Goal: Communication & Community: Answer question/provide support

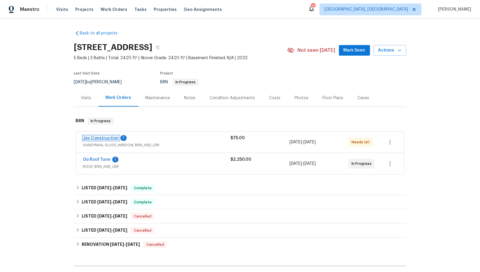
click at [105, 138] on link "Jav Construction" at bounding box center [101, 138] width 36 height 4
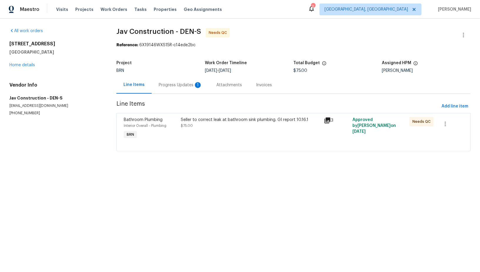
click at [186, 131] on div "Seller to correct leak at bathroom sink plumbing. GI report 10.16.1 $75.00" at bounding box center [250, 128] width 143 height 27
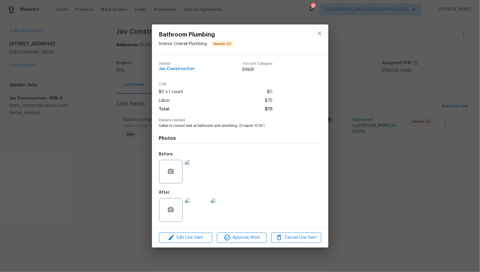
click at [199, 176] on img at bounding box center [197, 172] width 24 height 24
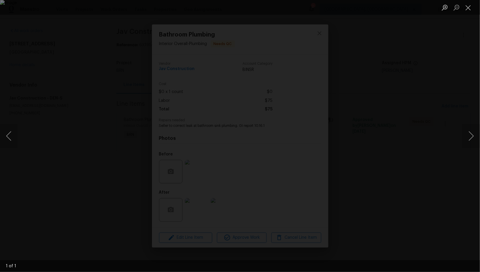
click at [194, 209] on img "Lightbox" at bounding box center [240, 136] width 480 height 272
click at [196, 218] on div "Lightbox" at bounding box center [240, 136] width 480 height 272
click at [196, 208] on img at bounding box center [197, 210] width 24 height 24
click at [196, 208] on div "Lightbox" at bounding box center [240, 136] width 480 height 272
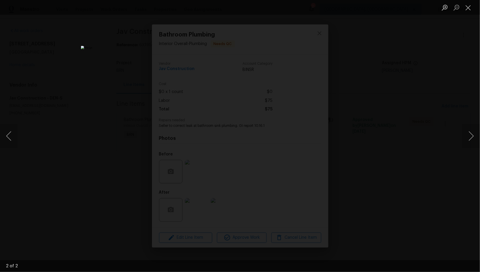
click at [376, 191] on div "Lightbox" at bounding box center [240, 136] width 480 height 272
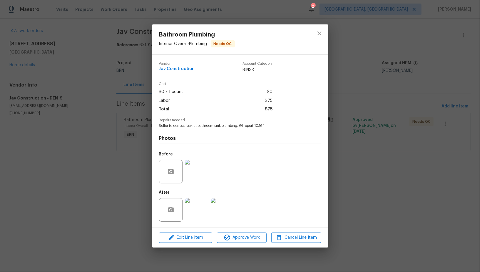
click at [202, 172] on img at bounding box center [197, 172] width 24 height 24
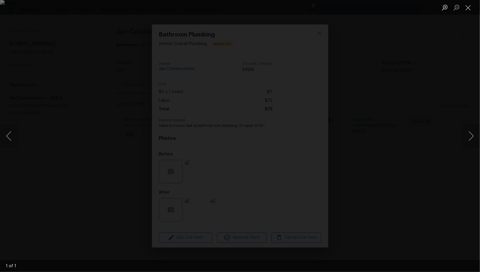
click at [238, 205] on img "Lightbox" at bounding box center [240, 136] width 480 height 272
click at [196, 219] on div "Lightbox" at bounding box center [240, 136] width 480 height 272
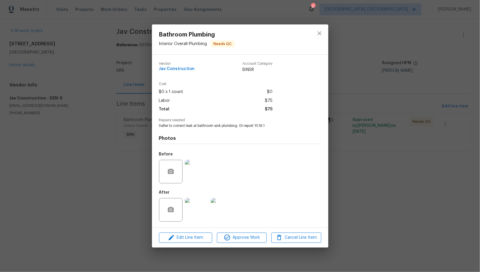
click at [195, 216] on img at bounding box center [197, 210] width 24 height 24
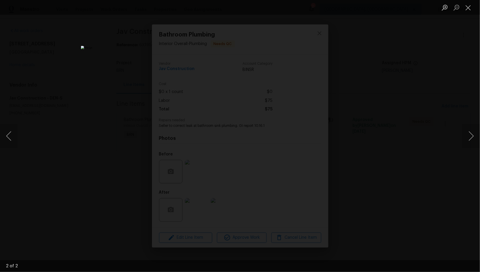
click at [404, 216] on div "Lightbox" at bounding box center [240, 136] width 480 height 272
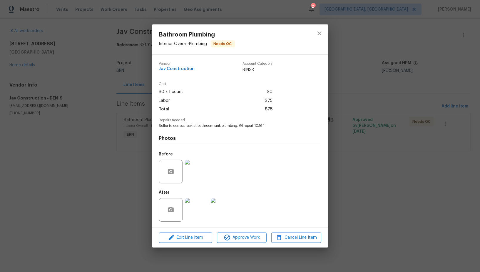
click at [403, 216] on div "Bathroom Plumbing Interior Overall - Plumbing Needs QC Vendor Jav Construction …" at bounding box center [240, 136] width 480 height 272
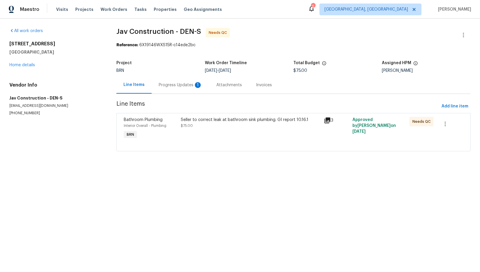
click at [189, 92] on div "Progress Updates 1" at bounding box center [181, 84] width 58 height 17
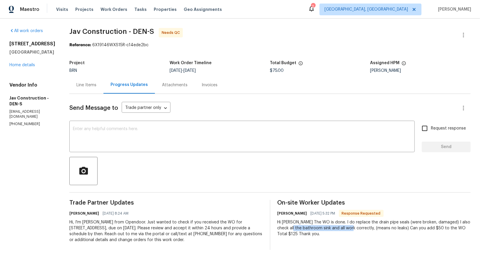
drag, startPoint x: 281, startPoint y: 228, endPoint x: 342, endPoint y: 228, distance: 60.6
click at [342, 228] on div "Hi Padmapriya The WO is done. I do replace the drain pipe seals (were broken, d…" at bounding box center [375, 228] width 194 height 18
click at [86, 84] on div "Line Items" at bounding box center [86, 85] width 20 height 6
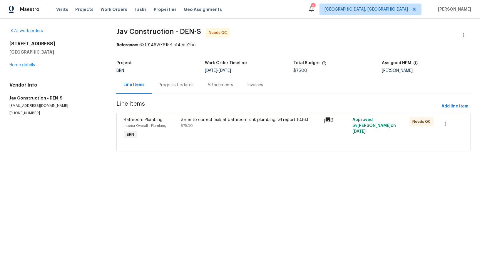
click at [181, 136] on div "Seller to correct leak at bathroom sink plumbing. GI report 10.16.1 $75.00" at bounding box center [250, 128] width 143 height 27
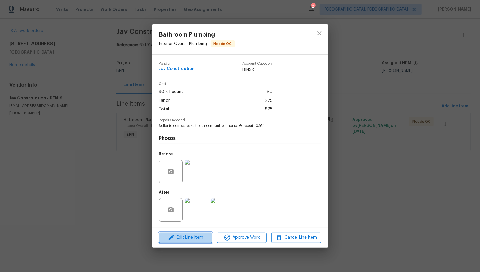
click at [185, 236] on span "Edit Line Item" at bounding box center [186, 237] width 50 height 7
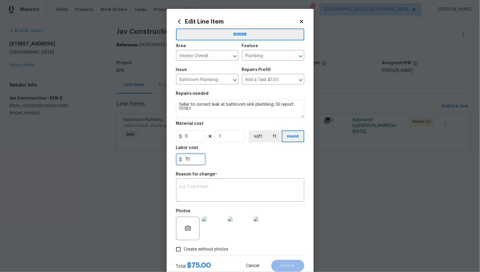
click at [194, 160] on input "75" at bounding box center [190, 159] width 29 height 12
type input "125"
click at [212, 198] on div "x ​" at bounding box center [240, 191] width 128 height 22
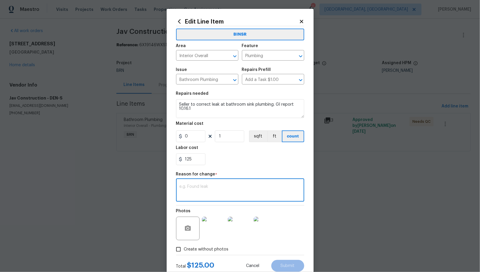
paste textarea "(PR) Updated per vendors final cost."
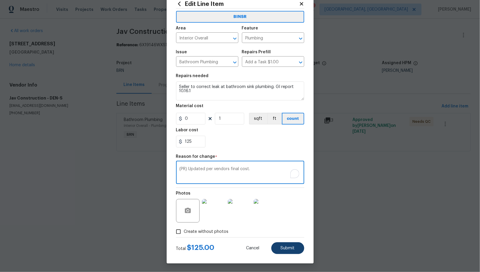
type textarea "(PR) Updated per vendors final cost."
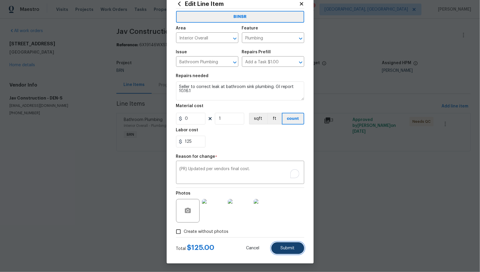
click at [281, 251] on button "Submit" at bounding box center [287, 248] width 33 height 12
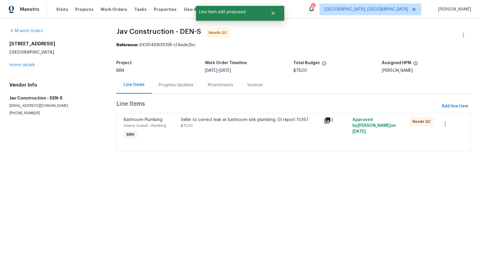
scroll to position [0, 0]
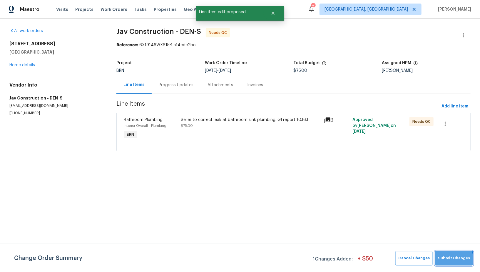
click at [452, 261] on span "Submit Changes" at bounding box center [454, 258] width 32 height 7
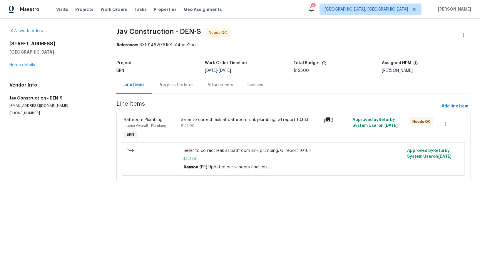
click at [176, 86] on div "Progress Updates" at bounding box center [176, 85] width 35 height 6
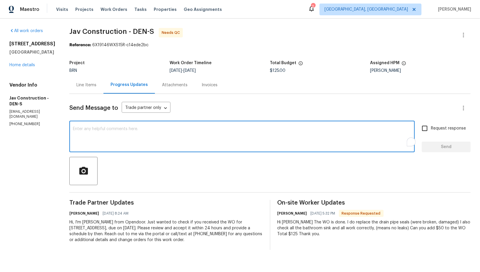
click at [160, 128] on textarea "To enrich screen reader interactions, please activate Accessibility in Grammarl…" at bounding box center [242, 137] width 339 height 21
type textarea "Hi Victor, I have updated the cost. Thanks for the information!"
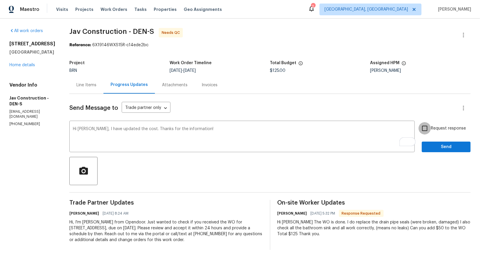
click at [427, 126] on input "Request response" at bounding box center [425, 128] width 12 height 12
checkbox input "true"
click at [156, 102] on div "Send Message to Trade partner only Trade partner only ​" at bounding box center [262, 108] width 387 height 14
click at [154, 107] on body "Maestro Visits Projects Work Orders Tasks Properties Geo Assignments 2 Albuquer…" at bounding box center [240, 129] width 480 height 259
click at [157, 118] on li "Trade partner and on site worker" at bounding box center [153, 118] width 74 height 10
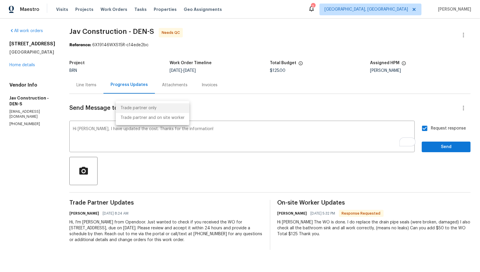
type input "Trade Partner and On-Site Worker"
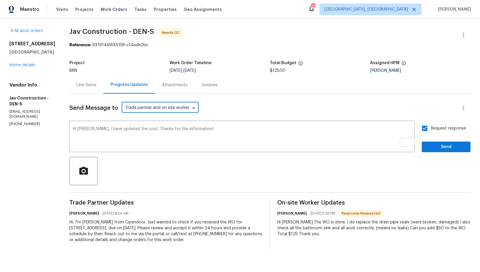
click at [435, 140] on div "Request response Send" at bounding box center [446, 137] width 49 height 30
click at [433, 149] on span "Send" at bounding box center [446, 146] width 39 height 7
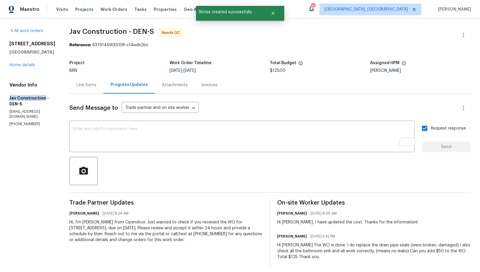
drag, startPoint x: 4, startPoint y: 101, endPoint x: 43, endPoint y: 103, distance: 39.5
click at [43, 103] on div "All work orders 12892 E 99th Pl Commerce City, CO 80022 Home details Vendor Inf…" at bounding box center [240, 148] width 480 height 258
copy h5 "Jav Construction"
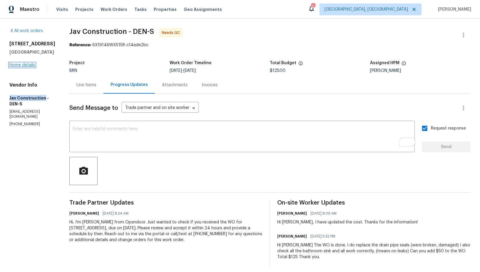
click at [28, 67] on link "Home details" at bounding box center [22, 65] width 26 height 4
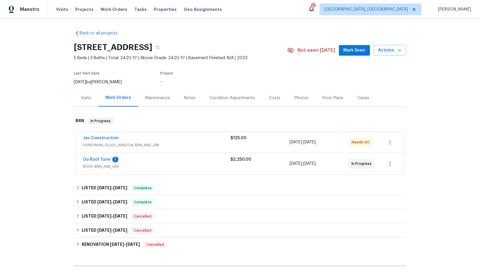
click at [110, 158] on div "Go Roof Tune 1" at bounding box center [157, 159] width 148 height 7
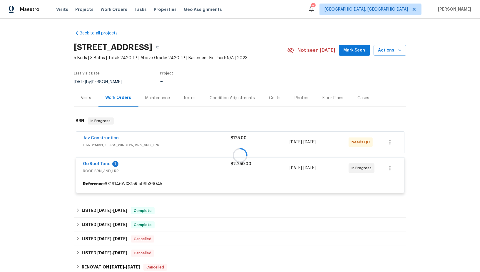
click at [103, 160] on div at bounding box center [240, 154] width 332 height 87
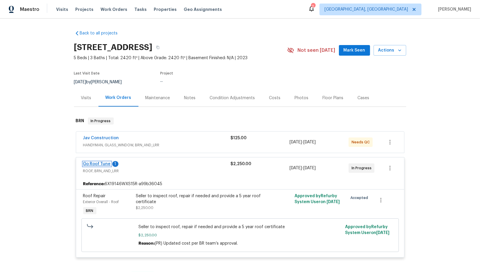
click at [101, 165] on link "Go Roof Tune" at bounding box center [97, 164] width 28 height 4
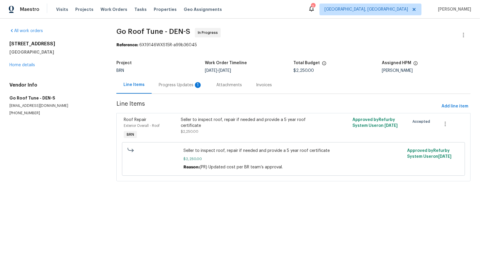
click at [176, 86] on div "Progress Updates 1" at bounding box center [181, 85] width 44 height 6
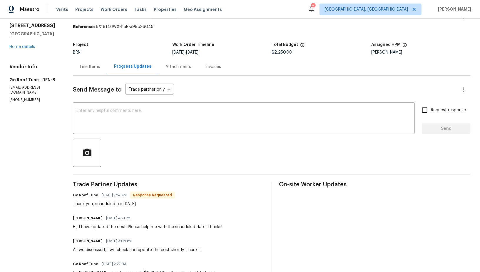
scroll to position [20, 0]
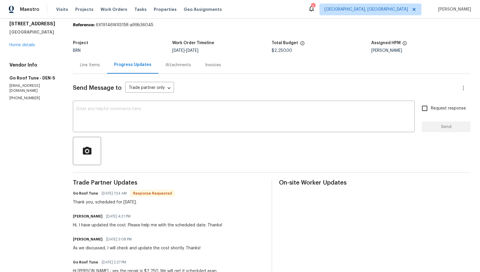
click at [156, 135] on div "Send Message to Trade partner only Trade partner only ​ x ​ Request response Se…" at bounding box center [272, 215] width 398 height 282
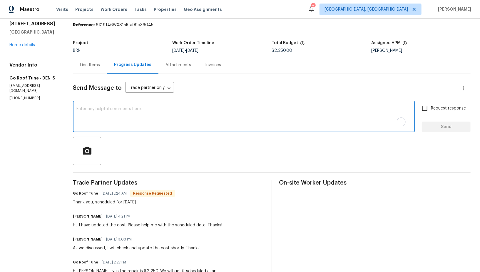
click at [145, 123] on textarea "To enrich screen reader interactions, please activate Accessibility in Grammarl…" at bounding box center [243, 117] width 335 height 21
click at [156, 125] on textarea "To enrich screen reader interactions, please activate Accessibility in Grammarl…" at bounding box center [243, 117] width 335 height 21
type textarea "Awesome, Thanks!"
click at [435, 114] on div "Request response Send" at bounding box center [446, 117] width 49 height 30
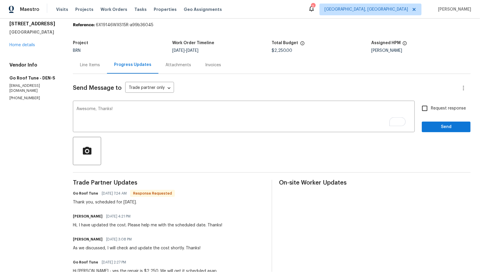
click at [424, 109] on input "Request response" at bounding box center [425, 108] width 12 height 12
checkbox input "true"
click at [436, 124] on span "Send" at bounding box center [446, 126] width 39 height 7
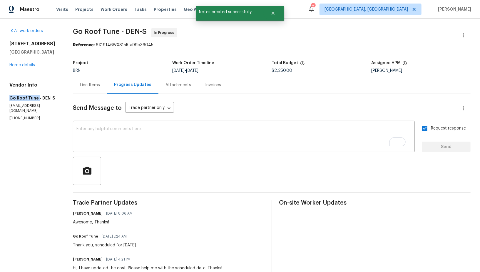
drag, startPoint x: 0, startPoint y: 99, endPoint x: 37, endPoint y: 99, distance: 37.1
click at [37, 99] on div "All work orders 12892 E 99th Pl Commerce City, CO 80022 Home details Vendor Inf…" at bounding box center [240, 214] width 480 height 390
copy h5 "Go Roof Tune"
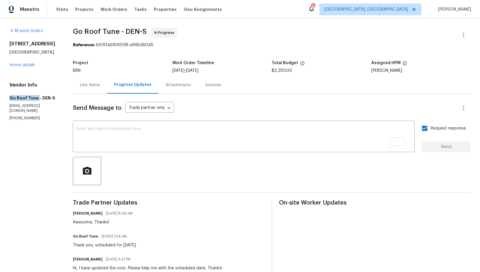
click at [4, 98] on div "All work orders 12892 E 99th Pl Commerce City, CO 80022 Home details Vendor Inf…" at bounding box center [240, 214] width 480 height 390
drag, startPoint x: 5, startPoint y: 98, endPoint x: 36, endPoint y: 98, distance: 30.6
click at [36, 98] on div "All work orders 12892 E 99th Pl Commerce City, CO 80022 Home details Vendor Inf…" at bounding box center [240, 214] width 480 height 390
copy h5 "Go Roof Tune"
click at [107, 81] on div "Line Items" at bounding box center [90, 84] width 34 height 17
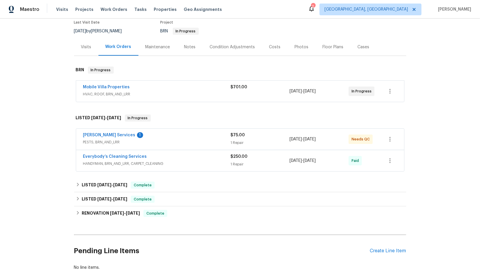
scroll to position [62, 0]
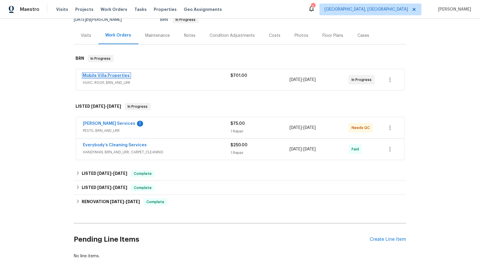
click at [110, 74] on link "Mobile Villa Properties" at bounding box center [106, 76] width 47 height 4
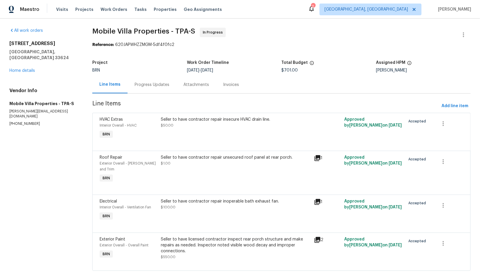
scroll to position [9, 0]
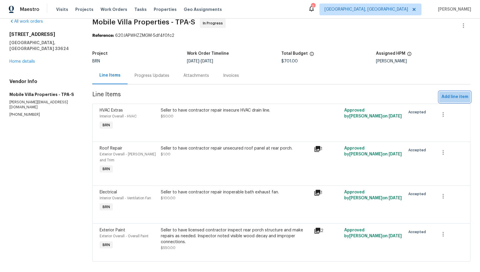
click at [455, 99] on span "Add line item" at bounding box center [455, 96] width 27 height 7
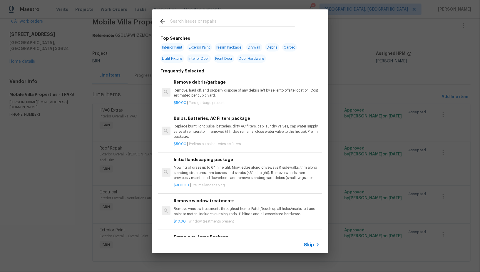
click at [309, 245] on span "Skip" at bounding box center [309, 245] width 10 height 6
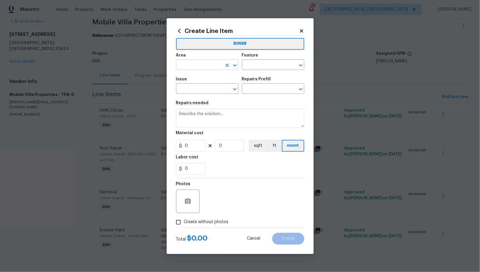
click at [203, 62] on input "text" at bounding box center [199, 65] width 46 height 9
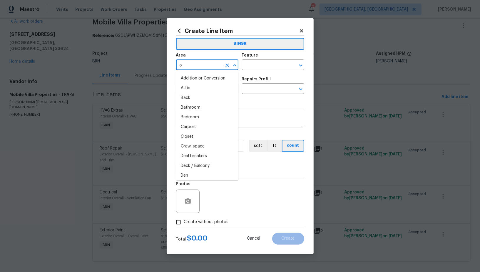
type input "o"
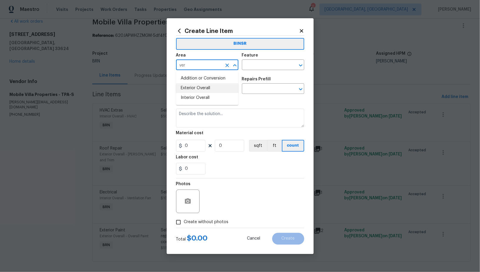
click at [201, 88] on li "Exterior Overall" at bounding box center [207, 88] width 62 height 10
type input "Exterior Overall"
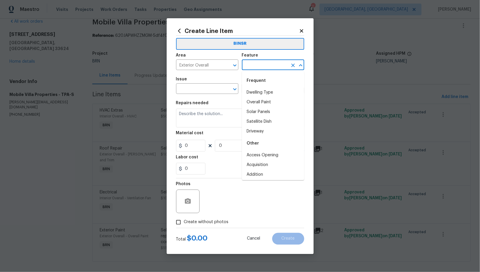
click at [259, 64] on input "text" at bounding box center [265, 65] width 46 height 9
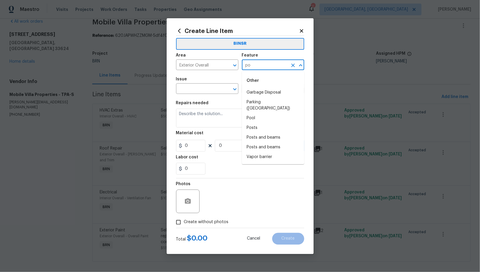
type input "p"
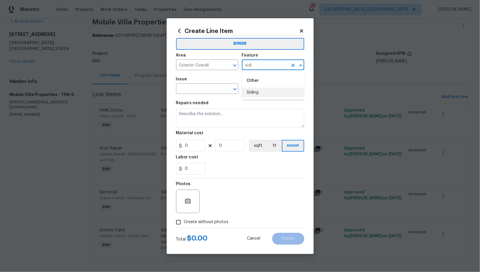
click at [253, 94] on li "Siding" at bounding box center [273, 93] width 62 height 10
type input "Siding"
click at [202, 92] on input "text" at bounding box center [199, 89] width 46 height 9
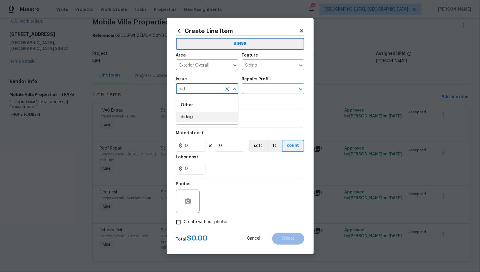
click at [193, 115] on li "Siding" at bounding box center [207, 117] width 62 height 10
type input "Siding"
click at [256, 95] on div "Issue Siding ​ Repairs Prefill ​" at bounding box center [240, 86] width 128 height 24
click at [255, 93] on input "text" at bounding box center [265, 89] width 46 height 9
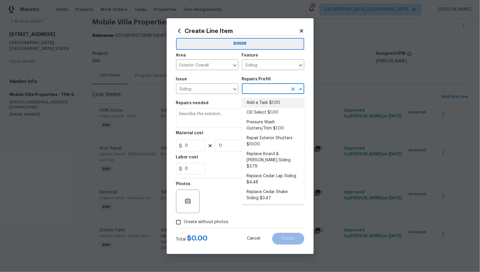
click at [259, 105] on li "Add a Task $1.00" at bounding box center [273, 103] width 62 height 10
type input "Add a Task $1.00"
type textarea "HPM to detail"
type input "1"
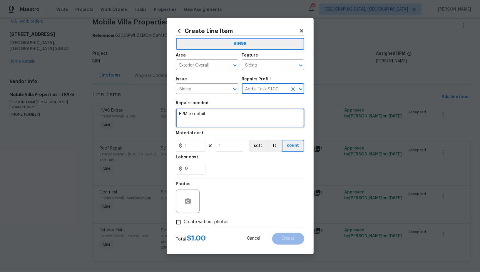
click at [241, 118] on textarea "HPM to detail" at bounding box center [240, 118] width 128 height 19
paste textarea "Seller to have contractor remove damaged porch structure and haul off. Make rep…"
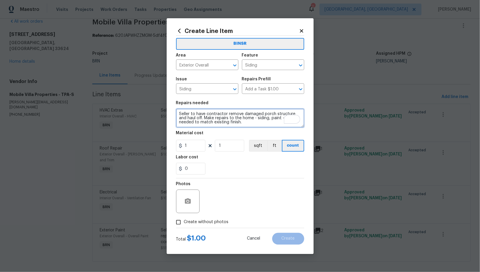
type textarea "Seller to have contractor remove damaged porch structure and haul off. Make rep…"
click at [199, 147] on input "1" at bounding box center [190, 146] width 29 height 12
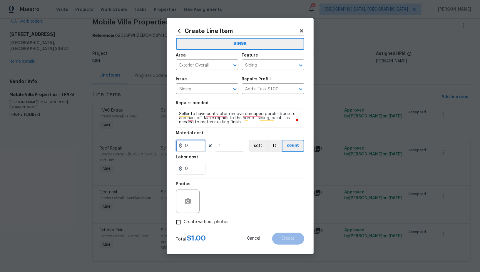
type input "0"
click at [197, 171] on input "0" at bounding box center [190, 169] width 29 height 12
type input "550"
click at [179, 223] on input "Create without photos" at bounding box center [178, 221] width 11 height 11
checkbox input "true"
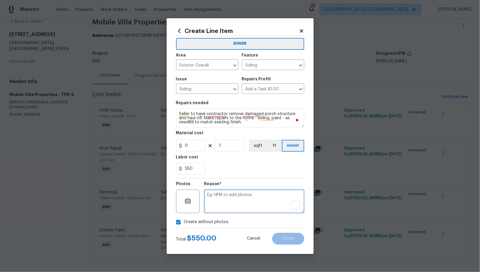
click at [239, 198] on textarea "To enrich screen reader interactions, please activate Accessibility in Grammarl…" at bounding box center [254, 201] width 100 height 24
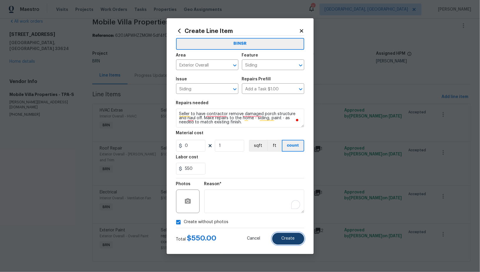
click at [283, 244] on button "Create" at bounding box center [288, 239] width 32 height 12
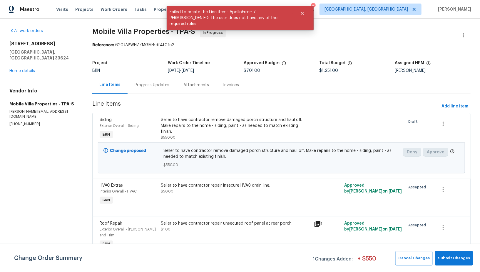
scroll to position [75, 0]
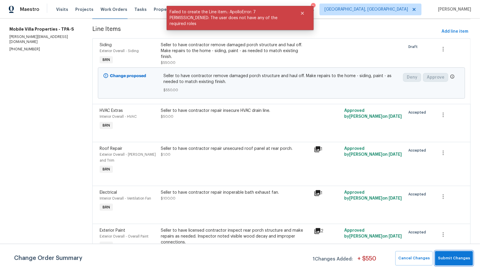
click at [454, 251] on button "Submit Changes" at bounding box center [454, 258] width 38 height 14
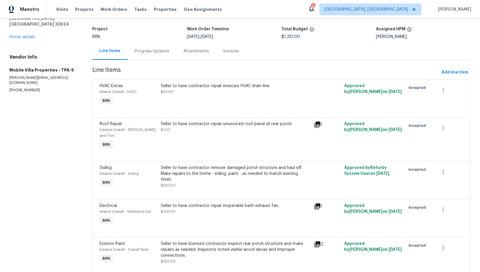
scroll to position [43, 0]
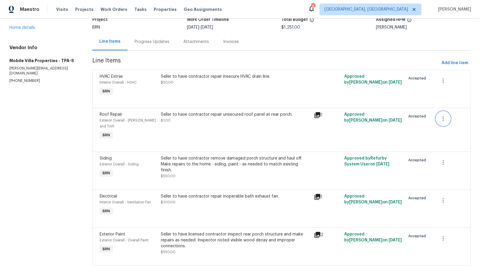
click at [442, 116] on icon "button" at bounding box center [443, 118] width 7 height 7
click at [447, 119] on li "Cancel" at bounding box center [448, 118] width 23 height 10
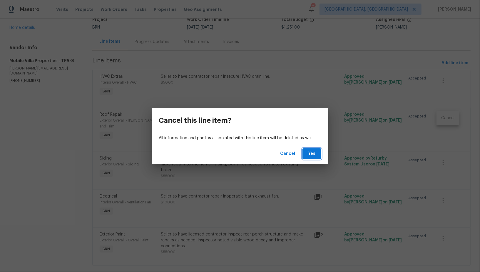
click at [321, 151] on button "Yes" at bounding box center [312, 153] width 19 height 11
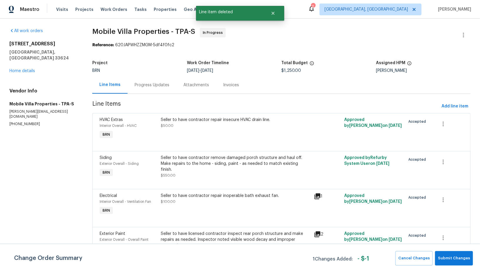
scroll to position [9, 0]
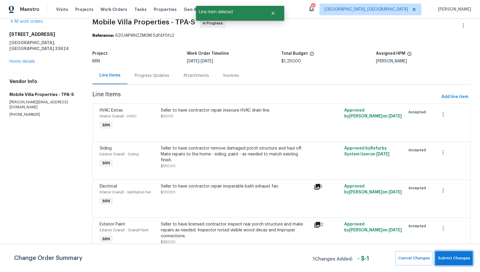
click at [454, 261] on span "Submit Changes" at bounding box center [454, 258] width 32 height 7
click at [452, 257] on span "Submit Changes" at bounding box center [454, 258] width 32 height 7
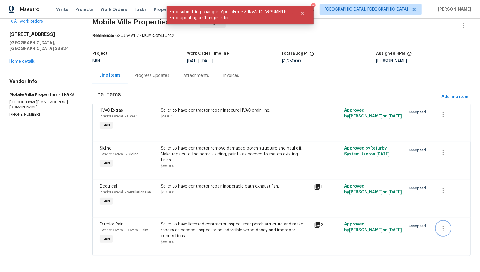
click at [444, 228] on icon "button" at bounding box center [443, 228] width 1 height 5
click at [442, 227] on li "Cancel" at bounding box center [448, 228] width 23 height 10
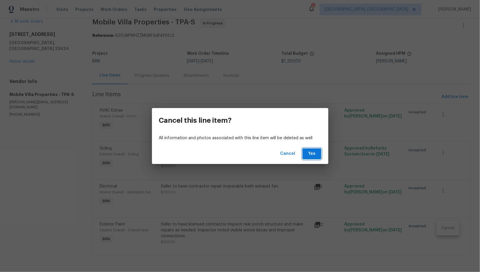
click at [320, 157] on button "Yes" at bounding box center [312, 153] width 19 height 11
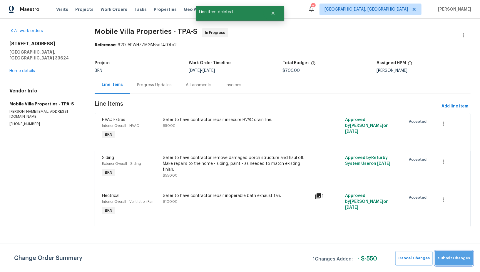
click at [471, 261] on button "Submit Changes" at bounding box center [454, 258] width 38 height 14
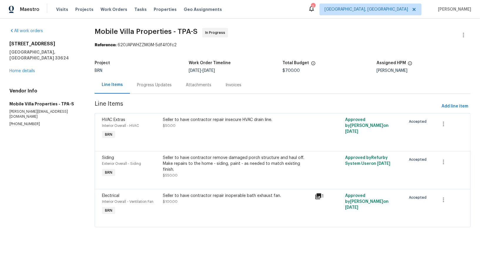
click at [155, 82] on div "Progress Updates" at bounding box center [154, 84] width 49 height 17
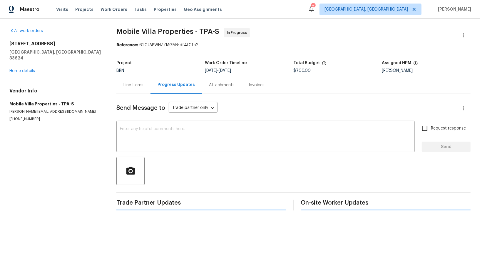
click at [151, 158] on div at bounding box center [293, 171] width 354 height 28
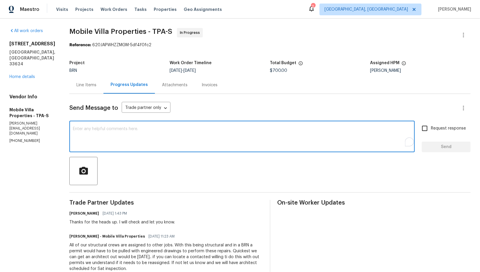
click at [135, 139] on textarea "To enrich screen reader interactions, please activate Accessibility in Grammarl…" at bounding box center [242, 137] width 339 height 21
paste textarea "I’ve canceled the porch repair and roof panel repair"
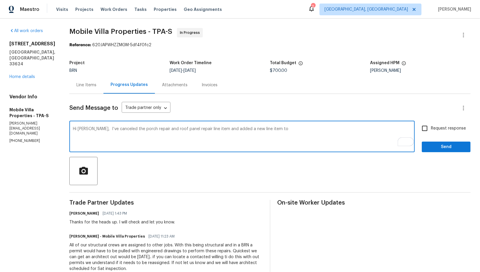
paste textarea "remove the porch and complete the repairs."
click at [265, 130] on textarea "Hi James, I’ve canceled the porch repair and roof panel repair line item and ad…" at bounding box center [242, 137] width 339 height 21
click at [365, 132] on textarea "Hi James, I’ve canceled the porch repair and roof panel repair line item and ad…" at bounding box center [242, 137] width 339 height 21
click at [335, 130] on textarea "Hi James, I’ve canceled the porch repair and roof panel repair line item and ad…" at bounding box center [242, 137] width 339 height 21
click at [373, 132] on textarea "Hi James, I’ve canceled the porch repair and roof panel repair line item and ad…" at bounding box center [242, 137] width 339 height 21
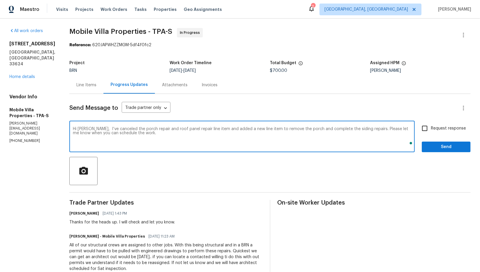
type textarea "Hi James, I’ve canceled the porch repair and roof panel repair line item and ad…"
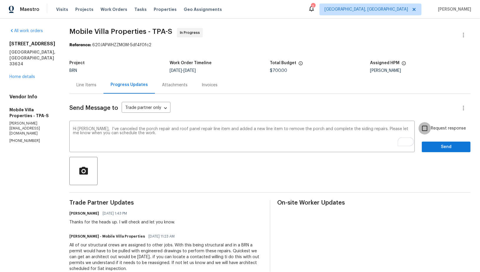
click at [427, 126] on input "Request response" at bounding box center [425, 128] width 12 height 12
checkbox input "true"
click at [435, 148] on span "Send" at bounding box center [446, 146] width 39 height 7
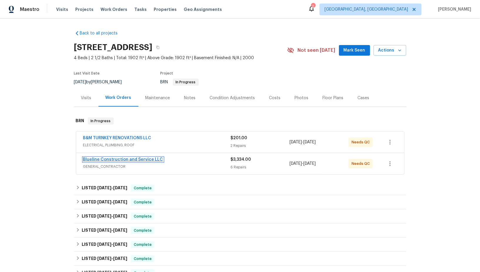
click at [111, 160] on link "Blueline Construction and Service LLC" at bounding box center [123, 159] width 80 height 4
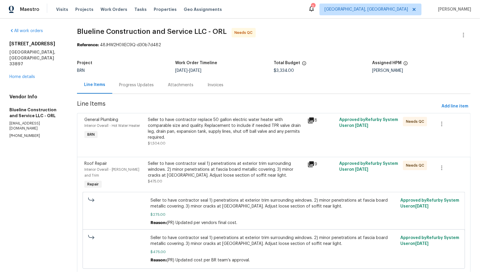
click at [184, 126] on div "Seller to have contractor replace 50 gallon electric water heater with comparab…" at bounding box center [226, 129] width 156 height 24
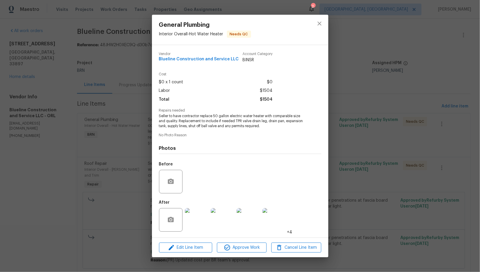
click at [195, 224] on img at bounding box center [197, 220] width 24 height 24
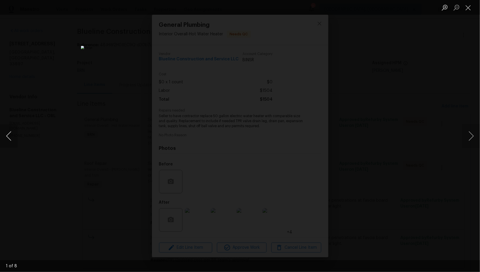
click at [6, 141] on button "Previous image" at bounding box center [9, 136] width 18 height 24
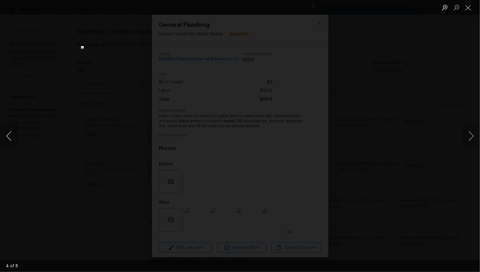
click at [6, 141] on button "Previous image" at bounding box center [9, 136] width 18 height 24
click at [49, 176] on div "Lightbox" at bounding box center [240, 136] width 480 height 272
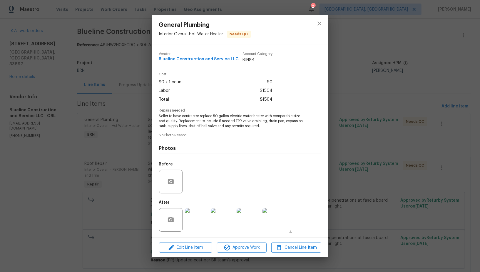
click at [49, 176] on div "General Plumbing Interior Overall - Hot Water Heater Needs QC Vendor Blueline C…" at bounding box center [240, 136] width 480 height 272
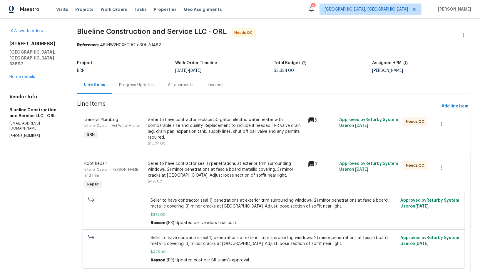
click at [134, 78] on div "Progress Updates" at bounding box center [136, 84] width 49 height 17
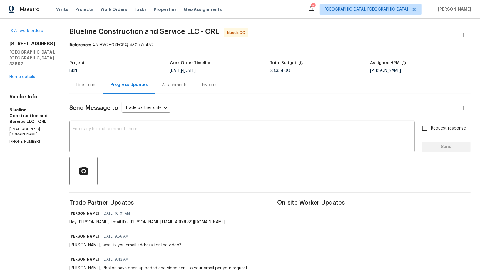
click at [96, 86] on div "Line Items" at bounding box center [86, 85] width 20 height 6
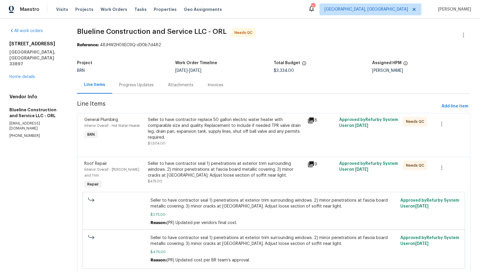
click at [163, 134] on div "Seller to have contractor replace 50 gallon electric water heater with comparab…" at bounding box center [226, 129] width 156 height 24
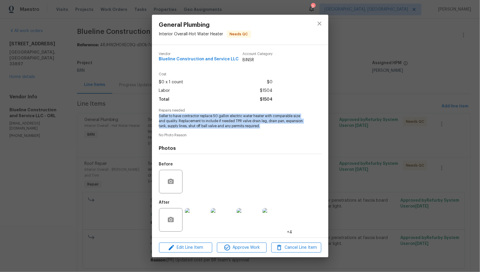
drag, startPoint x: 158, startPoint y: 117, endPoint x: 268, endPoint y: 130, distance: 111.1
click at [268, 130] on div "Vendor Blueline Construction and Service LLC Account Category BINSR Cost $0 x 1…" at bounding box center [240, 141] width 176 height 192
copy span "Seller to have contractor replace 50 gallon electric water heater with comparab…"
click at [195, 224] on img at bounding box center [197, 220] width 24 height 24
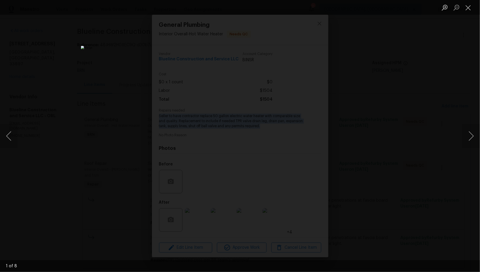
click at [392, 178] on div "Lightbox" at bounding box center [240, 136] width 480 height 272
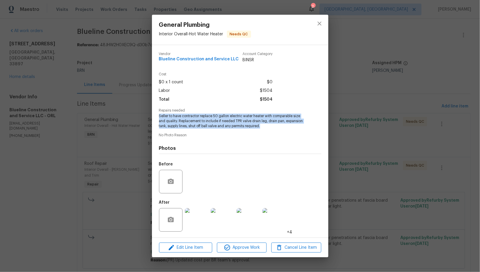
click at [392, 178] on div "General Plumbing Interior Overall - Hot Water Heater Needs QC Vendor Blueline C…" at bounding box center [240, 136] width 480 height 272
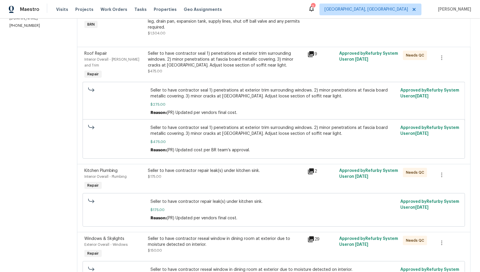
scroll to position [71, 0]
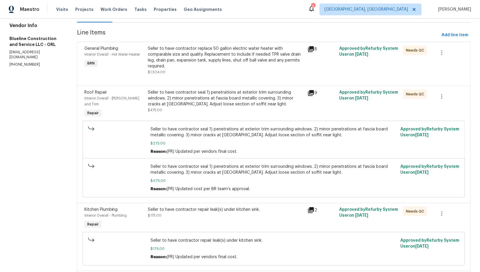
click at [179, 90] on div "Seller to have contractor seal 1) penetrations at exterior trim surrounding win…" at bounding box center [226, 98] width 156 height 18
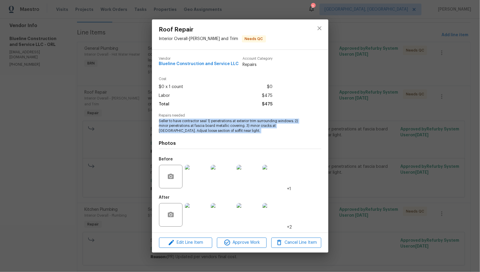
drag, startPoint x: 157, startPoint y: 120, endPoint x: 227, endPoint y: 133, distance: 71.8
click at [227, 133] on div "Vendor Blueline Construction and Service LLC Account Category Repairs Cost $0 x…" at bounding box center [240, 141] width 176 height 183
copy span "Seller to have contractor seal 1) penetrations at exterior trim surrounding win…"
click at [194, 209] on img at bounding box center [197, 215] width 24 height 24
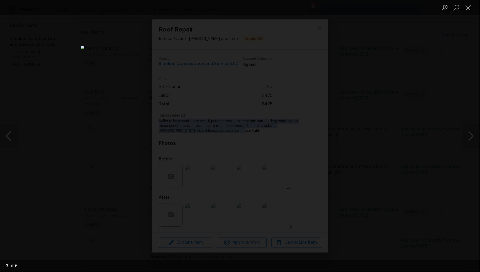
click at [354, 176] on div "Lightbox" at bounding box center [240, 136] width 480 height 272
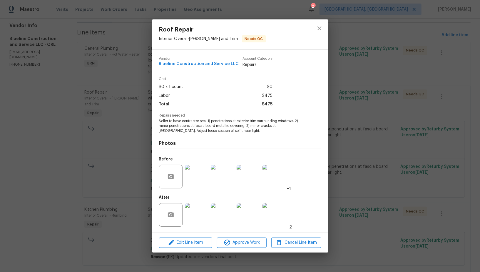
click at [354, 176] on div "Roof Repair Interior Overall - Eaves and Trim Needs QC Vendor Blueline Construc…" at bounding box center [240, 136] width 480 height 272
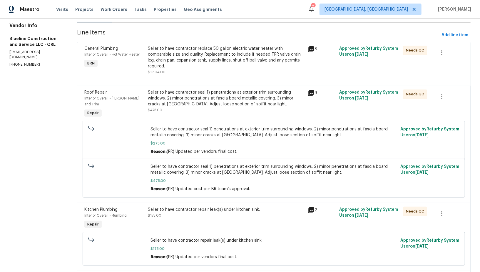
scroll to position [0, 0]
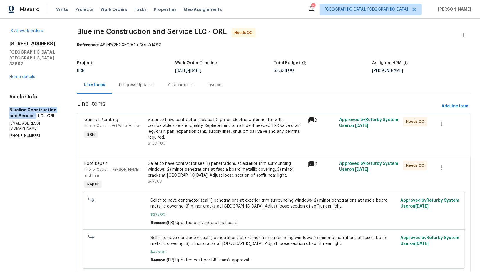
drag, startPoint x: 6, startPoint y: 98, endPoint x: 25, endPoint y: 105, distance: 19.8
copy h5 "Blueline Construction and Service"
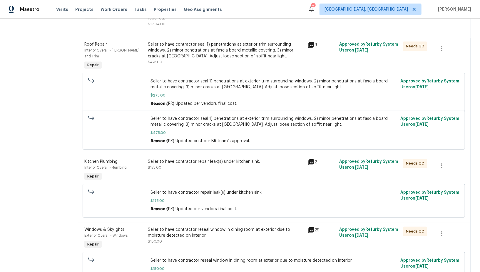
click at [175, 167] on div "Seller to have contractor repair leak(s) under kitchen sink. $175.00" at bounding box center [225, 170] width 159 height 27
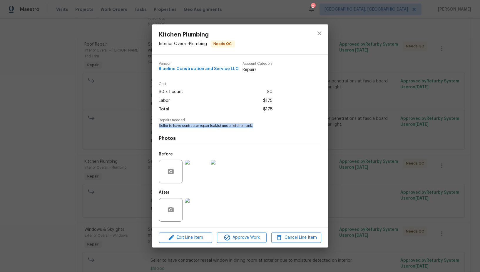
drag, startPoint x: 158, startPoint y: 127, endPoint x: 267, endPoint y: 128, distance: 108.8
click at [267, 128] on div "Vendor Blueline Construction and Service LLC Account Category Repairs Cost $0 x…" at bounding box center [240, 141] width 176 height 173
copy span "Seller to have contractor repair leak(s) under kitchen sink."
click at [196, 208] on img at bounding box center [197, 210] width 24 height 24
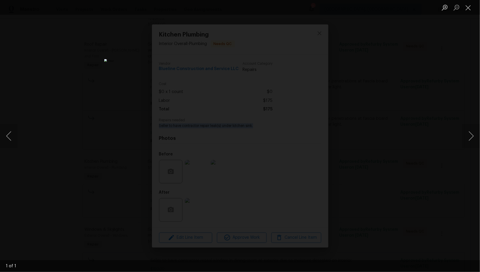
click at [113, 182] on div "Lightbox" at bounding box center [240, 136] width 480 height 272
click at [467, 8] on button "Close lightbox" at bounding box center [469, 7] width 12 height 10
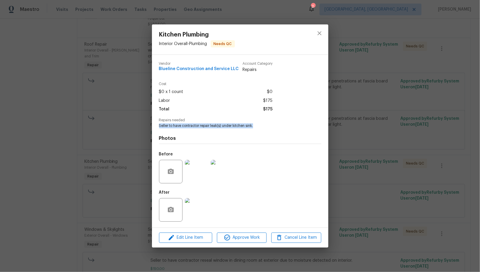
click at [204, 174] on img at bounding box center [197, 172] width 24 height 24
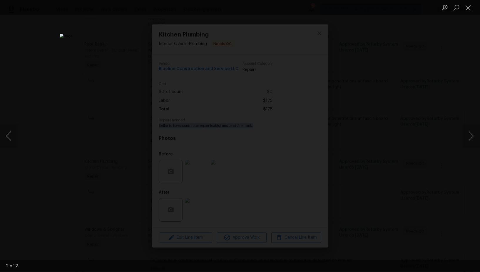
click at [128, 98] on div "Lightbox" at bounding box center [240, 136] width 480 height 272
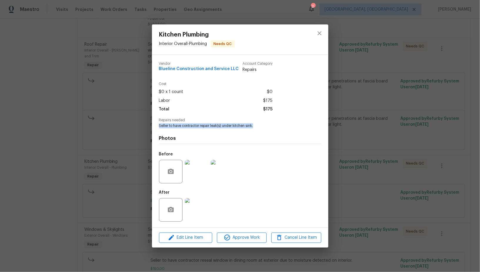
click at [128, 98] on div "Kitchen Plumbing Interior Overall - Plumbing Needs QC Vendor Blueline Construct…" at bounding box center [240, 136] width 480 height 272
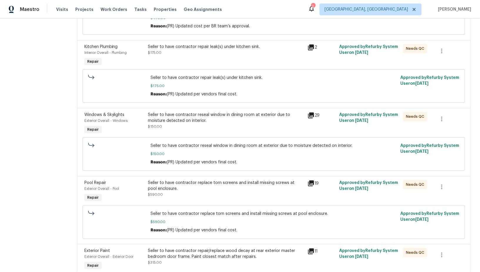
scroll to position [240, 0]
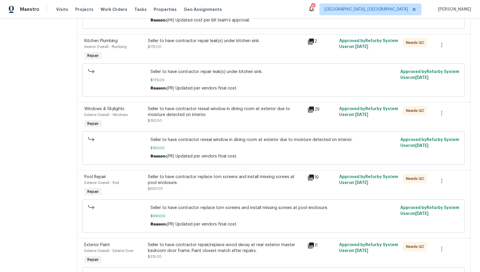
click at [175, 110] on div "Seller to have contractor reseal window in dining room at exterior due to moist…" at bounding box center [226, 112] width 156 height 12
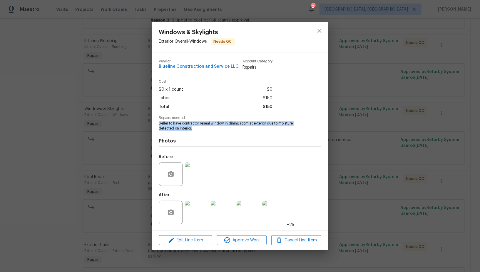
drag, startPoint x: 157, startPoint y: 122, endPoint x: 202, endPoint y: 129, distance: 45.3
click at [202, 129] on div "Vendor Blueline Construction and Service LLC Account Category Repairs Cost $0 x…" at bounding box center [240, 141] width 176 height 178
copy span "Seller to have contractor reseal window in dining room at exterior due to moist…"
click at [198, 177] on img at bounding box center [197, 174] width 24 height 24
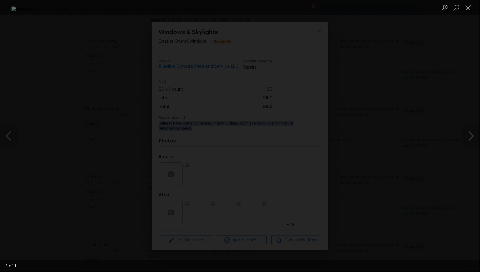
click at [390, 155] on div "Lightbox" at bounding box center [240, 136] width 480 height 272
click at [414, 76] on div "Lightbox" at bounding box center [240, 136] width 480 height 272
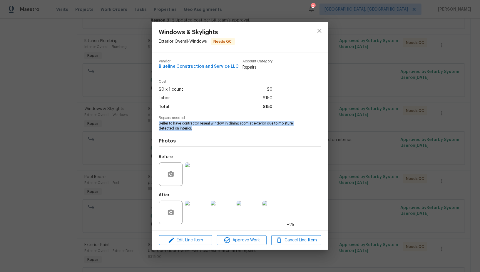
click at [198, 209] on img at bounding box center [197, 213] width 24 height 24
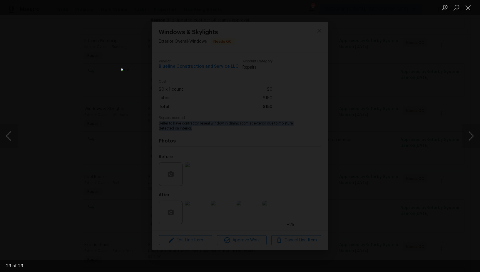
click at [355, 138] on div "Lightbox" at bounding box center [240, 136] width 480 height 272
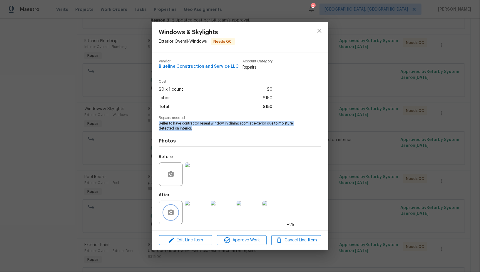
click at [172, 213] on icon "button" at bounding box center [170, 212] width 7 height 7
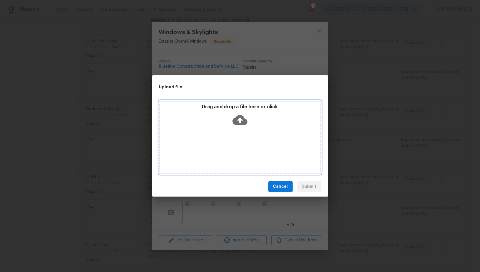
click at [237, 121] on icon at bounding box center [240, 120] width 15 height 10
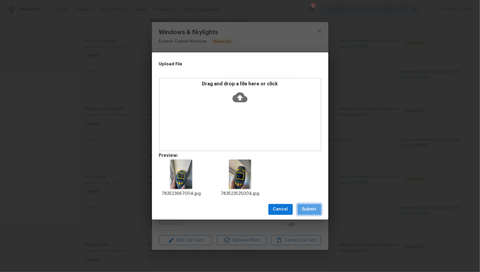
click at [315, 213] on button "Submit" at bounding box center [310, 209] width 24 height 11
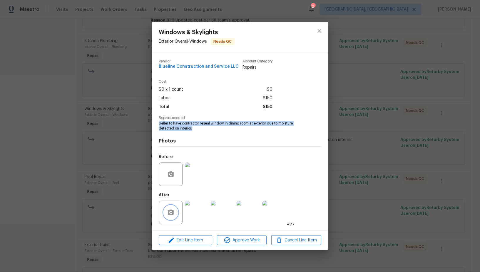
click at [169, 213] on icon "button" at bounding box center [171, 211] width 6 height 5
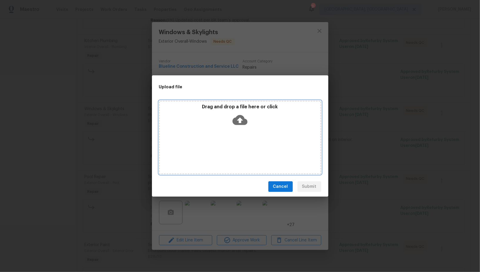
click at [242, 121] on icon at bounding box center [240, 120] width 15 height 10
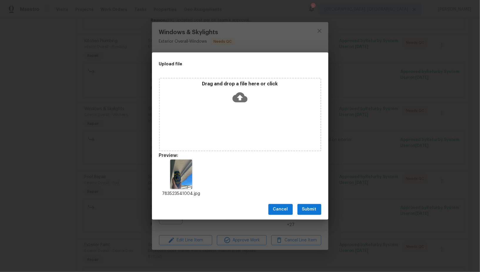
click at [308, 215] on div "Cancel Submit" at bounding box center [240, 209] width 176 height 20
click at [306, 212] on span "Submit" at bounding box center [309, 209] width 14 height 7
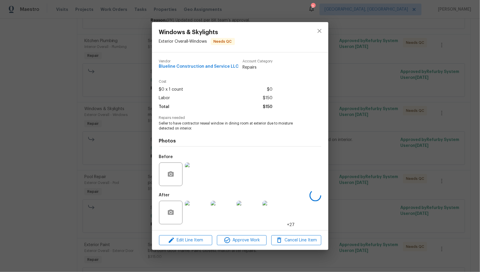
click at [219, 214] on img at bounding box center [223, 213] width 24 height 24
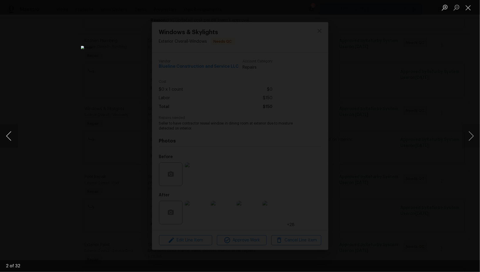
click at [7, 136] on button "Previous image" at bounding box center [9, 136] width 18 height 24
click at [5, 136] on button "Previous image" at bounding box center [9, 136] width 18 height 24
click at [77, 61] on div "Lightbox" at bounding box center [240, 136] width 480 height 272
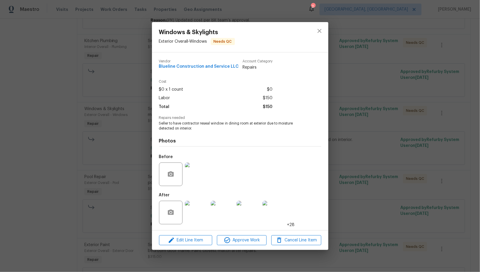
click at [77, 61] on div "Windows & Skylights Exterior Overall - Windows Needs QC Vendor Blueline Constru…" at bounding box center [240, 136] width 480 height 272
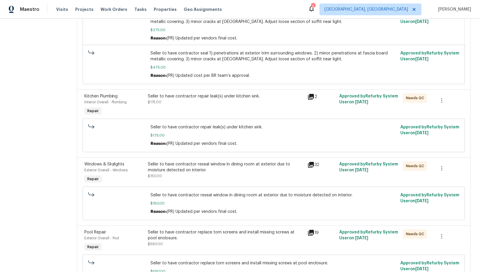
scroll to position [159, 0]
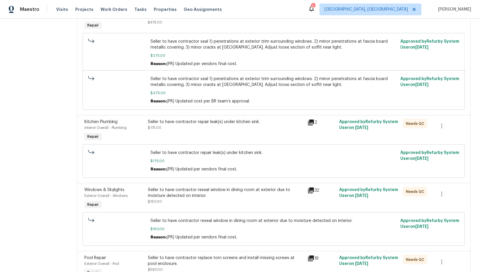
click at [171, 119] on div "Seller to have contractor repair leak(s) under kitchen sink." at bounding box center [226, 122] width 156 height 6
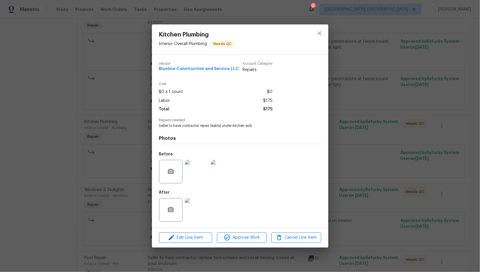
drag, startPoint x: 121, startPoint y: 102, endPoint x: 124, endPoint y: 94, distance: 9.0
click at [121, 102] on div "Kitchen Plumbing Interior Overall - Plumbing Needs QC Vendor Blueline Construct…" at bounding box center [240, 136] width 480 height 272
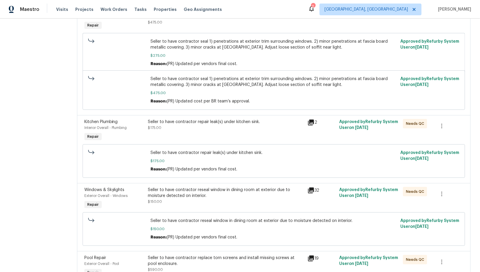
click at [194, 46] on div "Seller to have contractor seal 1) penetrations at exterior trim surrounding win…" at bounding box center [274, 53] width 246 height 28
click at [189, 45] on div "Seller to have contractor seal 1) penetrations at exterior trim surrounding win…" at bounding box center [274, 53] width 246 height 28
click at [177, 45] on div "Seller to have contractor seal 1) penetrations at exterior trim surrounding win…" at bounding box center [274, 53] width 246 height 28
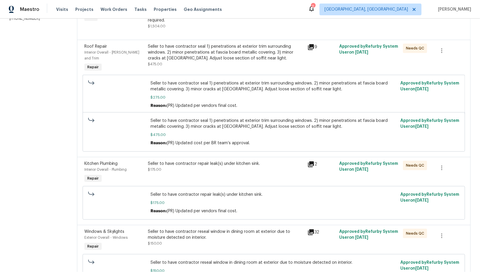
click at [116, 88] on div at bounding box center [117, 95] width 63 height 32
click at [189, 44] on div "Seller to have contractor seal 1) penetrations at exterior trim surrounding win…" at bounding box center [226, 53] width 156 height 18
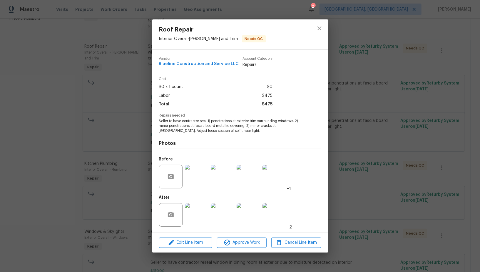
click at [196, 178] on img at bounding box center [197, 177] width 24 height 24
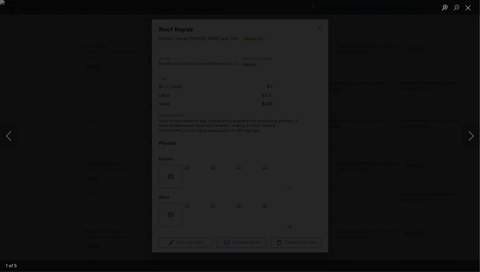
click at [29, 122] on div "Lightbox" at bounding box center [240, 136] width 480 height 272
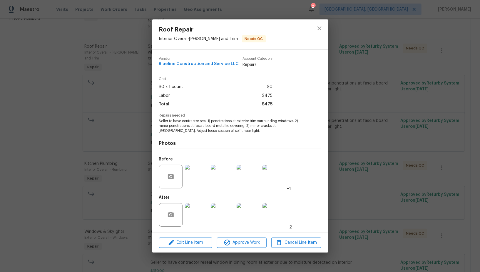
click at [29, 122] on div "Roof Repair Interior Overall - Eaves and Trim Needs QC Vendor Blueline Construc…" at bounding box center [240, 136] width 480 height 272
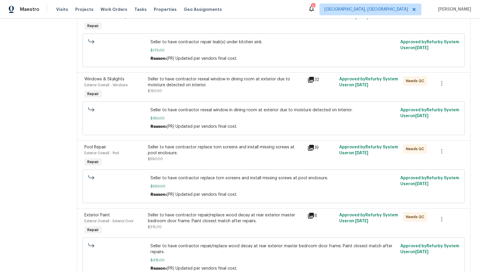
scroll to position [302, 0]
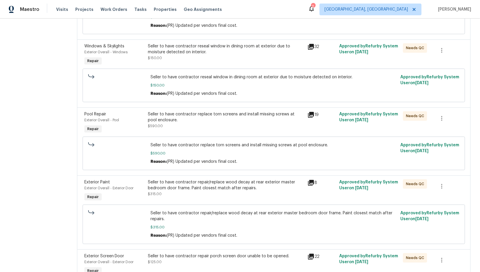
click at [200, 118] on div "Seller to have contractor replace torn screens and install missing screws at po…" at bounding box center [226, 120] width 156 height 18
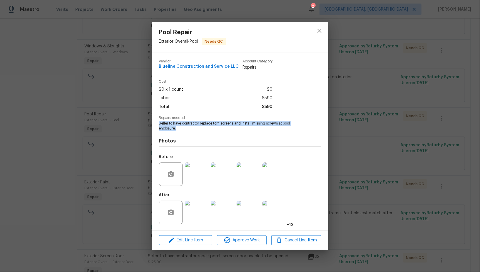
drag, startPoint x: 156, startPoint y: 124, endPoint x: 194, endPoint y: 129, distance: 39.0
click at [194, 129] on div "Vendor Blueline Construction and Service LLC Account Category Repairs Cost $0 x…" at bounding box center [240, 141] width 176 height 178
copy span "Seller to have contractor replace torn screens and install missing screws at po…"
click at [200, 178] on img at bounding box center [197, 174] width 24 height 24
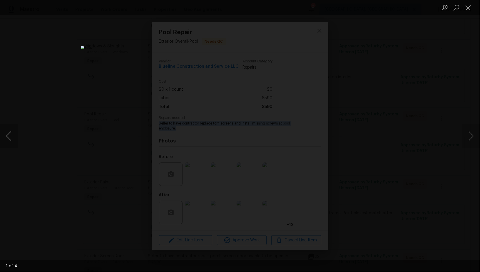
click at [9, 138] on button "Previous image" at bounding box center [9, 136] width 18 height 24
click at [326, 126] on div "Lightbox" at bounding box center [240, 136] width 480 height 272
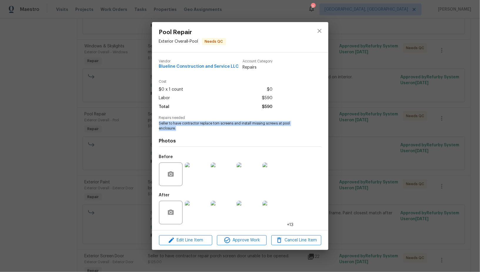
click at [267, 179] on img at bounding box center [275, 174] width 24 height 24
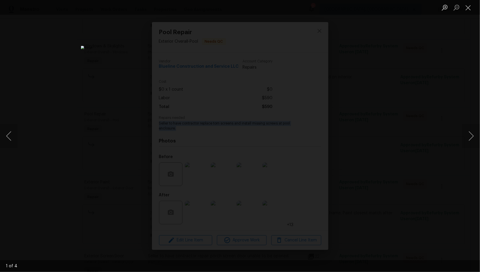
click at [247, 113] on img "Lightbox" at bounding box center [240, 136] width 318 height 180
click at [9, 135] on button "Previous image" at bounding box center [9, 136] width 18 height 24
click at [173, 171] on div "Lightbox" at bounding box center [240, 136] width 480 height 272
click at [195, 207] on div "Lightbox" at bounding box center [240, 136] width 480 height 272
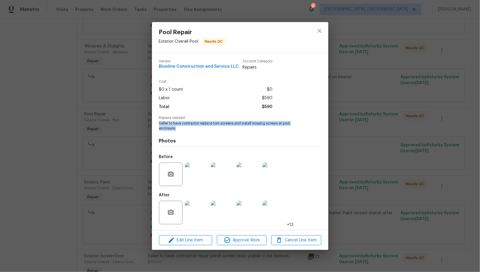
click at [195, 207] on img at bounding box center [197, 213] width 24 height 24
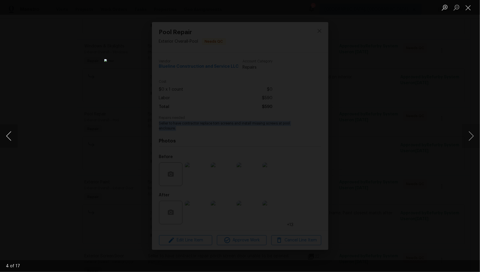
click at [9, 135] on button "Previous image" at bounding box center [9, 136] width 18 height 24
click at [8, 135] on button "Previous image" at bounding box center [9, 136] width 18 height 24
click at [10, 138] on button "Previous image" at bounding box center [9, 136] width 18 height 24
click at [79, 98] on div "Lightbox" at bounding box center [240, 136] width 480 height 272
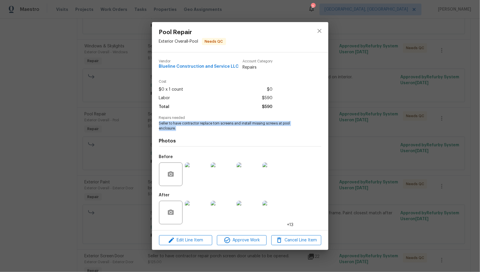
click at [200, 167] on img at bounding box center [197, 174] width 24 height 24
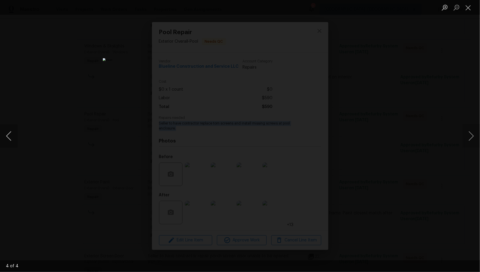
click at [11, 136] on button "Previous image" at bounding box center [9, 136] width 18 height 24
click at [129, 166] on div "Lightbox" at bounding box center [240, 136] width 480 height 272
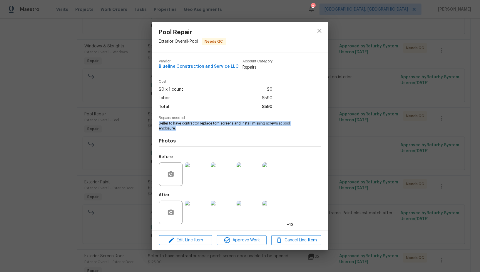
click at [129, 166] on div "Pool Repair Exterior Overall - Pool Needs QC Vendor Blueline Construction and S…" at bounding box center [240, 136] width 480 height 272
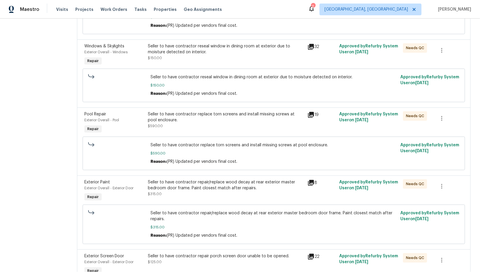
scroll to position [389, 0]
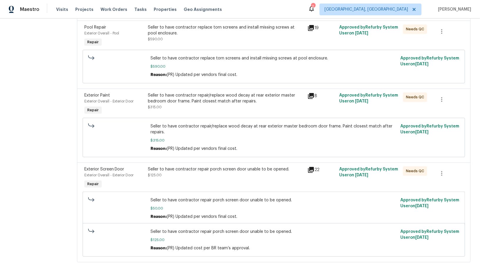
click at [186, 174] on div "Seller to have contractor repair porch screen door unable to be opened. $125.00" at bounding box center [225, 177] width 159 height 27
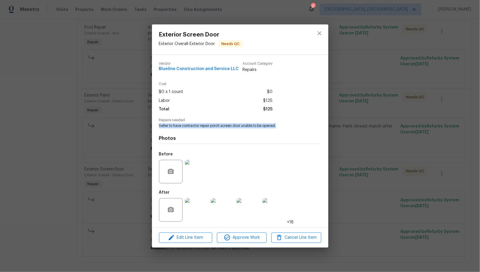
drag, startPoint x: 152, startPoint y: 126, endPoint x: 279, endPoint y: 127, distance: 126.5
click at [279, 127] on div "Vendor Blueline Construction and Service LLC Account Category Repairs Cost $0 x…" at bounding box center [240, 141] width 176 height 173
copy span "Seller to have contractor repair porch screen door unable to be opened."
click at [199, 171] on img at bounding box center [197, 172] width 24 height 24
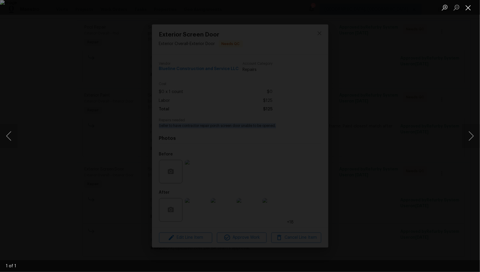
click at [471, 9] on button "Close lightbox" at bounding box center [469, 7] width 12 height 10
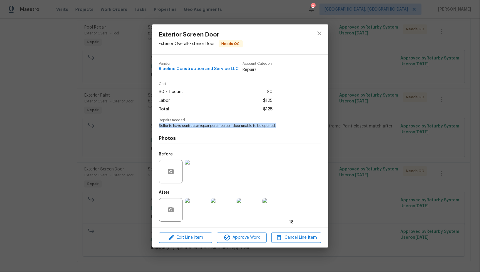
click at [198, 208] on img at bounding box center [197, 210] width 24 height 24
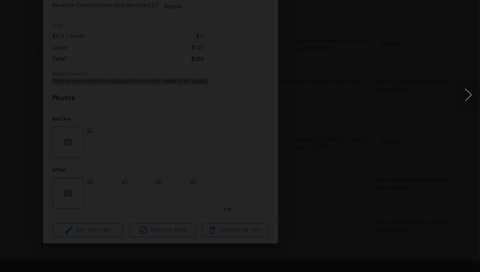
scroll to position [0, 0]
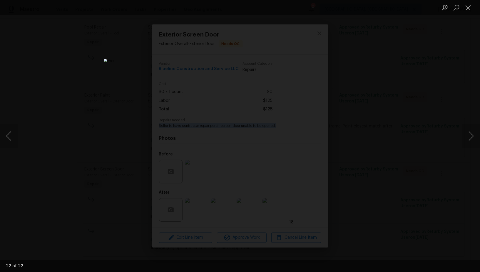
click at [337, 121] on div "Lightbox" at bounding box center [240, 136] width 480 height 272
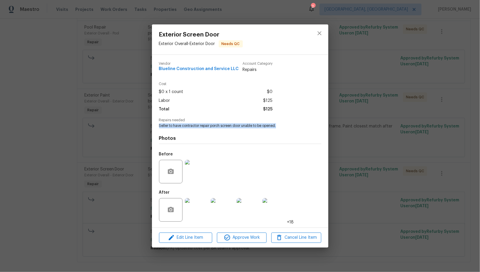
click at [337, 121] on div "Exterior Screen Door Exterior Overall - Exterior Door Needs QC Vendor Blueline …" at bounding box center [240, 136] width 480 height 272
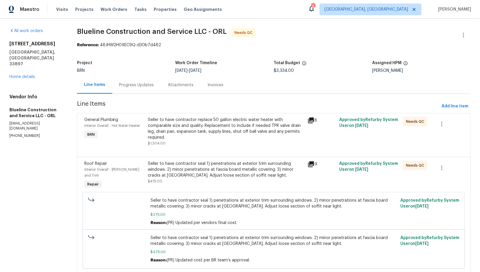
click at [135, 76] on div "Progress Updates" at bounding box center [136, 84] width 49 height 17
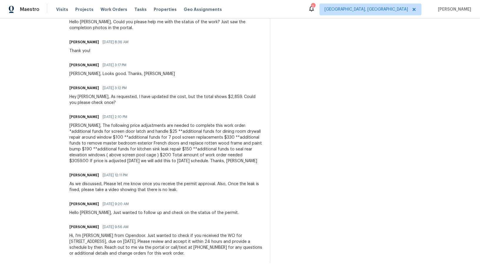
scroll to position [452, 0]
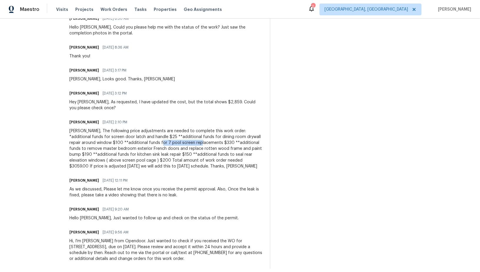
drag, startPoint x: 163, startPoint y: 166, endPoint x: 201, endPoint y: 168, distance: 38.0
click at [202, 168] on div "Padmapriya, The following price adjustments are needed to complete this work or…" at bounding box center [166, 148] width 194 height 41
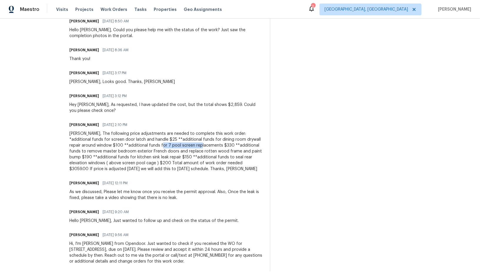
scroll to position [445, 0]
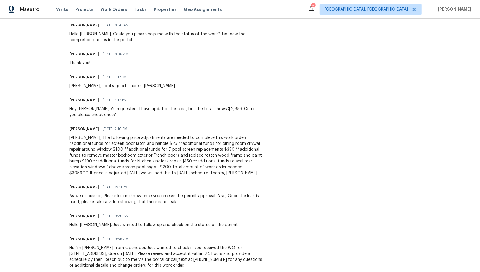
click at [109, 168] on div "Padmapriya, The following price adjustments are needed to complete this work or…" at bounding box center [166, 155] width 194 height 41
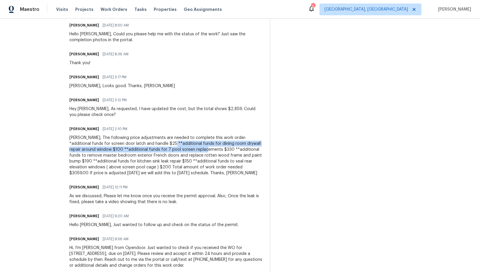
drag, startPoint x: 168, startPoint y: 167, endPoint x: 210, endPoint y: 174, distance: 43.2
click at [210, 174] on div "Padmapriya, The following price adjustments are needed to complete this work or…" at bounding box center [166, 155] width 194 height 41
click at [143, 172] on div "Padmapriya, The following price adjustments are needed to complete this work or…" at bounding box center [166, 155] width 194 height 41
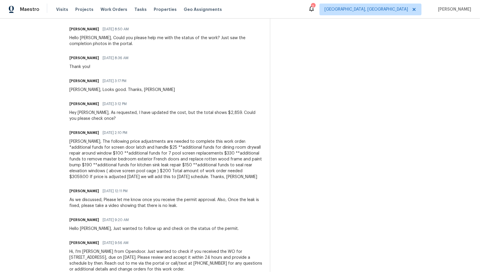
scroll to position [441, 0]
drag, startPoint x: 85, startPoint y: 186, endPoint x: 175, endPoint y: 185, distance: 89.7
click at [175, 180] on div "Padmapriya, The following price adjustments are needed to complete this work or…" at bounding box center [166, 159] width 194 height 41
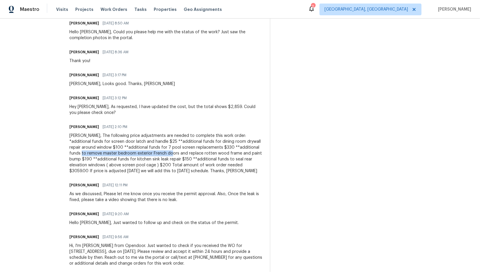
scroll to position [447, 0]
click at [155, 174] on div "Padmapriya, The following price adjustments are needed to complete this work or…" at bounding box center [166, 152] width 194 height 41
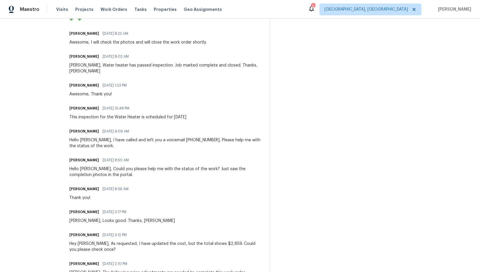
scroll to position [0, 0]
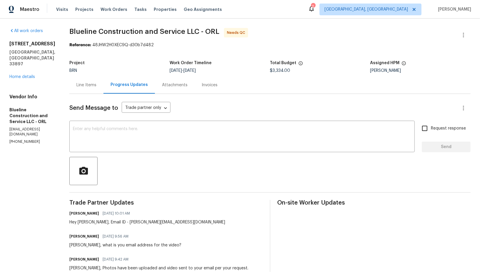
click at [96, 85] on div "Line Items" at bounding box center [86, 85] width 20 height 6
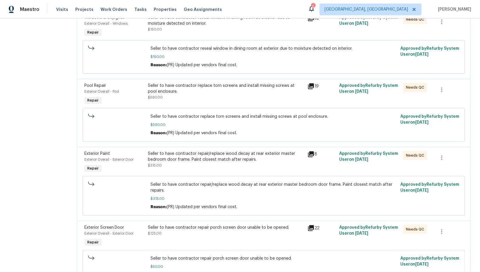
scroll to position [340, 0]
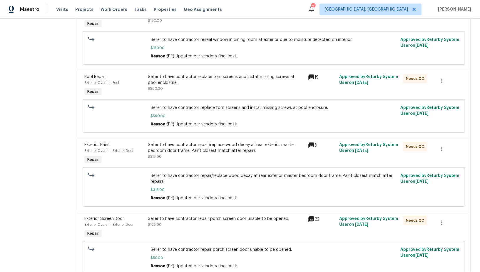
click at [200, 146] on div "Seller to have contractor repair/replace wood decay at rear exterior master bed…" at bounding box center [226, 148] width 156 height 12
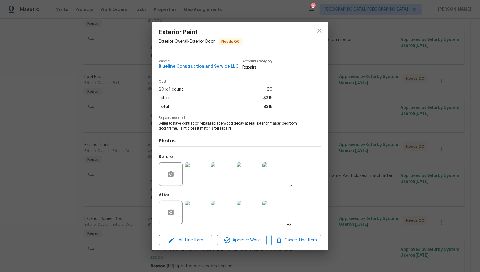
click at [135, 162] on div "Exterior Paint Exterior Overall - Exterior Door Needs QC Vendor Blueline Constr…" at bounding box center [240, 136] width 480 height 272
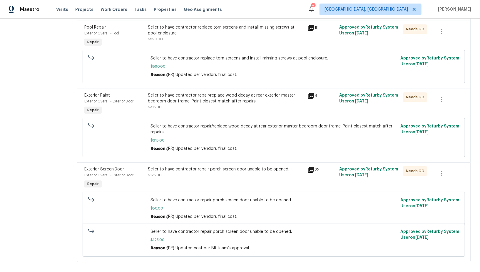
scroll to position [370, 0]
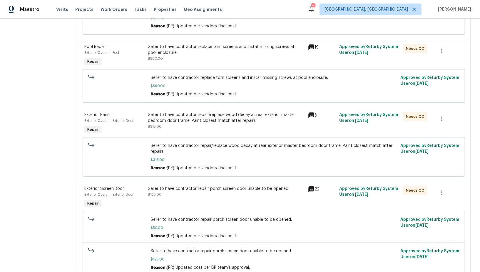
click at [181, 120] on div "Seller to have contractor repair/replace wood decay at rear exterior master bed…" at bounding box center [226, 121] width 156 height 18
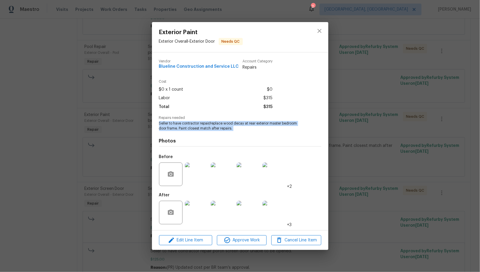
drag, startPoint x: 157, startPoint y: 121, endPoint x: 240, endPoint y: 132, distance: 83.9
click at [240, 132] on div "Vendor Blueline Construction and Service LLC Account Category Repairs Cost $0 x…" at bounding box center [240, 141] width 176 height 178
copy span "Seller to have contractor repair/replace wood decay at rear exterior master bed…"
click at [197, 170] on img at bounding box center [197, 174] width 24 height 24
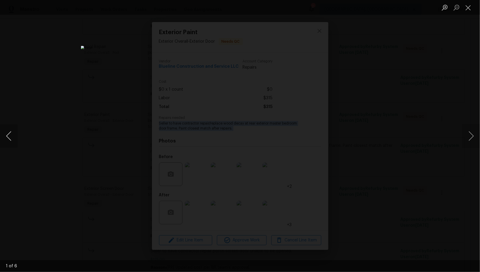
click at [6, 138] on button "Previous image" at bounding box center [9, 136] width 18 height 24
click at [159, 153] on div "Lightbox" at bounding box center [240, 136] width 480 height 272
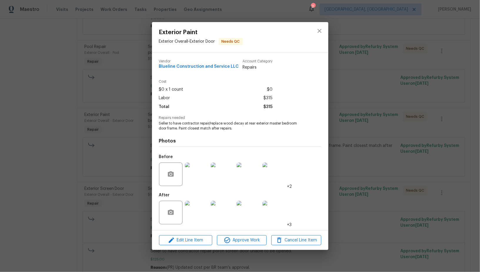
click at [158, 126] on div "Vendor Blueline Construction and Service LLC Account Category Repairs Cost $0 x…" at bounding box center [240, 141] width 176 height 178
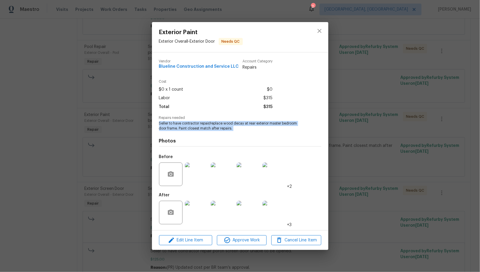
drag, startPoint x: 157, startPoint y: 125, endPoint x: 237, endPoint y: 133, distance: 80.4
click at [237, 133] on div "Vendor Blueline Construction and Service LLC Account Category Repairs Cost $0 x…" at bounding box center [240, 141] width 176 height 178
copy span "Seller to have contractor repair/replace wood decay at rear exterior master bed…"
click at [201, 175] on img at bounding box center [197, 174] width 24 height 24
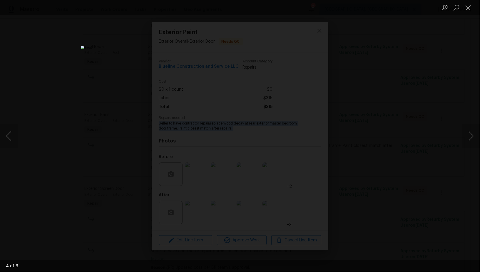
click at [364, 171] on div "Lightbox" at bounding box center [240, 136] width 480 height 272
click at [402, 175] on div "Lightbox" at bounding box center [240, 136] width 480 height 272
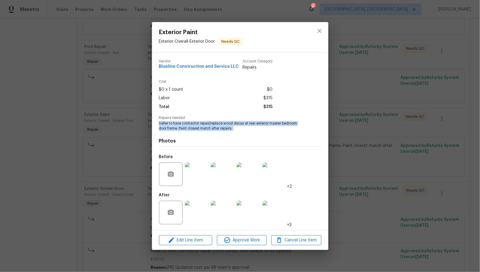
click at [202, 212] on img at bounding box center [197, 213] width 24 height 24
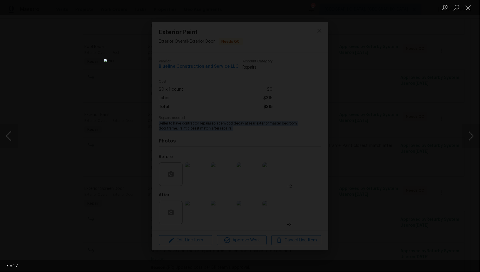
click at [69, 159] on div "Lightbox" at bounding box center [240, 136] width 480 height 272
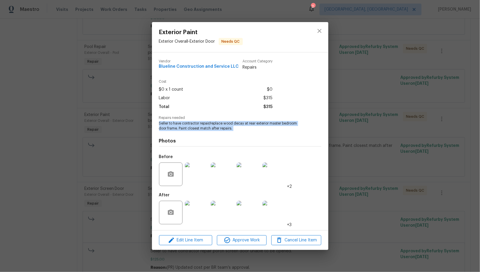
click at [69, 159] on div "Exterior Paint Exterior Overall - Exterior Door Needs QC Vendor Blueline Constr…" at bounding box center [240, 136] width 480 height 272
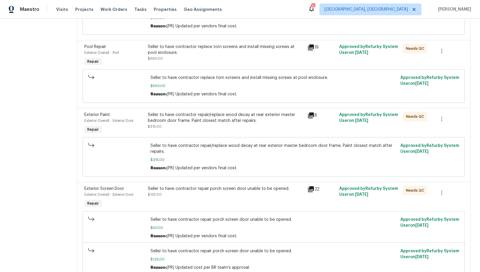
scroll to position [389, 0]
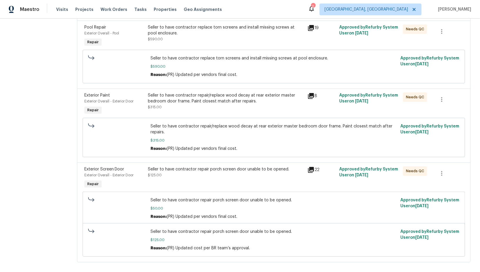
click at [178, 168] on div "Seller to have contractor repair porch screen door unable to be opened. $125.00" at bounding box center [226, 172] width 156 height 12
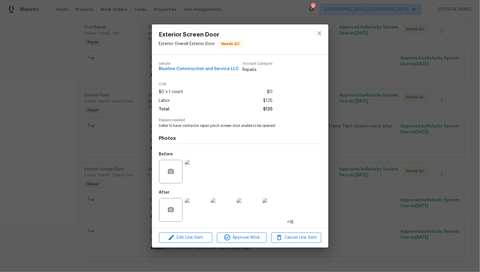
click at [120, 144] on div "Exterior Screen Door Exterior Overall - Exterior Door Needs QC Vendor Blueline …" at bounding box center [240, 136] width 480 height 272
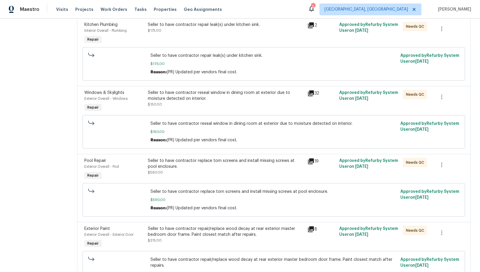
scroll to position [259, 0]
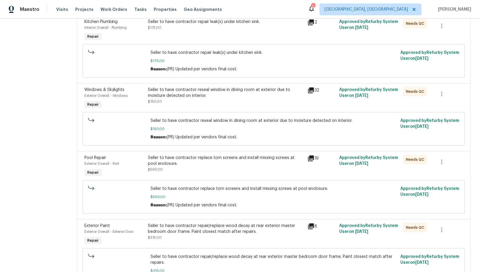
click at [186, 98] on div "Seller to have contractor reseal window in dining room at exterior due to moist…" at bounding box center [226, 96] width 156 height 18
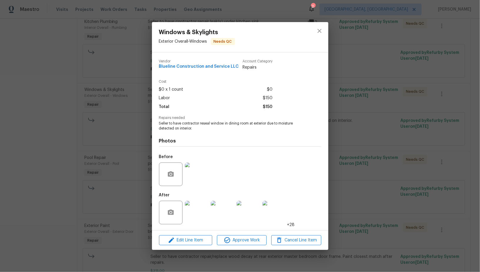
click at [114, 124] on div "Windows & Skylights Exterior Overall - Windows Needs QC Vendor Blueline Constru…" at bounding box center [240, 136] width 480 height 272
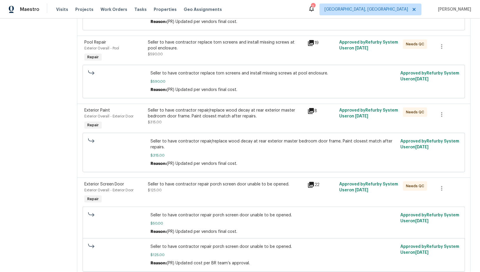
scroll to position [389, 0]
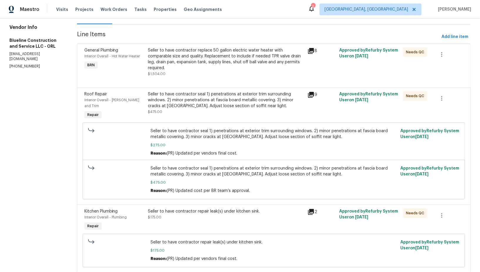
scroll to position [0, 0]
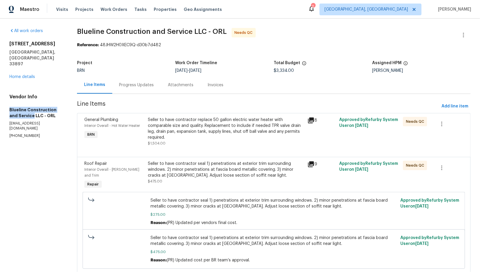
drag, startPoint x: 2, startPoint y: 94, endPoint x: 24, endPoint y: 105, distance: 24.7
copy h5 "Blueline Construction and Service"
click at [19, 75] on link "Home details" at bounding box center [22, 77] width 26 height 4
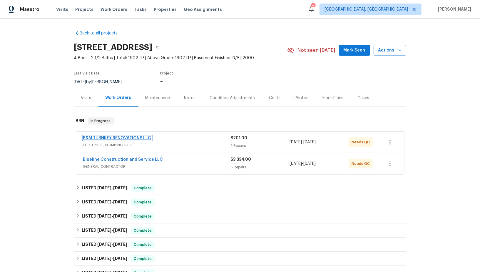
click at [119, 136] on link "B&M TURNKEY RENOVATIONS LLC" at bounding box center [117, 138] width 68 height 4
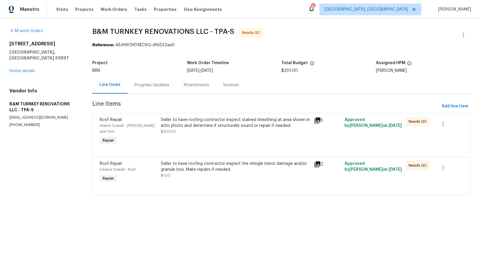
click at [194, 137] on div "Seller to have roofing contractor inspect stained sheathing at area shown in at…" at bounding box center [235, 131] width 153 height 33
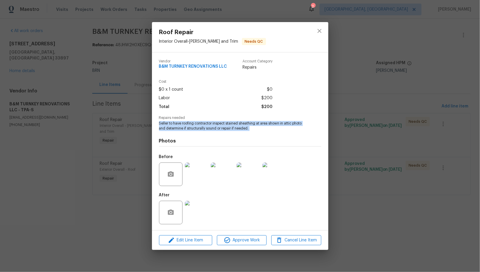
drag, startPoint x: 157, startPoint y: 123, endPoint x: 253, endPoint y: 134, distance: 96.0
click at [253, 134] on div "Vendor B&M TURNKEY RENOVATIONS LLC Account Category Repairs Cost $0 x 1 count $…" at bounding box center [240, 141] width 176 height 178
click at [133, 138] on div "Roof Repair Interior Overall - Eaves and Trim Needs QC Vendor B&M TURNKEY RENOV…" at bounding box center [240, 136] width 480 height 272
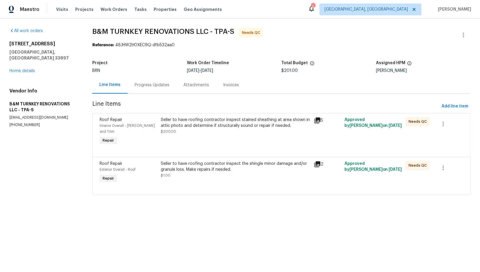
click at [201, 130] on div "Seller to have roofing contractor inspect stained sheathing at area shown in at…" at bounding box center [235, 126] width 149 height 18
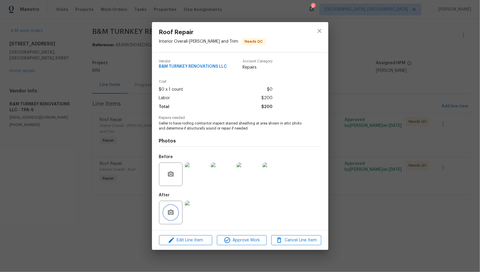
click at [169, 215] on icon "button" at bounding box center [171, 211] width 6 height 5
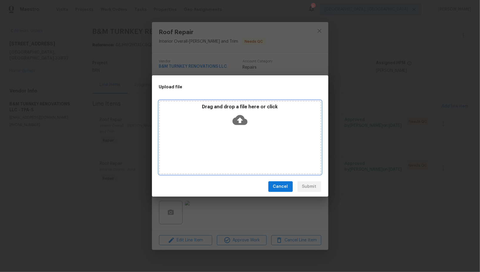
click at [240, 120] on icon at bounding box center [240, 119] width 15 height 15
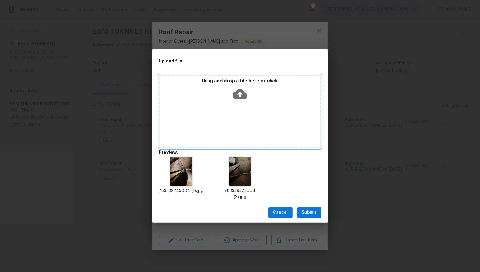
scroll to position [5, 0]
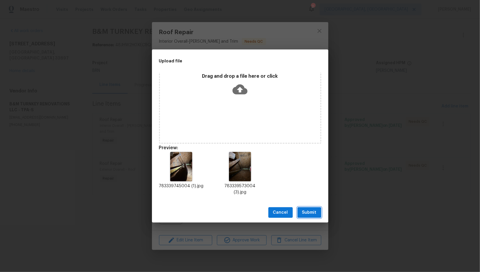
click at [310, 210] on span "Submit" at bounding box center [309, 212] width 14 height 7
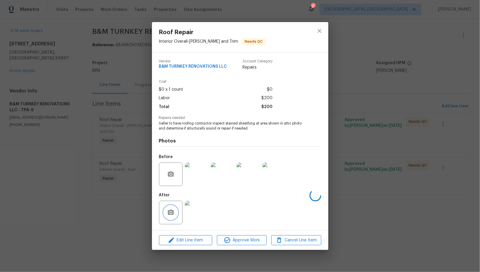
scroll to position [0, 0]
click at [115, 161] on div "Roof Repair Interior Overall - Eaves and Trim Needs QC Vendor B&M TURNKEY RENOV…" at bounding box center [240, 136] width 480 height 272
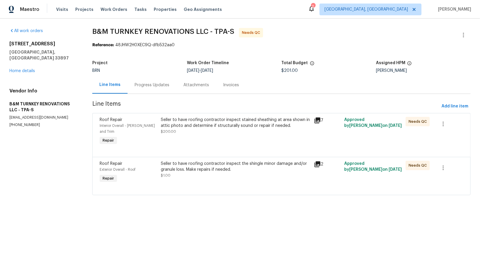
click at [202, 120] on div "Seller to have roofing contractor inspect stained sheathing at area shown in at…" at bounding box center [235, 123] width 149 height 12
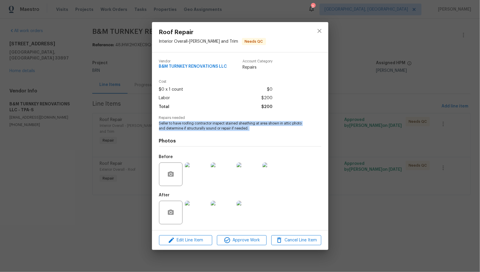
drag, startPoint x: 160, startPoint y: 124, endPoint x: 259, endPoint y: 133, distance: 99.8
click at [259, 133] on div "Vendor B&M TURNKEY RENOVATIONS LLC Account Category Repairs Cost $0 x 1 count $…" at bounding box center [240, 141] width 162 height 173
click at [199, 176] on img at bounding box center [197, 174] width 24 height 24
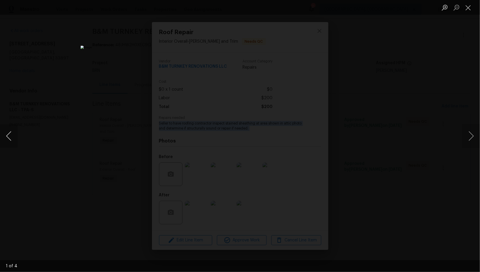
click at [9, 139] on button "Previous image" at bounding box center [9, 136] width 18 height 24
click at [469, 9] on button "Close lightbox" at bounding box center [469, 7] width 12 height 10
click at [6, 135] on button "Previous image" at bounding box center [9, 136] width 18 height 24
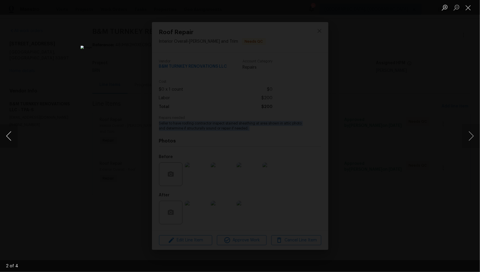
click at [14, 141] on button "Previous image" at bounding box center [9, 136] width 18 height 24
click at [464, 48] on div "Lightbox" at bounding box center [240, 136] width 480 height 272
click at [432, 79] on div "Lightbox" at bounding box center [240, 136] width 480 height 272
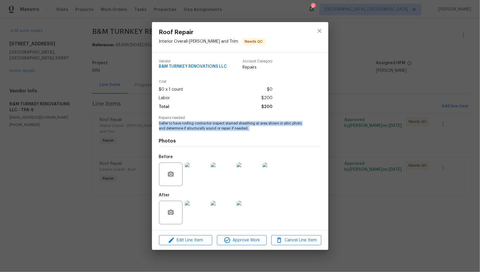
click at [203, 215] on img at bounding box center [197, 213] width 24 height 24
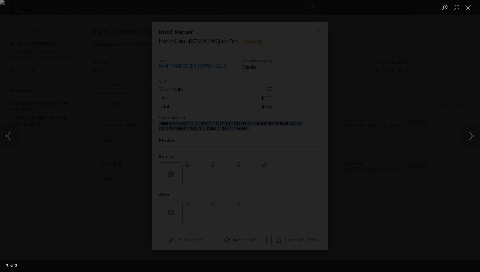
click at [60, 128] on div "Lightbox" at bounding box center [240, 136] width 480 height 272
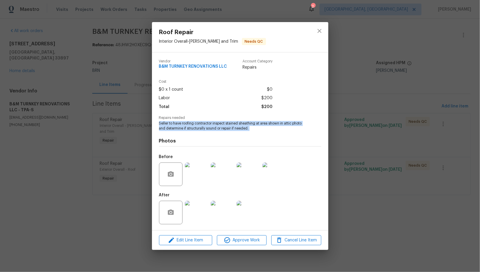
click at [60, 128] on div "Roof Repair Interior Overall - Eaves and Trim Needs QC Vendor B&M TURNKEY RENOV…" at bounding box center [240, 136] width 480 height 272
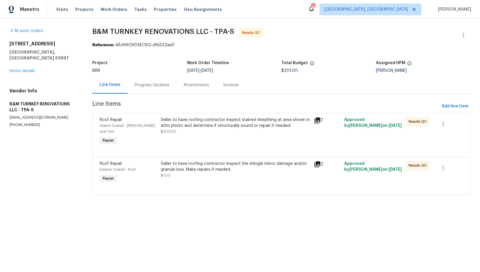
click at [183, 161] on div "Seller to have roofing contractor inspect the shingle minor damage and/or granu…" at bounding box center [235, 167] width 149 height 12
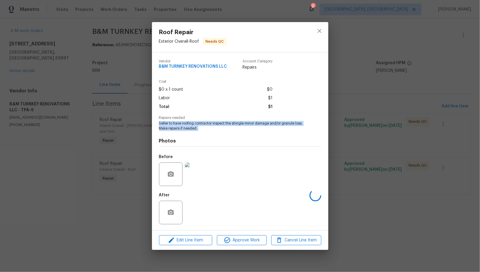
drag, startPoint x: 156, startPoint y: 124, endPoint x: 212, endPoint y: 132, distance: 56.4
click at [212, 132] on div "Vendor B&M TURNKEY RENOVATIONS LLC Account Category Repairs Cost $0 x 1 count $…" at bounding box center [240, 141] width 176 height 178
click at [192, 174] on img at bounding box center [197, 174] width 24 height 24
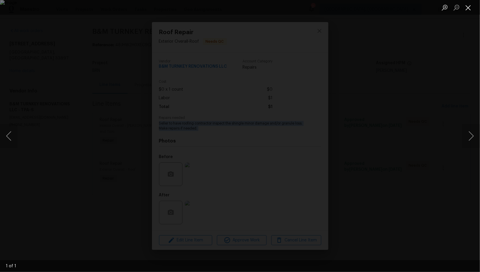
click at [467, 9] on button "Close lightbox" at bounding box center [469, 7] width 12 height 10
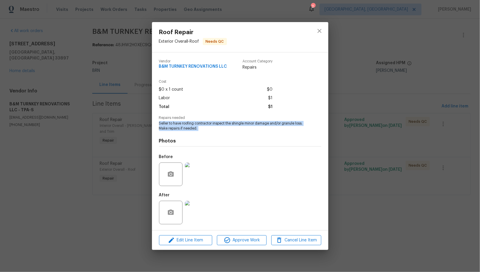
click at [196, 209] on img at bounding box center [197, 213] width 24 height 24
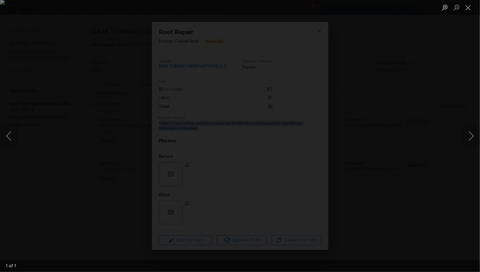
click at [60, 156] on div "Lightbox" at bounding box center [240, 136] width 480 height 272
click at [60, 156] on div "Roof Repair Exterior Overall - Roof Needs QC Vendor B&M TURNKEY RENOVATIONS LLC…" at bounding box center [240, 136] width 480 height 272
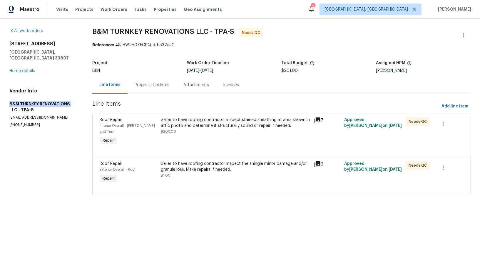
drag, startPoint x: 2, startPoint y: 97, endPoint x: 71, endPoint y: 98, distance: 68.2
click at [71, 98] on div "All work orders 340 Troon Cir Davenport, FL 33897 Home details Vendor Info B&M …" at bounding box center [240, 115] width 480 height 193
click at [31, 102] on h5 "B&M TURNKEY RENOVATIONS LLC - TPA-S" at bounding box center [43, 107] width 69 height 12
drag, startPoint x: 9, startPoint y: 99, endPoint x: 68, endPoint y: 98, distance: 59.1
click at [68, 101] on h5 "B&M TURNKEY RENOVATIONS LLC - TPA-S" at bounding box center [43, 107] width 69 height 12
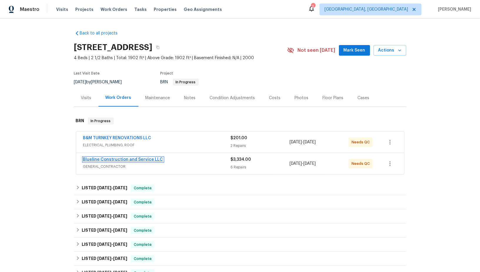
click at [109, 159] on link "Blueline Construction and Service LLC" at bounding box center [123, 159] width 80 height 4
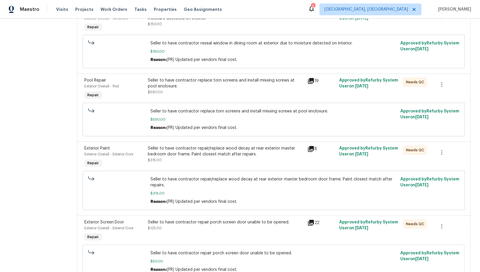
scroll to position [317, 0]
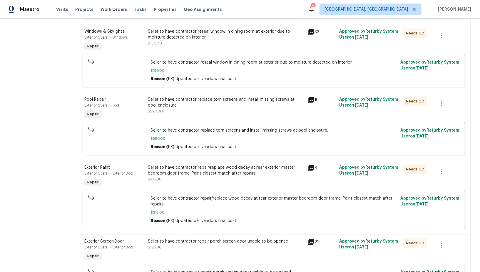
click at [196, 96] on div "Seller to have contractor replace torn screens and install missing screws at po…" at bounding box center [226, 102] width 156 height 12
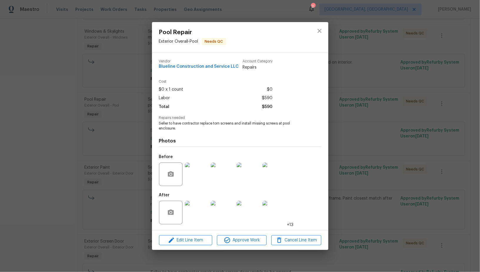
click at [199, 171] on img at bounding box center [197, 174] width 24 height 24
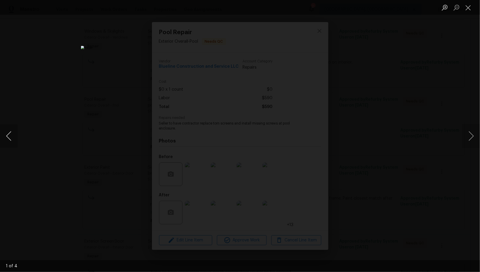
click at [8, 136] on button "Previous image" at bounding box center [9, 136] width 18 height 24
click at [154, 129] on div "Lightbox" at bounding box center [240, 136] width 480 height 272
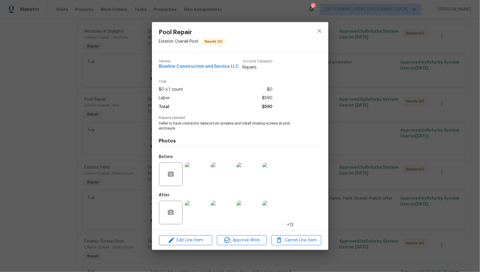
click at [249, 134] on div "Photos Before After +13" at bounding box center [240, 179] width 162 height 97
drag, startPoint x: 242, startPoint y: 123, endPoint x: 292, endPoint y: 125, distance: 50.0
click at [292, 125] on span "Seller to have contractor replace torn screens and install missing screws at po…" at bounding box center [232, 126] width 146 height 10
copy span "install missing screws at pool"
click at [128, 30] on div "Pool Repair Exterior Overall - Pool Needs QC Vendor Blueline Construction and S…" at bounding box center [240, 136] width 480 height 272
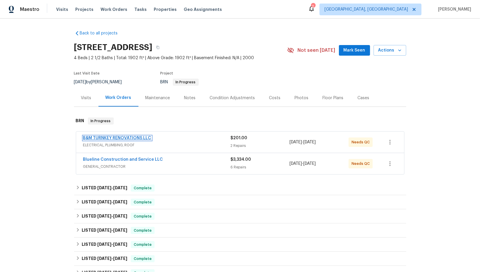
click at [133, 137] on link "B&M TURNKEY RENOVATIONS LLC" at bounding box center [117, 138] width 68 height 4
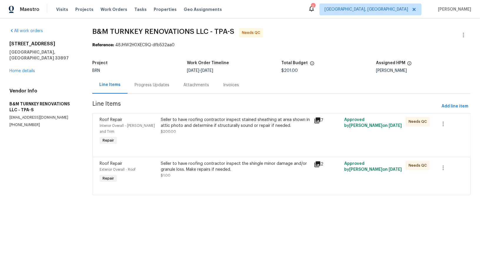
click at [176, 161] on div "Seller to have roofing contractor inspect the shingle minor damage and/or granu…" at bounding box center [235, 167] width 149 height 12
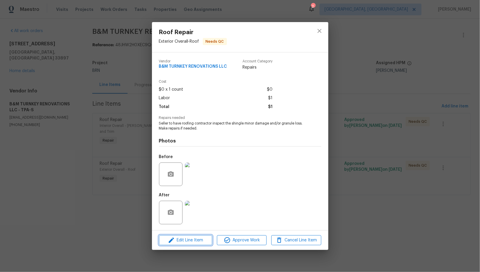
click at [194, 240] on span "Edit Line Item" at bounding box center [186, 239] width 50 height 7
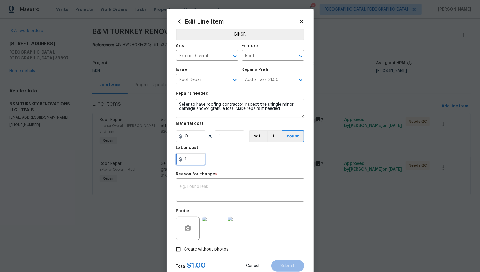
click at [198, 158] on input "1" at bounding box center [190, 159] width 29 height 12
paste input "1750"
type input "1750"
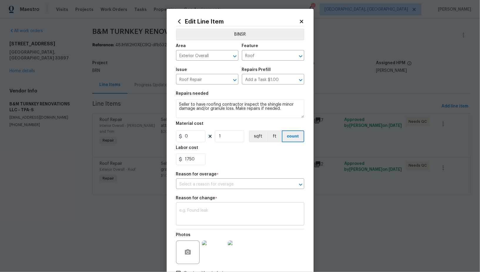
click at [203, 209] on textarea at bounding box center [240, 214] width 121 height 12
click at [233, 187] on input "text" at bounding box center [232, 184] width 112 height 9
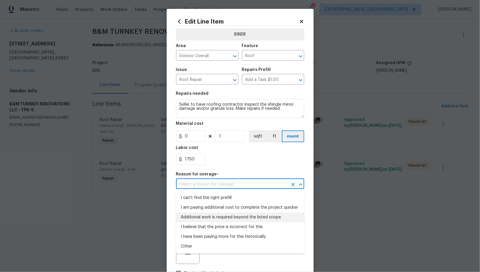
click at [217, 218] on li "Additional work is required beyond the listed scope" at bounding box center [240, 217] width 128 height 10
type input "Additional work is required beyond the listed scope"
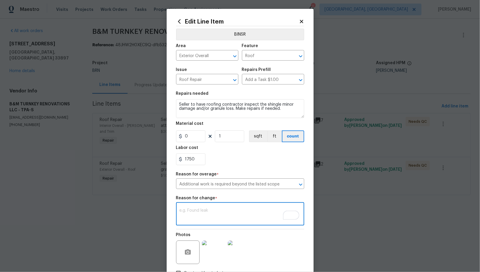
click at [201, 219] on textarea "To enrich screen reader interactions, please activate Accessibility in Grammarl…" at bounding box center [240, 214] width 121 height 12
paste textarea "(PR) Updated cost per BR team’s approval."
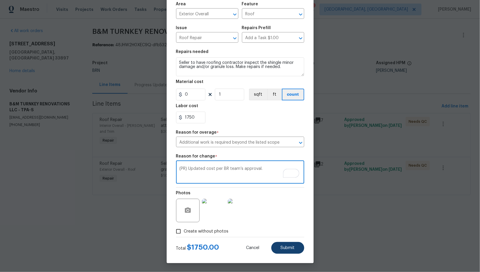
type textarea "(PR) Updated cost per BR team’s approval."
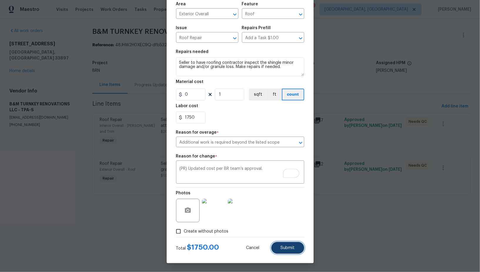
click at [287, 246] on span "Submit" at bounding box center [288, 248] width 14 height 4
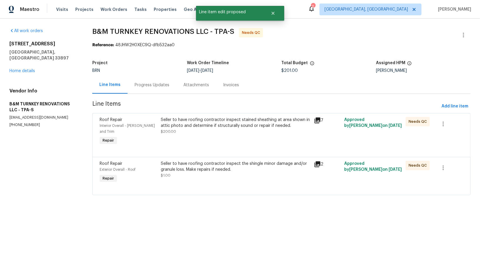
scroll to position [0, 0]
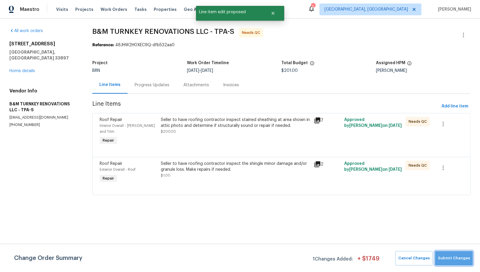
click at [459, 255] on span "Submit Changes" at bounding box center [454, 258] width 32 height 7
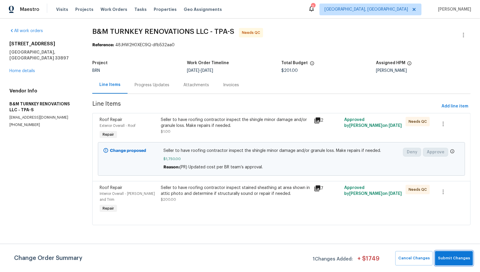
click at [444, 257] on span "Submit Changes" at bounding box center [454, 258] width 32 height 7
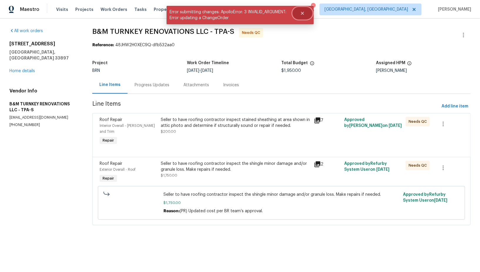
click at [300, 14] on icon "Close" at bounding box center [302, 13] width 5 height 5
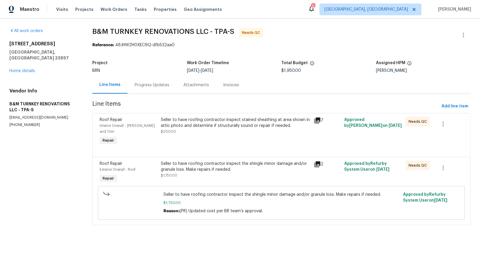
click at [169, 85] on div "Progress Updates" at bounding box center [152, 85] width 35 height 6
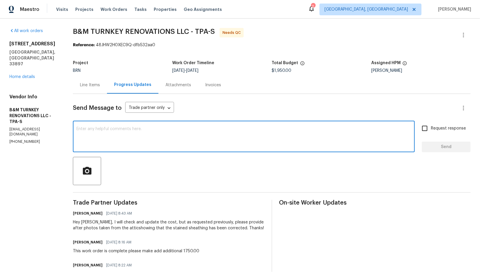
click at [138, 134] on textarea at bounding box center [243, 137] width 335 height 21
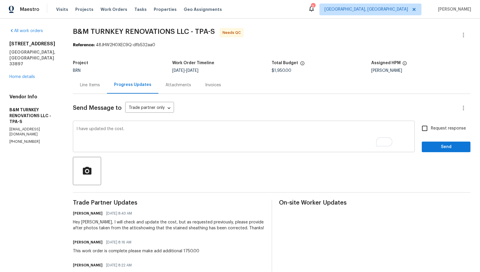
click at [189, 138] on textarea "I have updated the cost." at bounding box center [243, 137] width 335 height 21
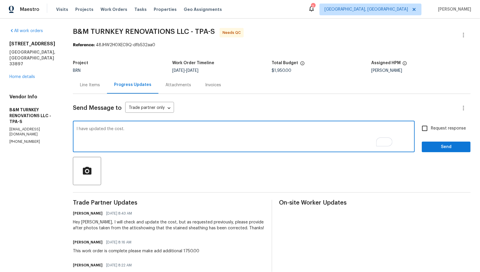
paste textarea "WO is approved, Please upload the invoice under invoice section. Thanks!"
type textarea "I have updated the cost. WO is approved, Please upload the invoice under invoic…"
click at [432, 126] on span "Request response" at bounding box center [448, 128] width 35 height 6
click at [431, 126] on input "Request response" at bounding box center [425, 128] width 12 height 12
checkbox input "true"
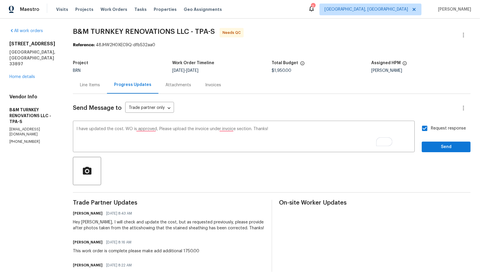
click at [441, 149] on span "Send" at bounding box center [446, 146] width 39 height 7
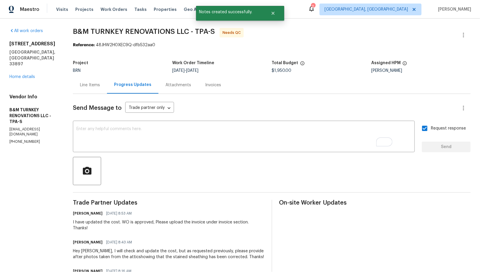
click at [107, 88] on div "Line Items" at bounding box center [90, 84] width 34 height 17
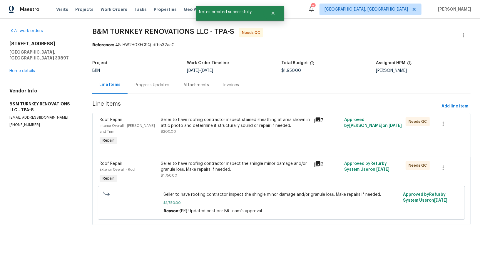
click at [197, 130] on div "Seller to have roofing contractor inspect stained sheathing at area shown in at…" at bounding box center [235, 126] width 149 height 18
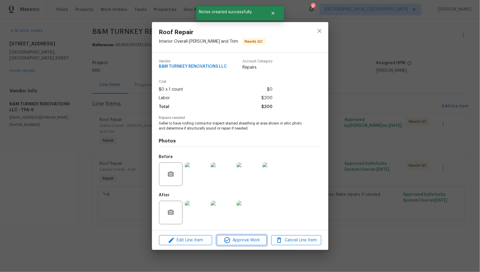
click at [239, 240] on span "Approve Work" at bounding box center [242, 239] width 46 height 7
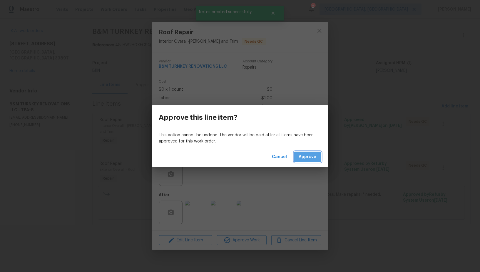
click at [310, 154] on span "Approve" at bounding box center [308, 156] width 18 height 7
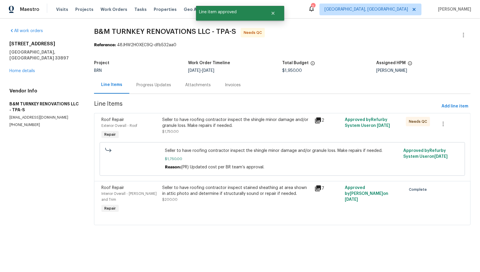
click at [209, 124] on div "Seller to have roofing contractor inspect the shingle minor damage and/or granu…" at bounding box center [236, 123] width 149 height 12
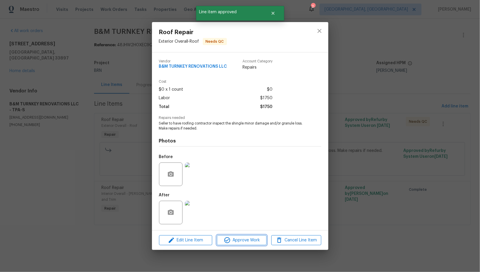
click at [236, 241] on span "Approve Work" at bounding box center [242, 239] width 46 height 7
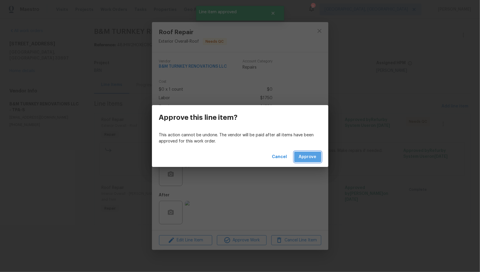
click at [313, 155] on span "Approve" at bounding box center [308, 156] width 18 height 7
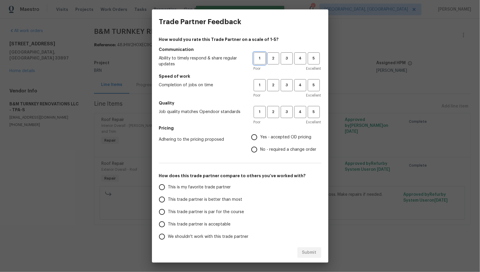
click at [259, 57] on span "1" at bounding box center [259, 58] width 11 height 7
click at [262, 88] on span "1" at bounding box center [259, 85] width 11 height 7
click at [261, 115] on span "1" at bounding box center [259, 112] width 11 height 7
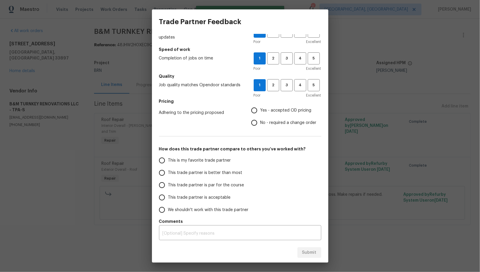
click at [255, 125] on input "No - required a change order" at bounding box center [254, 122] width 12 height 12
radio input "true"
click at [172, 209] on span "We shouldn't work with this trade partner" at bounding box center [208, 210] width 81 height 6
click at [168, 209] on input "We shouldn't work with this trade partner" at bounding box center [162, 210] width 12 height 12
click at [196, 241] on div "How would you rate this Trade Partner on a scale of 1-5? Communication Ability …" at bounding box center [240, 138] width 176 height 208
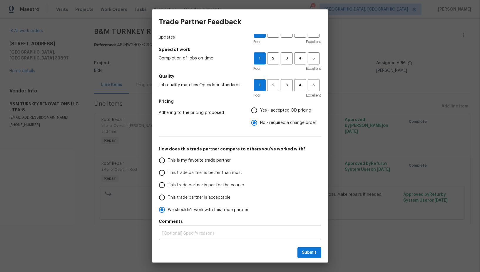
click at [190, 235] on div "x ​" at bounding box center [240, 233] width 162 height 14
radio input "true"
type textarea "v"
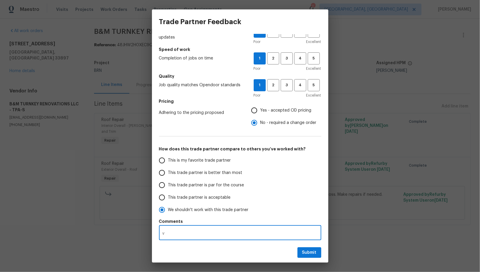
radio input "false"
type textarea "vE"
radio input "false"
type textarea "vEN"
radio input "false"
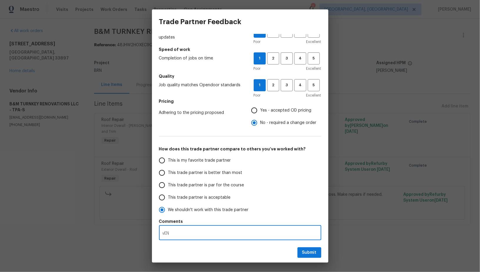
type textarea "vEND"
radio input "false"
type textarea "vENDO"
radio input "false"
type textarea "vENDOR"
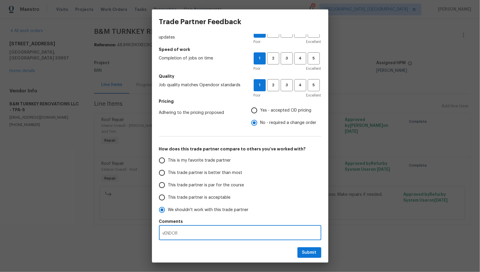
radio input "false"
type textarea "vENDOR"
radio input "false"
type textarea "B"
radio input "false"
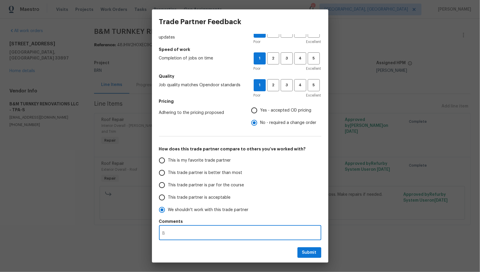
type textarea "BV"
radio input "false"
type textarea "B"
radio input "false"
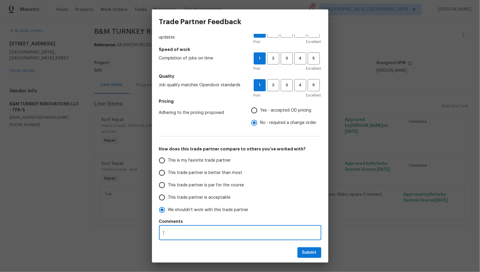
type textarea "TP"
radio input "false"
type textarea "TP["
radio input "false"
type textarea "TP["
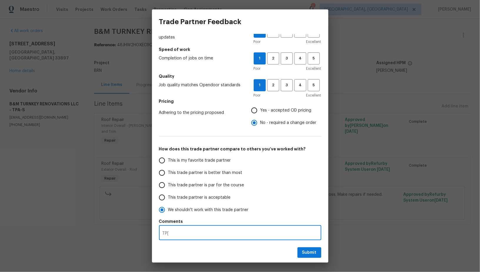
radio input "false"
type textarea "TP["
radio input "false"
type textarea "TP"
radio input "false"
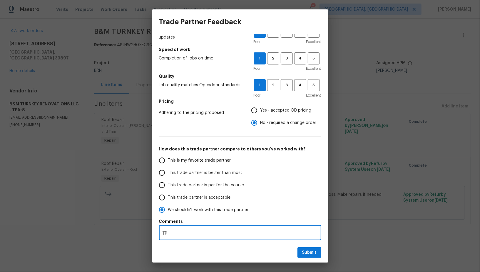
type textarea "TP"
radio input "false"
type textarea "TP i"
radio input "false"
type textarea "TP is"
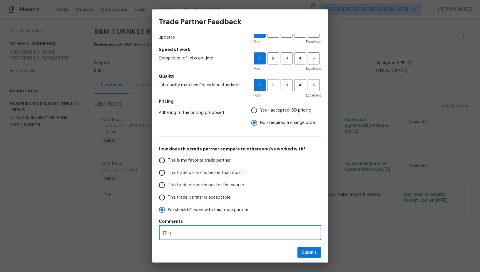
radio input "false"
type textarea "TP is"
radio input "false"
type textarea "TP is n"
radio input "false"
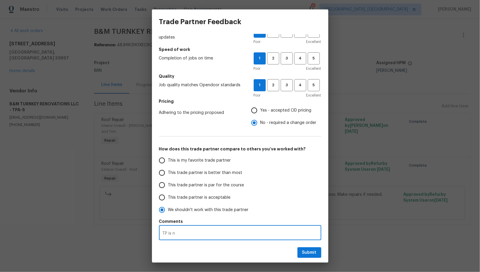
type textarea "TP is no"
radio input "false"
type textarea "TP is not"
radio input "false"
type textarea "TP is not"
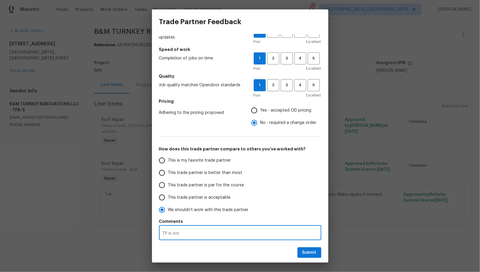
radio input "false"
type textarea "TP is not r"
radio input "false"
type textarea "TP is not re"
radio input "false"
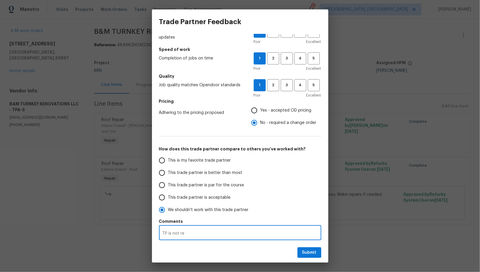
type textarea "TP is not res"
radio input "false"
type textarea "TP is not resp"
radio input "false"
type textarea "TP is not respo"
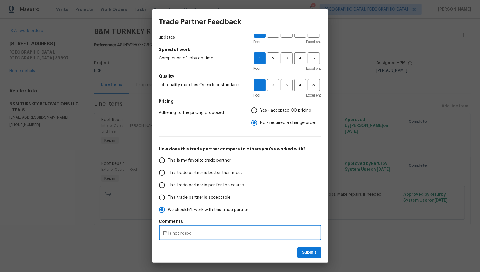
radio input "false"
type textarea "TP is not respon"
radio input "false"
type textarea "TP is not respons"
radio input "false"
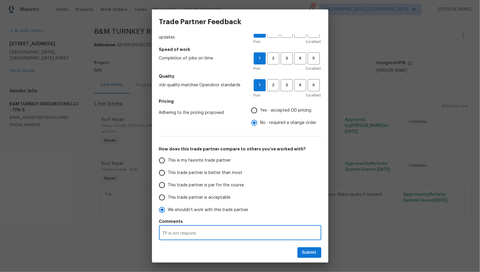
type textarea "TP is not responsi"
radio input "false"
type textarea "TP is not responsiv"
radio input "false"
type textarea "TP is not responsive"
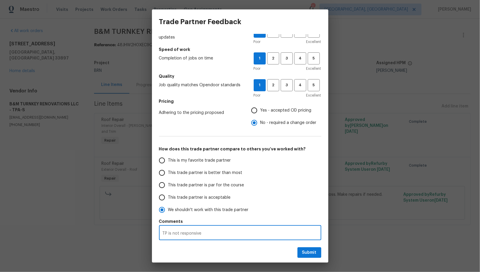
radio input "false"
type textarea "TP is not responsive"
radio input "false"
type textarea "TP is not responsive a"
radio input "false"
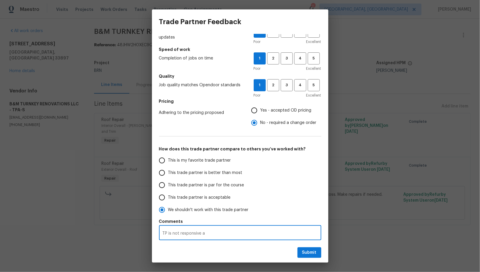
type textarea "TP is not responsive an"
radio input "false"
type textarea "TP is not responsive and"
radio input "false"
type textarea "TP is not responsive and"
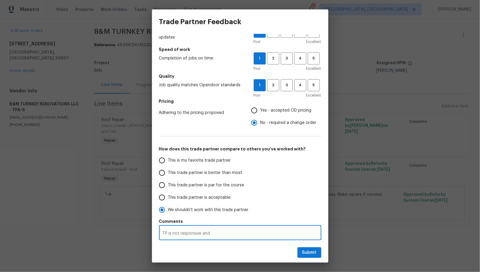
radio input "false"
type textarea "TP is not responsive and n"
radio input "false"
type textarea "TP is not responsive and no"
radio input "false"
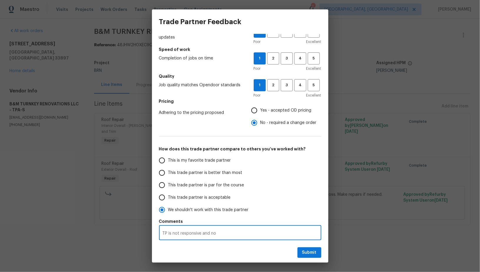
type textarea "TP is not responsive and not"
radio input "false"
type textarea "TP is not responsive and not"
radio input "false"
type textarea "TP is not responsive and not p"
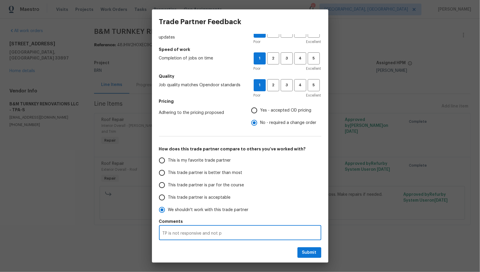
radio input "false"
type textarea "TP is not responsive and not pr"
radio input "false"
type textarea "TP is not responsive and not pro"
radio input "false"
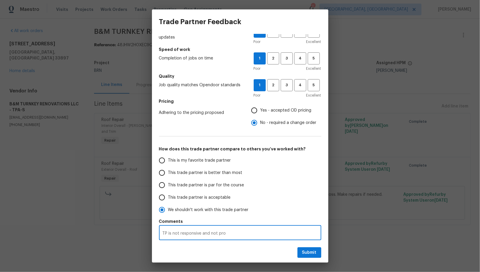
type textarea "TP is not responsive and not prov"
radio input "false"
type textarea "TP is not responsive and not provi"
radio input "false"
type textarea "TP is not responsive and not provid"
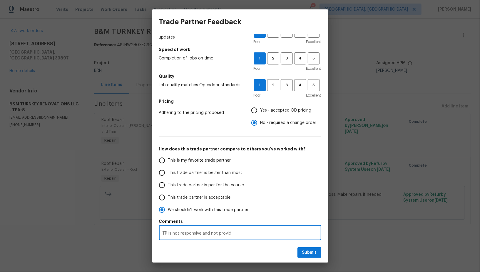
radio input "false"
type textarea "TP is not responsive and not provide"
radio input "false"
type textarea "TP is not responsive and not provided"
radio input "false"
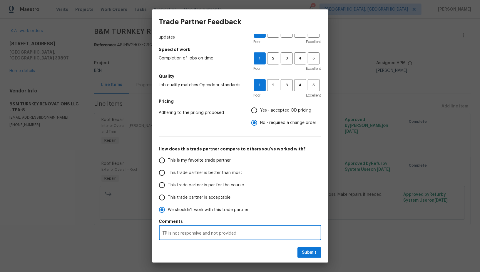
type textarea "TP is not responsive and not provided"
radio input "false"
type textarea "TP is not responsive and not provided r"
radio input "false"
type textarea "TP is not responsive and not provided re"
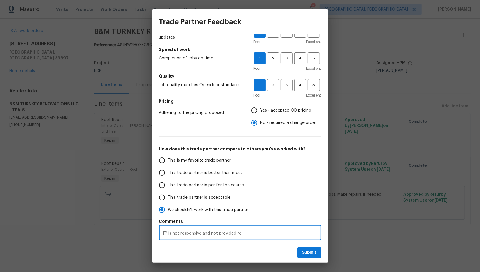
radio input "false"
type textarea "TP is not responsive and not provided req"
radio input "false"
type textarea "TP is not responsive and not provided requ"
radio input "false"
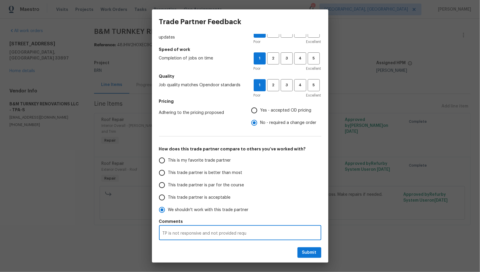
type textarea "TP is not responsive and not provided requi"
radio input "false"
type textarea "TP is not responsive and not provided requir"
radio input "false"
type textarea "TP is not responsive and not provided require"
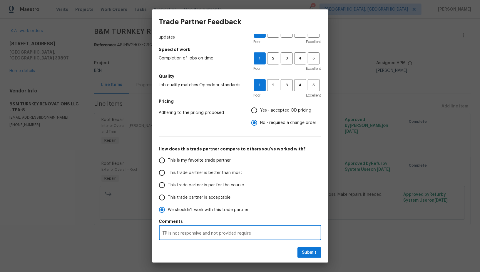
radio input "false"
type textarea "TP is not responsive and not provided required"
radio input "false"
type textarea "TP is not responsive and not provided required"
radio input "false"
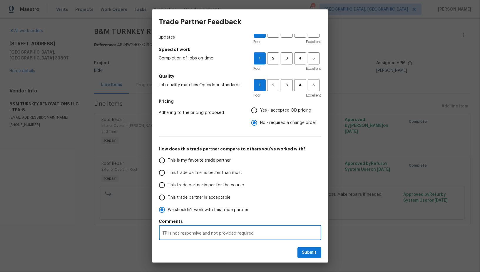
type textarea "TP is not responsive and not provided required c"
radio input "false"
type textarea "TP is not responsive and not provided required co"
radio input "false"
type textarea "TP is not responsive and not provided required com"
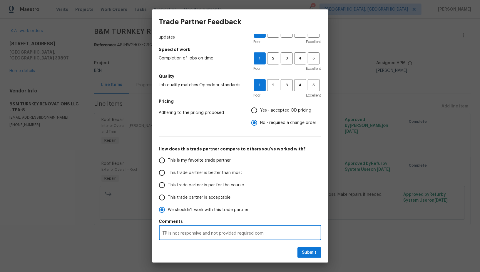
radio input "false"
type textarea "TP is not responsive and not provided required comp"
radio input "false"
type textarea "TP is not responsive and not provided required compl"
radio input "false"
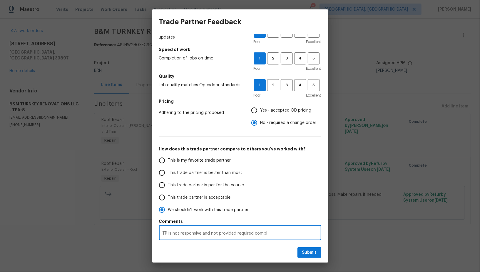
type textarea "TP is not responsive and not provided required comple"
radio input "false"
type textarea "TP is not responsive and not provided required completi"
radio input "false"
type textarea "TP is not responsive and not provided required completio"
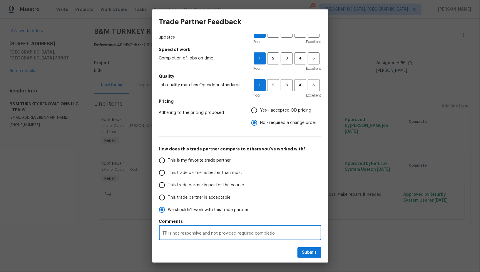
radio input "false"
type textarea "TP is not responsive and not provided required completion"
radio input "false"
type textarea "TP is not responsive and not provided required completion"
radio input "false"
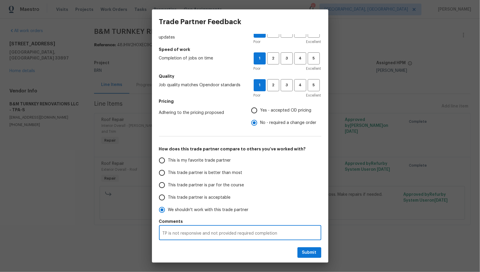
type textarea "TP is not responsive and not provided required completion p"
radio input "false"
type textarea "TP is not responsive and not provided required completion ph"
radio input "false"
type textarea "TP is not responsive and not provided required completion pho"
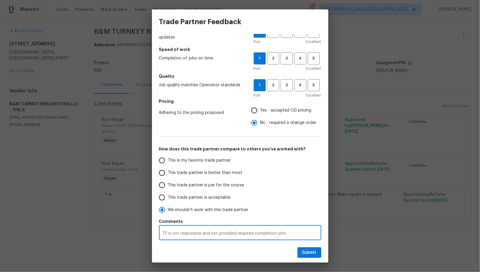
radio input "false"
type textarea "TP is not responsive and not provided required completion phot"
radio input "false"
type textarea "TP is not responsive and not provided required completion photo"
radio input "false"
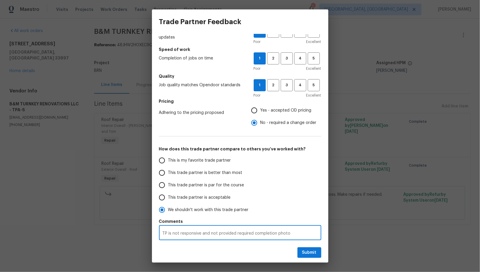
type textarea "TP is not responsive and not provided required completion photos"
radio input "false"
type textarea "TP is not responsive and not provided required completion photos"
click at [217, 234] on textarea "TP is not responsive and not provided required completion photos" at bounding box center [240, 233] width 155 height 4
radio input "false"
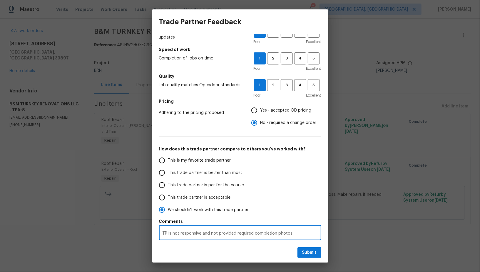
type textarea "TP is not responsive and no provided required completion photos"
radio input "false"
type textarea "TP is not responsive and n provided required completion photos"
radio input "false"
type textarea "TP is not responsive and provided required completion photos"
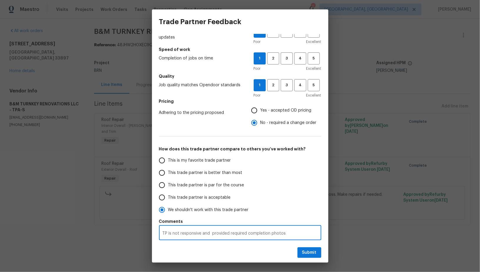
radio input "false"
type textarea "TP is not responsive and d provided required completion photos"
radio input "false"
type textarea "TP is not responsive and di provided required completion photos"
radio input "false"
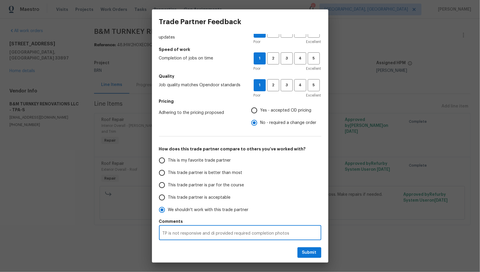
type textarea "TP is not responsive and did provided required completion photos"
radio input "false"
type textarea "TP is not responsive and didn provided required completion photos"
radio input "false"
type textarea "TP is not responsive and didn' provided required completion photos"
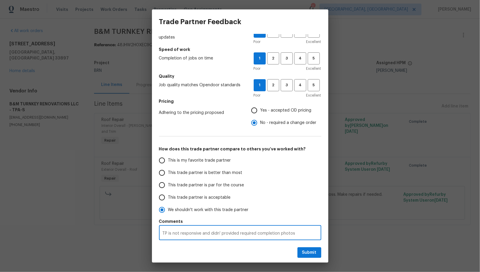
radio input "false"
type textarea "TP is not responsive and didn't provided required completion photos"
click at [241, 233] on textarea "TP is not responsive and didn't provided required completion photos" at bounding box center [240, 233] width 155 height 4
radio input "false"
type textarea "TP is not responsive and didn't providedrequired completion photos"
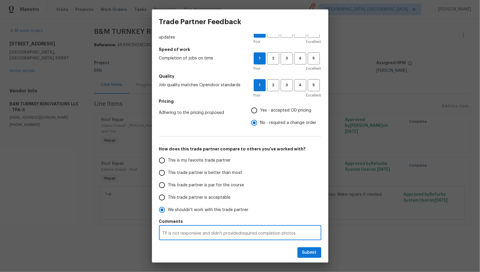
radio input "false"
type textarea "TP is not responsive and didn't providerequired completion photos"
radio input "false"
type textarea "TP is not responsive and didn't provide required completion photos"
click at [314, 253] on span "Submit" at bounding box center [309, 252] width 14 height 7
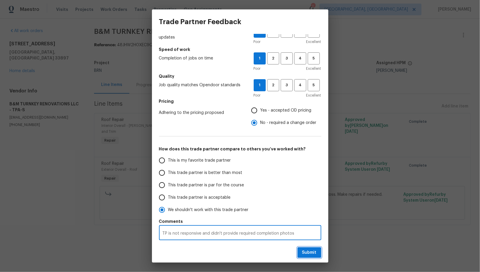
radio input "false"
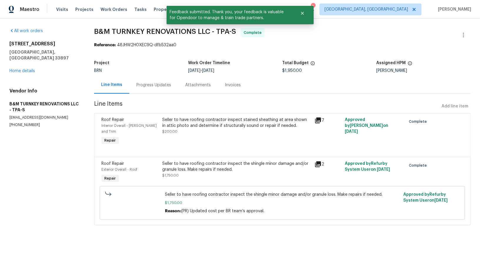
click at [150, 86] on div "Progress Updates" at bounding box center [153, 85] width 35 height 6
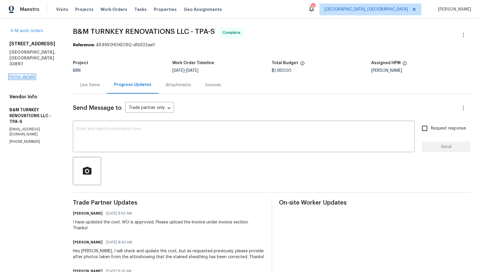
click at [19, 75] on link "Home details" at bounding box center [22, 77] width 26 height 4
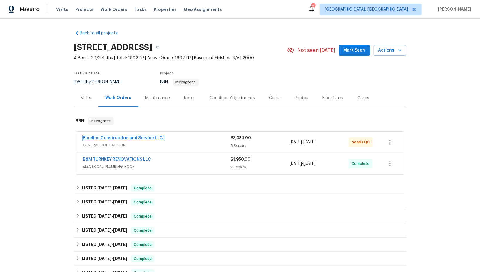
click at [131, 136] on link "Blueline Construction and Service LLC" at bounding box center [123, 138] width 80 height 4
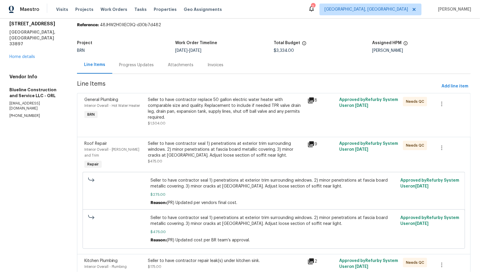
scroll to position [33, 0]
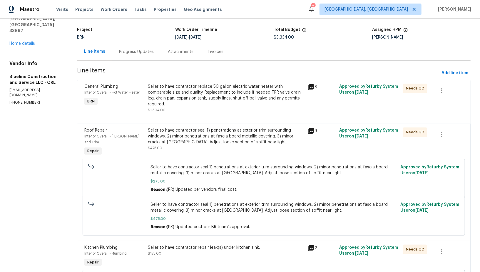
click at [177, 107] on div "Seller to have contractor replace 50 gallon electric water heater with comparab…" at bounding box center [226, 98] width 156 height 29
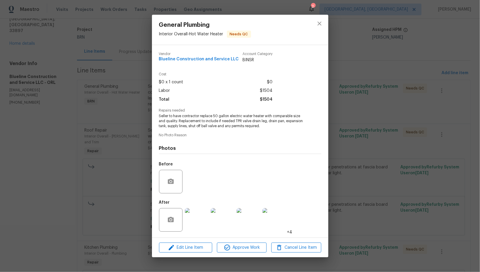
click at [139, 179] on div "General Plumbing Interior Overall - Hot Water Heater Needs QC Vendor Blueline C…" at bounding box center [240, 136] width 480 height 272
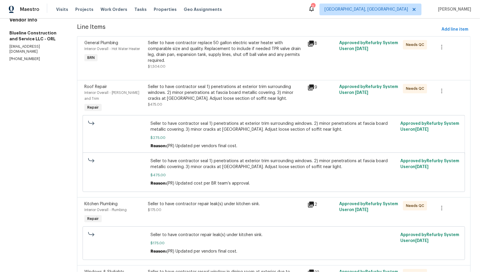
scroll to position [81, 0]
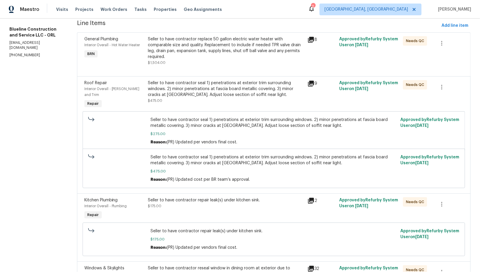
click at [207, 85] on div "Seller to have contractor seal 1) penetrations at exterior trim surrounding win…" at bounding box center [226, 89] width 156 height 18
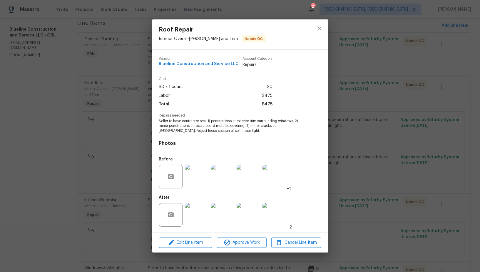
click at [117, 202] on div "Roof Repair Interior Overall - Eaves and Trim Needs QC Vendor Blueline Construc…" at bounding box center [240, 136] width 480 height 272
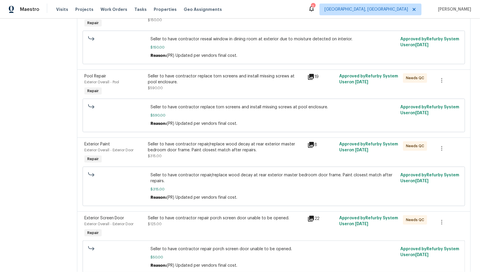
scroll to position [0, 0]
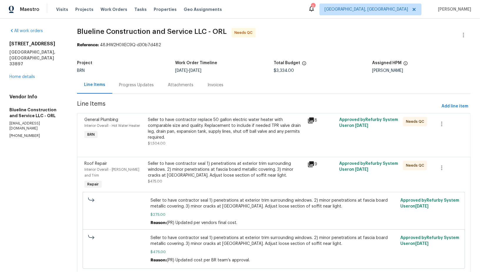
click at [126, 93] on div "Progress Updates" at bounding box center [136, 84] width 49 height 17
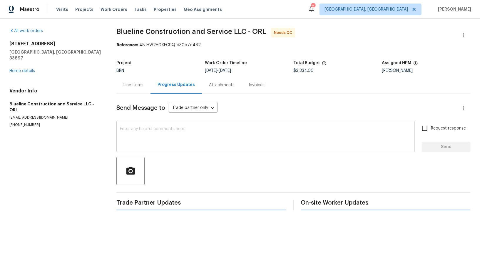
click at [147, 133] on textarea at bounding box center [265, 137] width 291 height 21
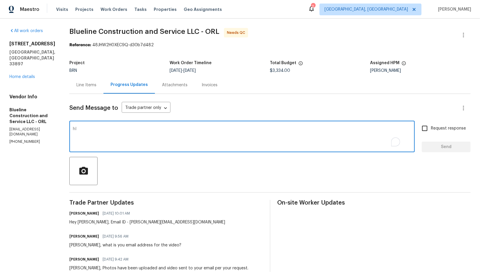
type textarea "hI"
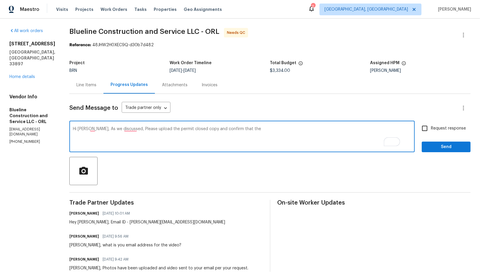
click at [259, 128] on textarea "Hi Chris, As we discussed, Please upload the permit closed copy and confirm tha…" at bounding box center [242, 137] width 339 height 21
paste textarea "missing screws"
click at [216, 129] on textarea "Hi Chris, As we discussed, Please upload the permit closed copy and confirm tha…" at bounding box center [242, 137] width 339 height 21
click at [241, 128] on textarea "Hi Chris, As we discussed, Please upload the permit closed copy and confirm tha…" at bounding box center [242, 137] width 339 height 21
click at [332, 128] on textarea "Hi Chris, As we discussed, Please upload the permit closed copy and confirm tha…" at bounding box center [242, 137] width 339 height 21
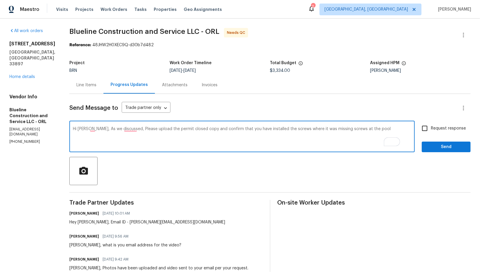
click at [355, 129] on textarea "Hi Chris, As we discussed, Please upload the permit closed copy and confirm tha…" at bounding box center [242, 137] width 339 height 21
type textarea "Hi Chris, As we discussed, Please upload the permit closed copy and confirm tha…"
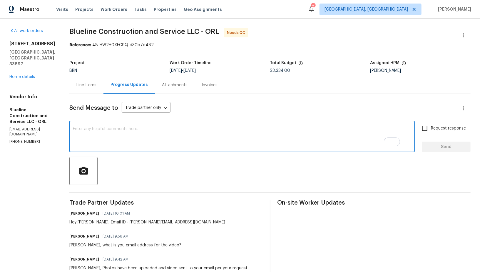
paste textarea "Hi Chris, as we discussed, please upload the closed permit copy and confirm tha…"
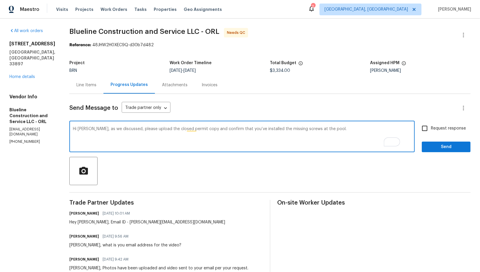
type textarea "Hi Chris, as we discussed, please upload the closed permit copy and confirm tha…"
click at [428, 131] on input "Request response" at bounding box center [425, 128] width 12 height 12
checkbox input "true"
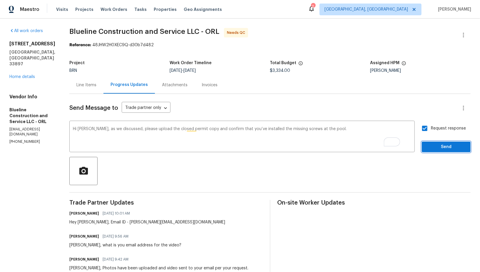
click at [437, 150] on button "Send" at bounding box center [446, 146] width 49 height 11
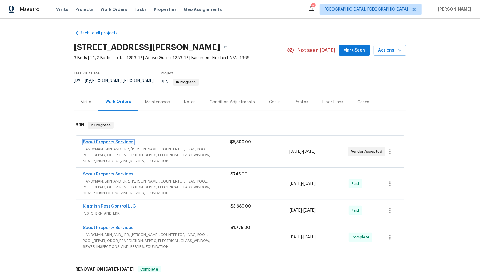
click at [104, 140] on link "Scout Property Services" at bounding box center [108, 142] width 51 height 4
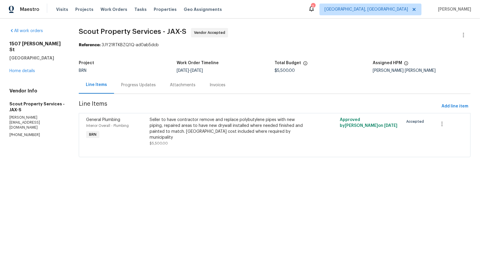
click at [144, 77] on div "Progress Updates" at bounding box center [138, 84] width 49 height 17
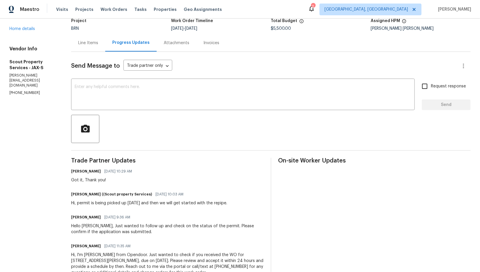
scroll to position [52, 0]
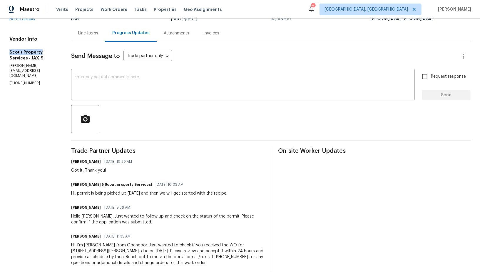
drag, startPoint x: 6, startPoint y: 51, endPoint x: 47, endPoint y: 51, distance: 40.9
click at [47, 51] on div "All work orders [STREET_ADDRESS][PERSON_NAME] Home details Vendor Info Scout Pr…" at bounding box center [240, 124] width 480 height 315
copy h5 "Scout Property"
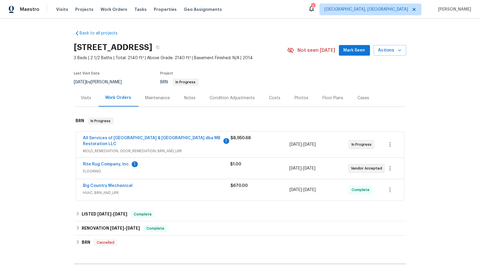
click at [111, 141] on span "All Services of [GEOGRAPHIC_DATA] & [GEOGRAPHIC_DATA] dba MB Restoration LLC" at bounding box center [152, 141] width 139 height 12
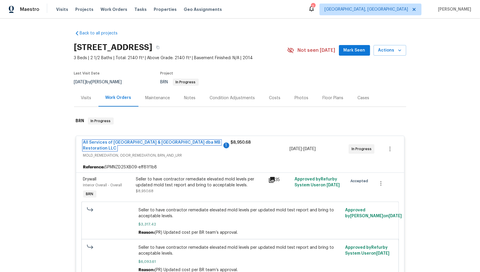
click at [105, 141] on link "All Services of [GEOGRAPHIC_DATA] & [GEOGRAPHIC_DATA] dba MB Restoration LLC" at bounding box center [152, 145] width 138 height 10
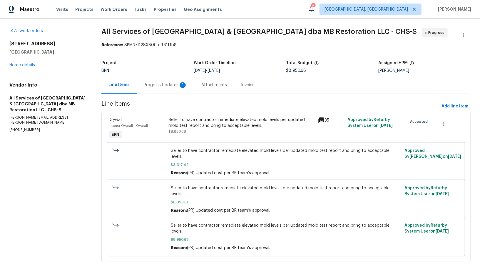
click at [163, 82] on div "Progress Updates 1" at bounding box center [166, 85] width 44 height 6
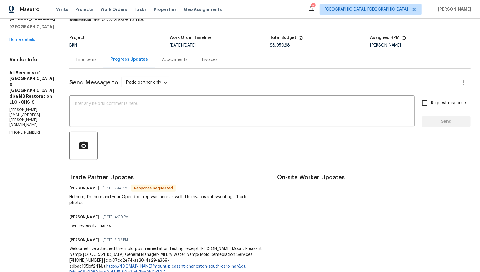
scroll to position [22, 0]
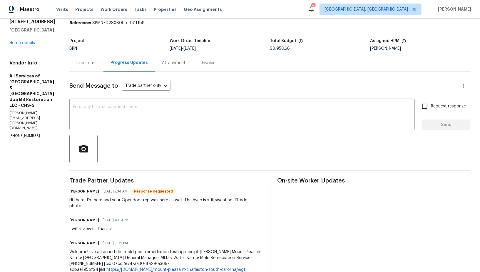
click at [87, 65] on div "Line Items" at bounding box center [86, 63] width 20 height 6
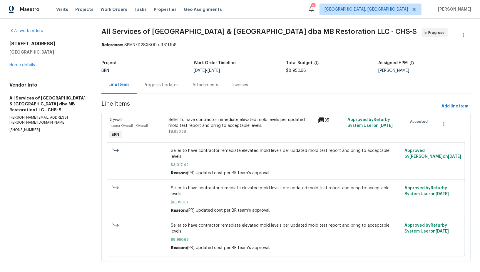
click at [199, 121] on div "Seller to have contractor remediate elevated mold levels per updated mold test …" at bounding box center [242, 123] width 146 height 12
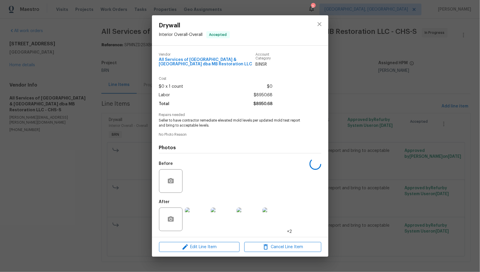
click at [193, 217] on img at bounding box center [197, 219] width 24 height 24
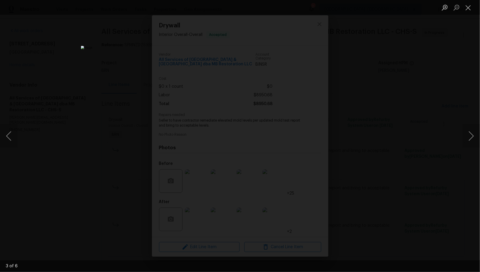
click at [381, 167] on div "Lightbox" at bounding box center [240, 136] width 480 height 272
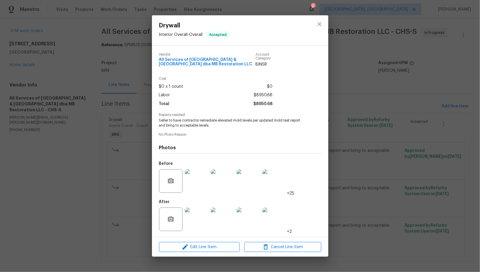
click at [191, 188] on img at bounding box center [197, 181] width 24 height 24
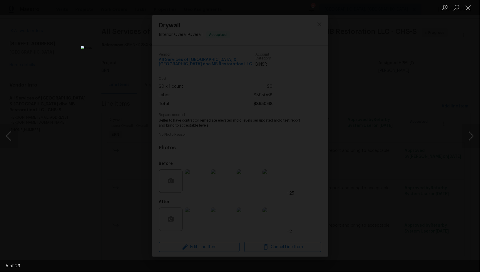
click at [364, 158] on div "Lightbox" at bounding box center [240, 136] width 480 height 272
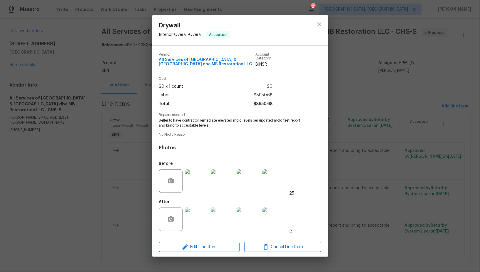
click at [364, 158] on div "Drywall Interior Overall - Overall Accepted Vendor All Services of [GEOGRAPHIC_…" at bounding box center [240, 136] width 480 height 272
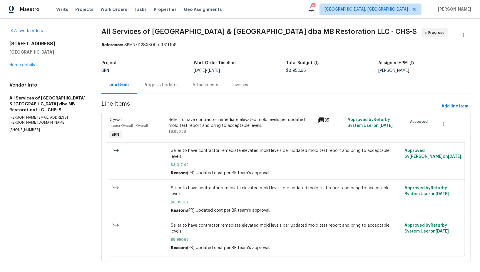
click at [163, 79] on div "Progress Updates" at bounding box center [161, 84] width 49 height 17
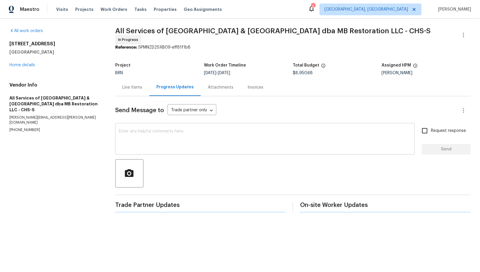
click at [155, 131] on textarea at bounding box center [265, 139] width 293 height 21
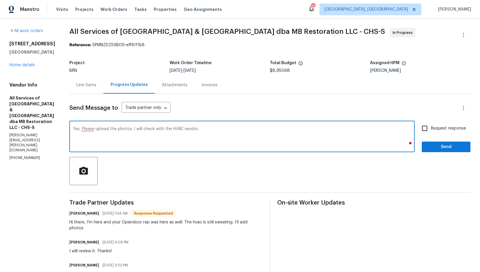
type textarea "Yes, Please upload the photos. I will check with the HVAC vendor."
click at [423, 129] on input "Request response" at bounding box center [425, 128] width 12 height 12
checkbox input "true"
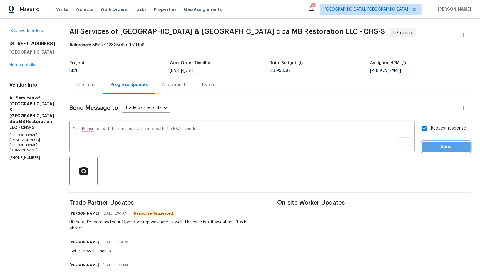
click at [436, 146] on span "Send" at bounding box center [446, 146] width 39 height 7
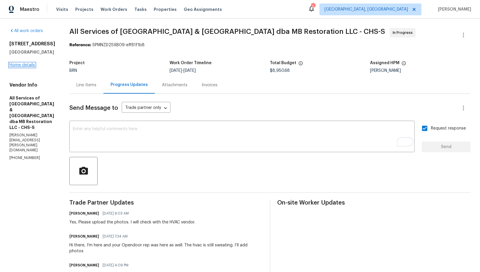
click at [23, 67] on link "Home details" at bounding box center [22, 65] width 26 height 4
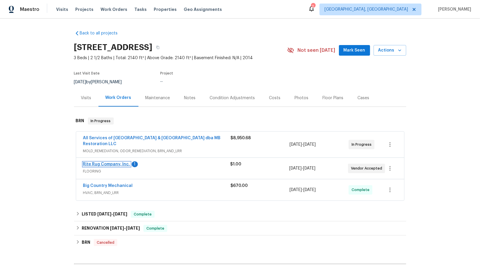
click at [121, 162] on link "Rite Rug Company, Inc." at bounding box center [106, 164] width 47 height 4
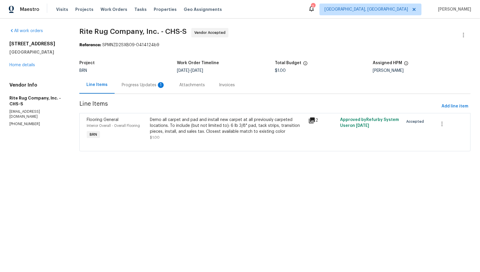
click at [152, 85] on div "Progress Updates 1" at bounding box center [144, 85] width 44 height 6
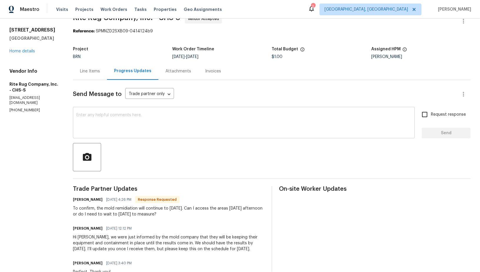
scroll to position [11, 0]
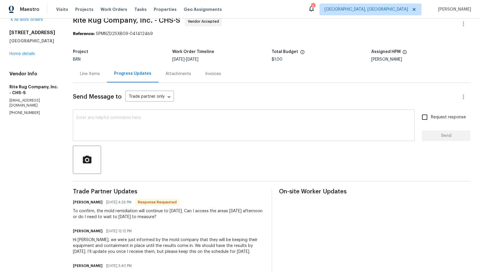
click at [169, 129] on textarea at bounding box center [243, 126] width 335 height 21
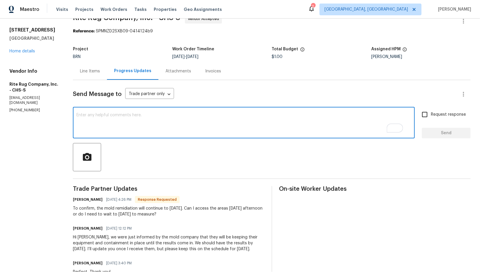
scroll to position [14, 0]
click at [160, 135] on div "x ​" at bounding box center [244, 123] width 342 height 30
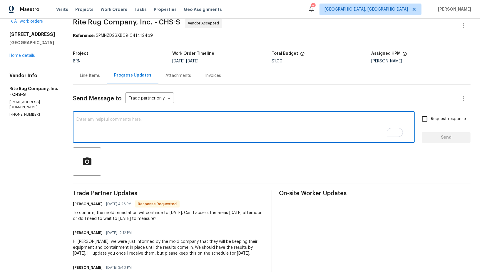
scroll to position [7, 0]
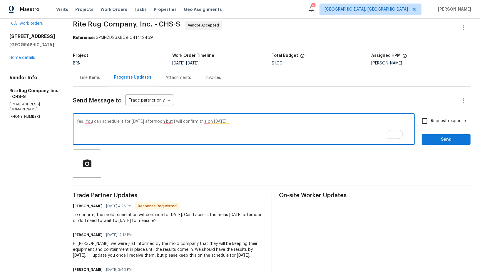
click at [96, 122] on textarea "Yes, You can schedule it for [DATE] afternoon but i will confirm this on [DATE]." at bounding box center [243, 129] width 335 height 21
click at [84, 121] on textarea "Yes, you can schedule it for [DATE] afternoon but i will confirm this on [DATE]." at bounding box center [243, 129] width 335 height 21
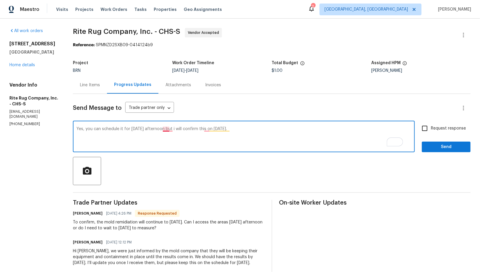
click at [176, 130] on textarea "Yes, you can schedule it for Friday afternoon but i will confirm this on Tomorr…" at bounding box center [243, 137] width 335 height 21
click at [180, 129] on textarea "Yes, you can schedule it for Friday afternoon, but i will confirm this on Tomor…" at bounding box center [243, 137] width 335 height 21
click at [214, 130] on textarea "Yes, you can schedule it for Friday afternoon, but I will confirm this on Tomor…" at bounding box center [243, 137] width 335 height 21
click at [218, 130] on textarea "Yes, you can schedule it for Friday afternoon, but I will confirm thison Tomorr…" at bounding box center [243, 137] width 335 height 21
type textarea "Yes, you can schedule it for Friday afternoon, but I will confirm this Tomorrow."
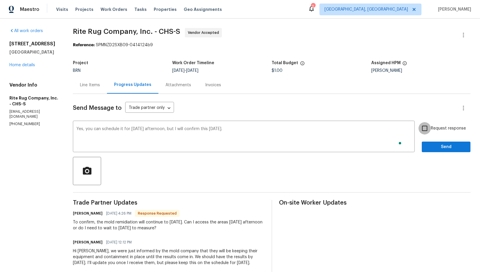
click at [427, 131] on input "Request response" at bounding box center [425, 128] width 12 height 12
checkbox input "true"
click at [438, 142] on button "Send" at bounding box center [446, 146] width 49 height 11
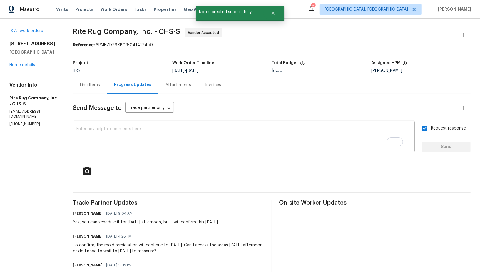
click at [26, 61] on div "3699 Shutesbury St Mount Pleasant, SC 29466 Home details" at bounding box center [33, 54] width 49 height 27
click at [26, 63] on link "Home details" at bounding box center [22, 65] width 26 height 4
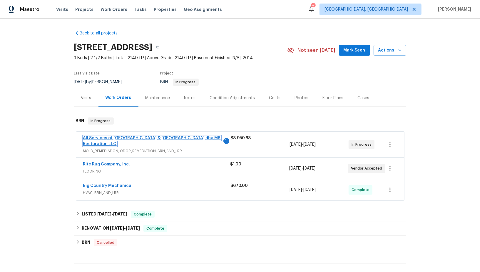
click at [106, 139] on link "All Services of Mount Pleasant & Greater Charleston dba MB Restoration LLC" at bounding box center [152, 141] width 138 height 10
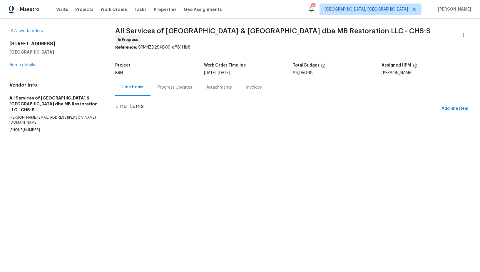
click at [163, 84] on div "Progress Updates" at bounding box center [175, 87] width 35 height 6
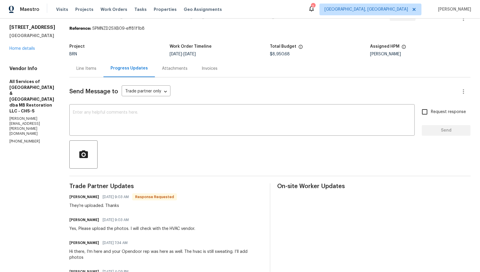
scroll to position [18, 0]
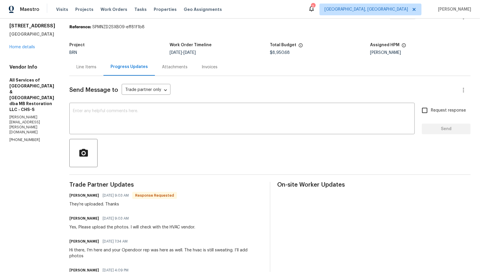
click at [86, 66] on div "Line Items" at bounding box center [86, 67] width 20 height 6
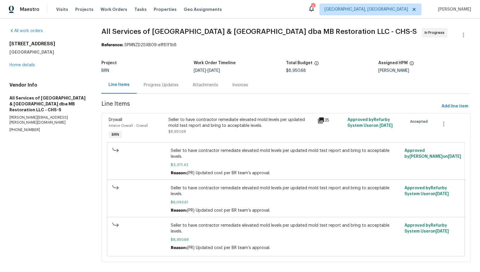
click at [194, 122] on div "Seller to have contractor remediate elevated mold levels per updated mold test …" at bounding box center [242, 123] width 146 height 12
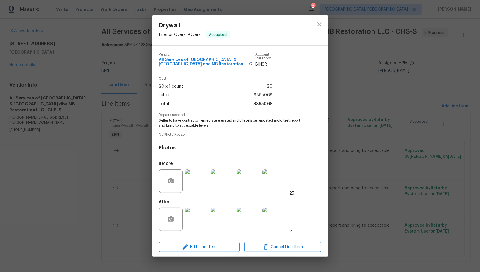
click at [199, 218] on img at bounding box center [197, 219] width 24 height 24
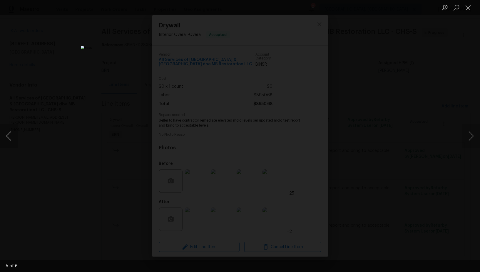
click at [13, 139] on button "Previous image" at bounding box center [9, 136] width 18 height 24
click at [114, 164] on div "Lightbox" at bounding box center [240, 136] width 480 height 272
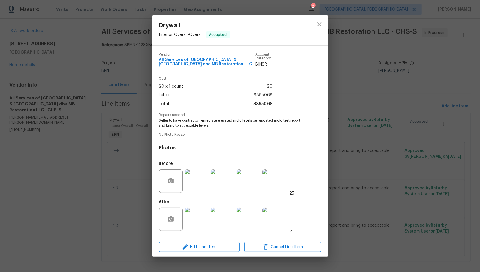
click at [114, 164] on div "Drywall Interior Overall - Overall Accepted Vendor All Services of Mount Pleasa…" at bounding box center [240, 136] width 480 height 272
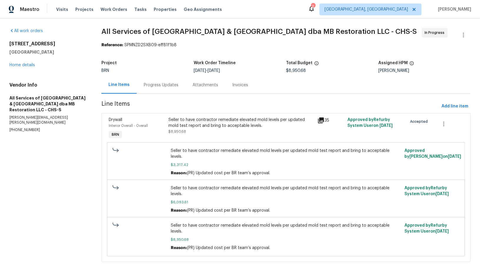
click at [160, 90] on div "Progress Updates" at bounding box center [161, 84] width 49 height 17
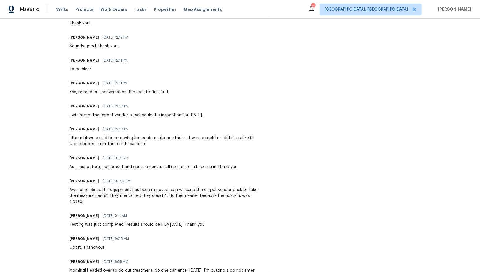
scroll to position [345, 0]
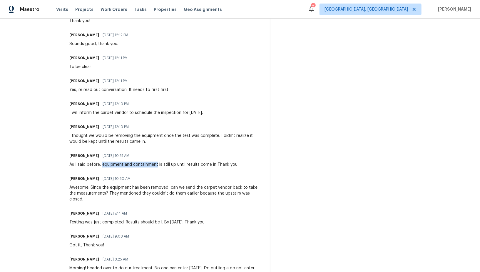
drag, startPoint x: 99, startPoint y: 153, endPoint x: 154, endPoint y: 153, distance: 55.0
click at [154, 161] on div "As I said before, equipment and containment is still up until results come in T…" at bounding box center [153, 164] width 168 height 6
copy div "equipment and containment"
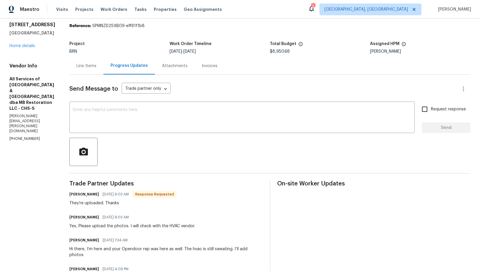
scroll to position [0, 0]
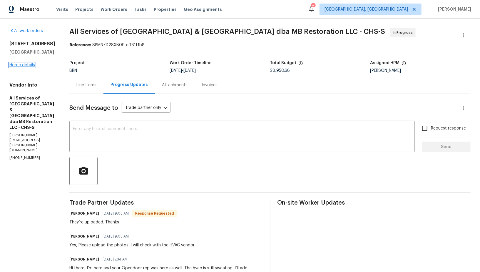
click at [27, 67] on link "Home details" at bounding box center [22, 65] width 26 height 4
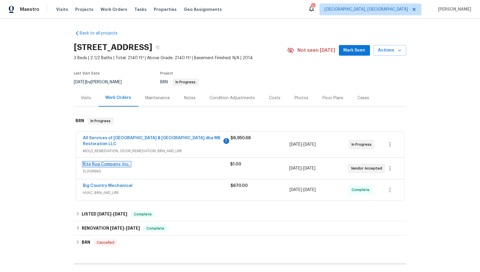
click at [106, 164] on link "Rite Rug Company, Inc." at bounding box center [106, 164] width 47 height 4
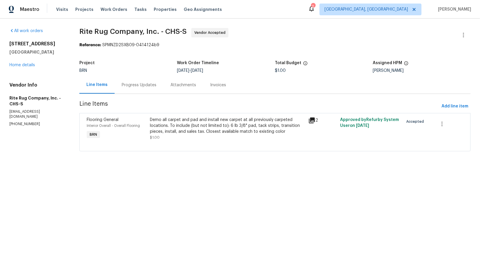
click at [142, 89] on div "Progress Updates" at bounding box center [139, 84] width 49 height 17
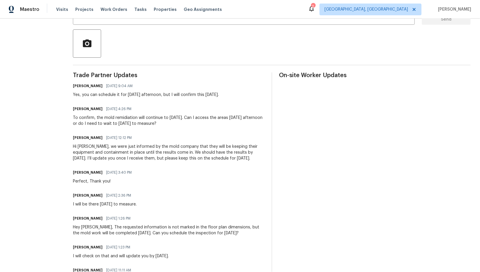
scroll to position [128, 0]
drag, startPoint x: 193, startPoint y: 145, endPoint x: 179, endPoint y: 152, distance: 15.3
click at [179, 152] on div "Hi Mark, we were just informed by the mold company that they will be keeping th…" at bounding box center [168, 152] width 191 height 18
copy div "they will be keeping their equipment and containment in place until the results…"
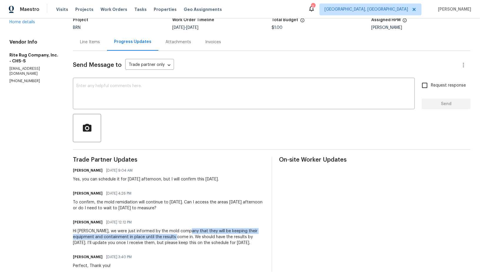
scroll to position [0, 0]
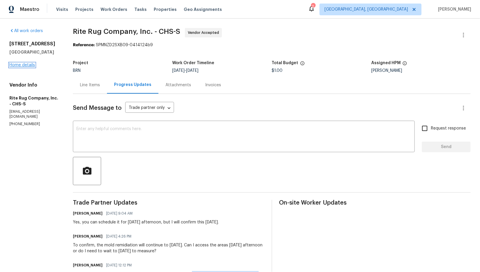
click at [27, 63] on link "Home details" at bounding box center [22, 65] width 26 height 4
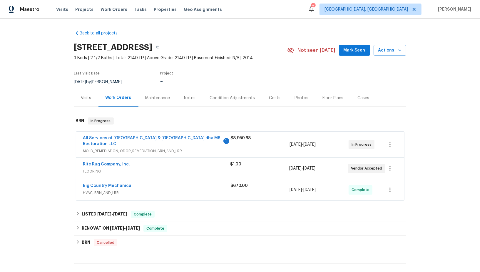
click at [110, 140] on span "All Services of Mount Pleasant & Greater Charleston dba MB Restoration LLC" at bounding box center [152, 141] width 139 height 12
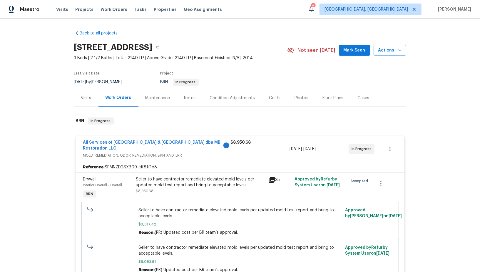
click at [106, 139] on span "All Services of Mount Pleasant & Greater Charleston dba MB Restoration LLC" at bounding box center [152, 145] width 139 height 12
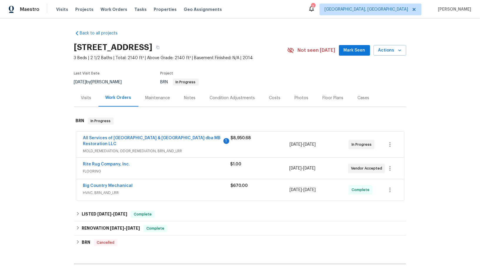
click at [104, 140] on span "All Services of Mount Pleasant & Greater Charleston dba MB Restoration LLC" at bounding box center [152, 141] width 139 height 12
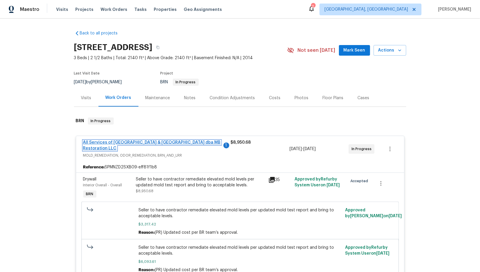
click at [101, 142] on link "All Services of Mount Pleasant & Greater Charleston dba MB Restoration LLC" at bounding box center [152, 145] width 138 height 10
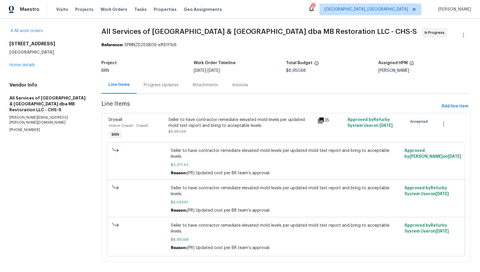
click at [148, 87] on div "Progress Updates" at bounding box center [161, 85] width 35 height 6
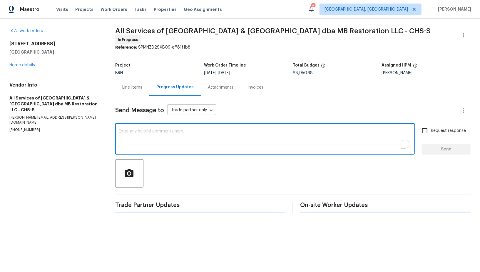
click at [149, 135] on textarea "To enrich screen reader interactions, please activate Accessibility in Grammarl…" at bounding box center [265, 139] width 293 height 21
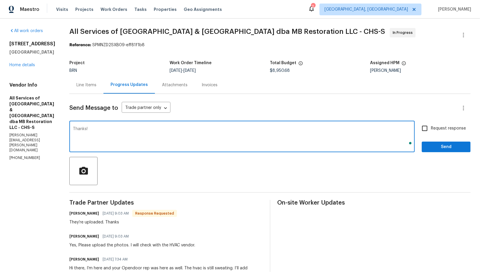
type textarea "Thanks!"
click at [435, 128] on span "Request response" at bounding box center [448, 128] width 35 height 6
click at [431, 128] on input "Request response" at bounding box center [425, 128] width 12 height 12
checkbox input "true"
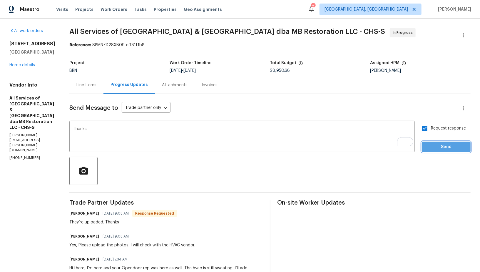
click at [445, 148] on span "Send" at bounding box center [446, 146] width 39 height 7
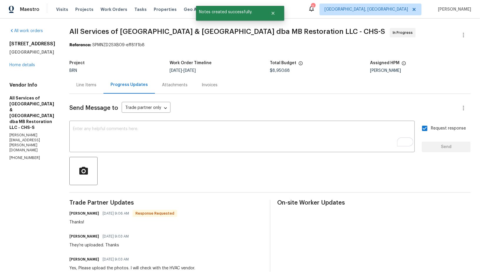
click at [24, 55] on h5 "Mount Pleasant, SC 29466" at bounding box center [32, 52] width 46 height 6
click at [13, 80] on div "All work orders 3699 Shutesbury St Mount Pleasant, SC 29466 Home details Vendor…" at bounding box center [32, 94] width 46 height 132
click at [16, 67] on link "Home details" at bounding box center [22, 65] width 26 height 4
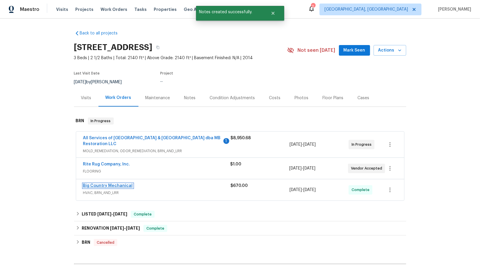
click at [111, 185] on link "Big Country Mechanical" at bounding box center [108, 186] width 50 height 4
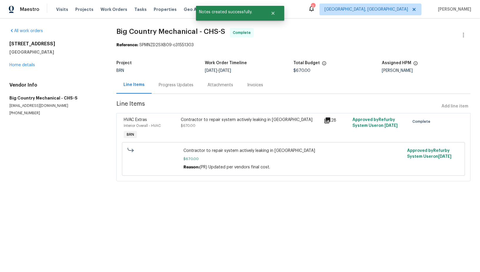
click at [159, 86] on div "Progress Updates" at bounding box center [176, 85] width 35 height 6
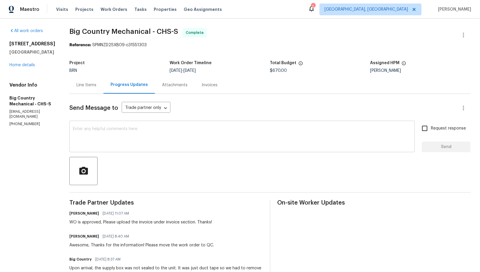
click at [144, 140] on textarea at bounding box center [242, 137] width 339 height 21
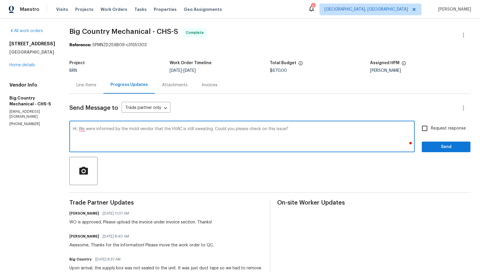
type textarea "Hi, We were informed by the mold vendor that the HVAC is still sweating. Could …"
click at [425, 128] on input "Request response" at bounding box center [425, 128] width 12 height 12
checkbox input "true"
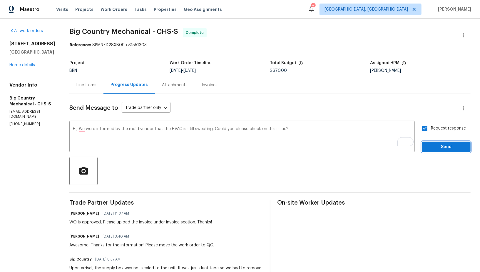
click at [431, 147] on span "Send" at bounding box center [446, 146] width 39 height 7
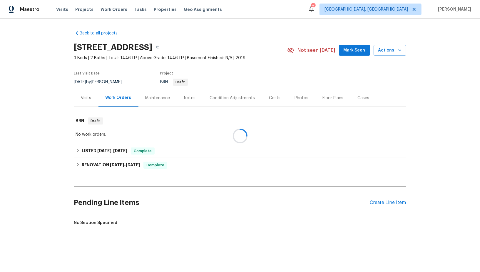
scroll to position [41, 0]
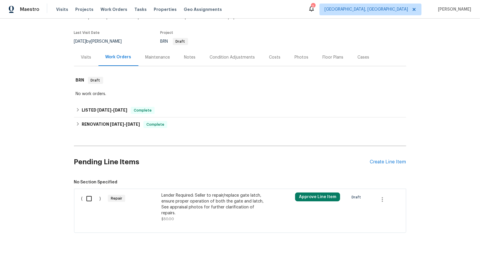
click at [196, 203] on div "Lender Required: Seller to repair/replace gate latch, ensure proper operation o…" at bounding box center [213, 204] width 104 height 24
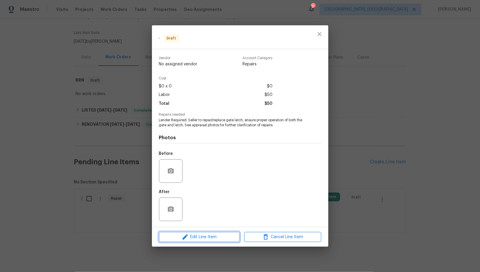
click at [208, 235] on span "Edit Line Item" at bounding box center [199, 236] width 77 height 7
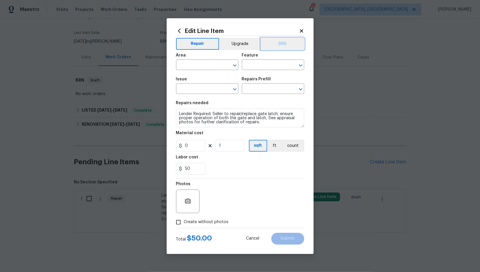
click at [266, 41] on button "BRN" at bounding box center [282, 44] width 43 height 12
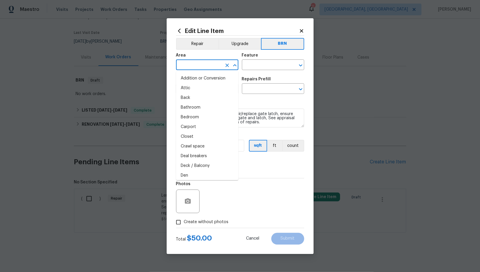
click at [190, 69] on input "text" at bounding box center [199, 65] width 46 height 9
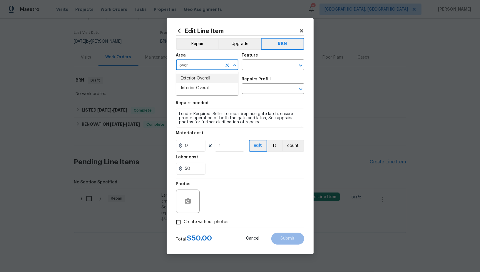
click at [199, 80] on li "Exterior Overall" at bounding box center [207, 79] width 62 height 10
type input "Exterior Overall"
click at [248, 72] on div "Area Exterior Overall ​ Feature ​" at bounding box center [240, 62] width 128 height 24
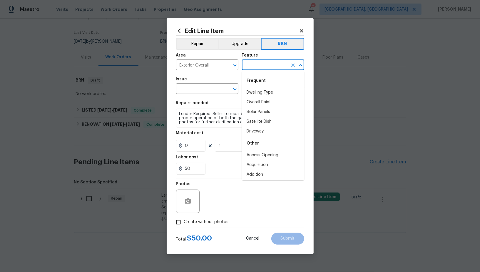
click at [248, 70] on body "Maestro Visits Projects Work Orders Tasks Properties Geo Assignments 2 [GEOGRAP…" at bounding box center [240, 136] width 480 height 272
click at [247, 66] on input "text" at bounding box center [265, 65] width 46 height 9
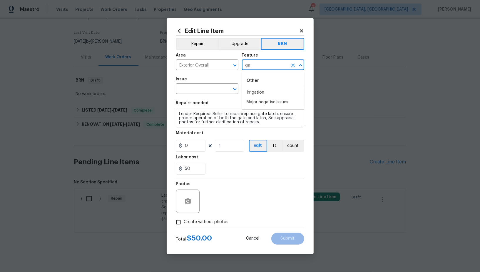
type input "g"
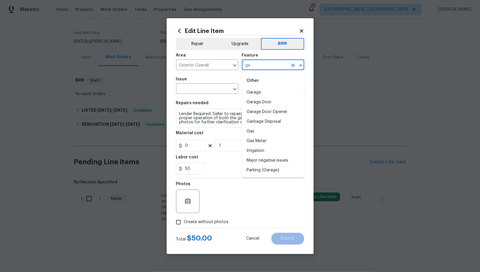
type input "g"
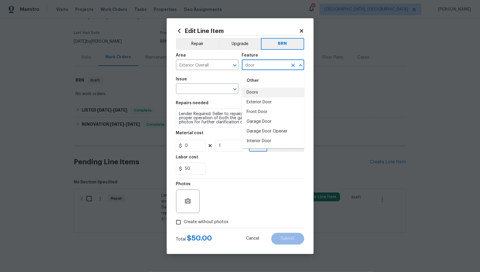
click at [272, 93] on li "Doors" at bounding box center [273, 93] width 62 height 10
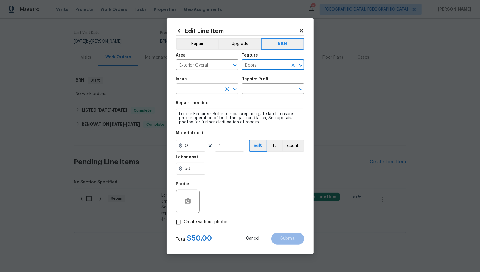
type input "Doors"
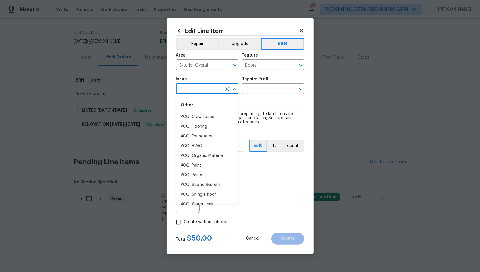
click at [186, 91] on input "text" at bounding box center [199, 89] width 46 height 9
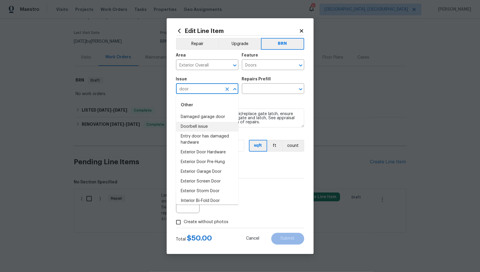
type input "door"
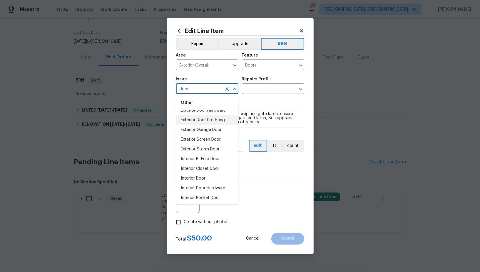
scroll to position [42, 0]
click at [212, 149] on li "Exterior Storm Door" at bounding box center [207, 149] width 62 height 10
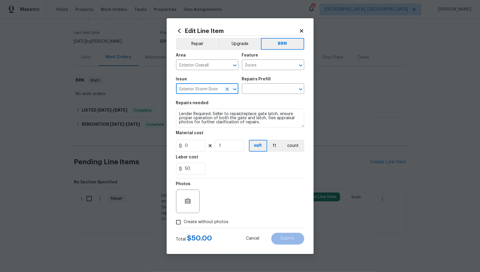
type input "Exterior Storm Door"
click at [234, 113] on textarea "Lender Required: Seller to repair/replace gate latch, ensure proper operation o…" at bounding box center [240, 118] width 128 height 19
click at [254, 91] on input "text" at bounding box center [265, 89] width 46 height 9
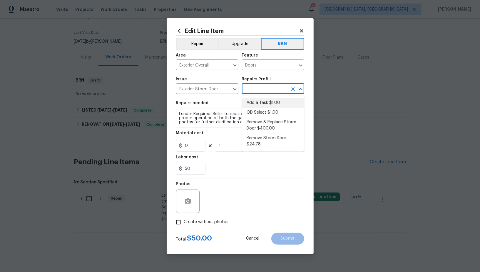
click at [256, 100] on li "Add a Task $1.00" at bounding box center [273, 103] width 62 height 10
type input "Interior Door"
type input "Add a Task $1.00"
type textarea "HPM to detail"
type input "1"
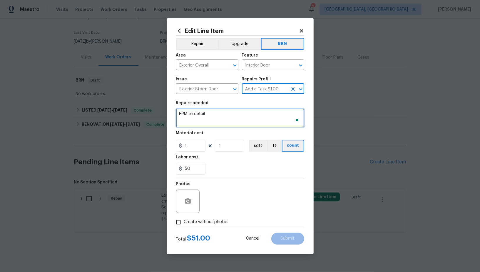
click at [242, 116] on textarea "HPM to detail" at bounding box center [240, 118] width 128 height 19
paste textarea "Lender Required: Seller to repair/replace gate latch, ensure proper operation o…"
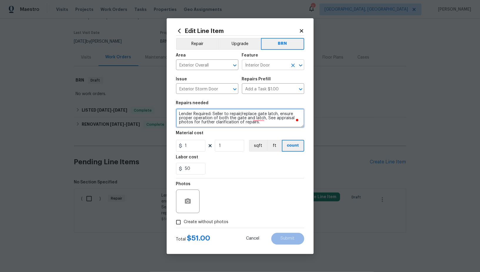
click at [294, 64] on icon "Clear" at bounding box center [293, 65] width 6 height 6
type textarea "Lender Required: Seller to repair/replace gate latch, ensure proper operation o…"
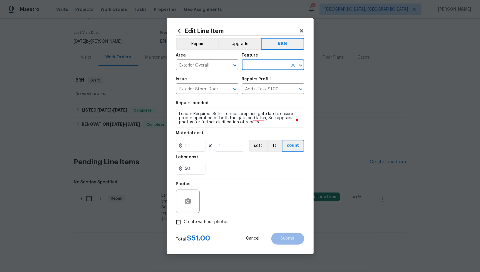
type input "f"
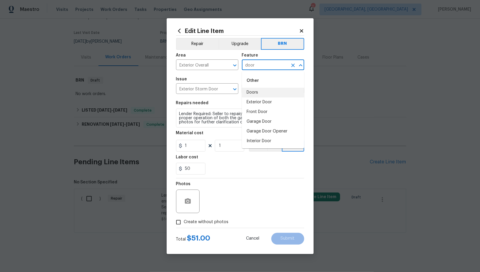
click at [276, 90] on li "Doors" at bounding box center [273, 93] width 62 height 10
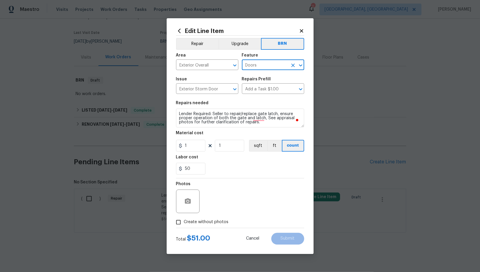
type input "Doors"
click at [194, 146] on input "1" at bounding box center [190, 146] width 29 height 12
type input "0"
click at [186, 202] on icon "button" at bounding box center [188, 200] width 6 height 5
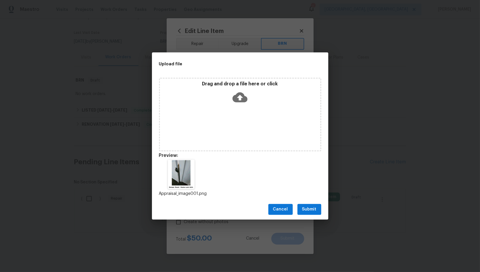
click at [303, 211] on span "Submit" at bounding box center [309, 209] width 14 height 7
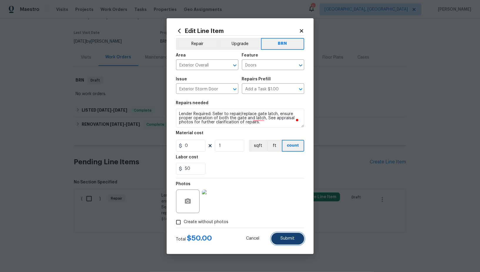
click at [281, 241] on button "Submit" at bounding box center [287, 239] width 33 height 12
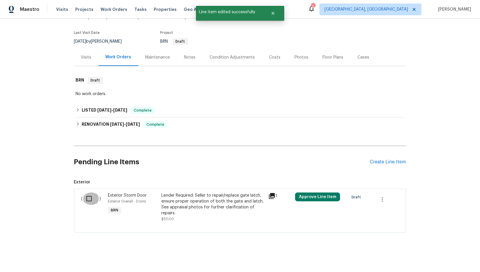
click at [93, 201] on input "checkbox" at bounding box center [91, 198] width 17 height 12
checkbox input "true"
click at [449, 261] on button "Create Work Order" at bounding box center [446, 257] width 49 height 11
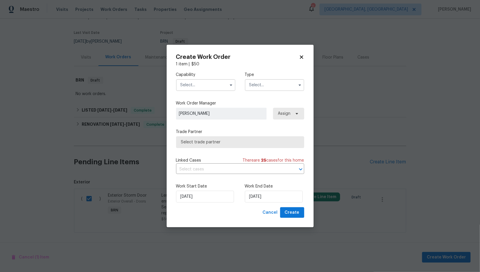
click at [207, 87] on input "text" at bounding box center [205, 85] width 59 height 12
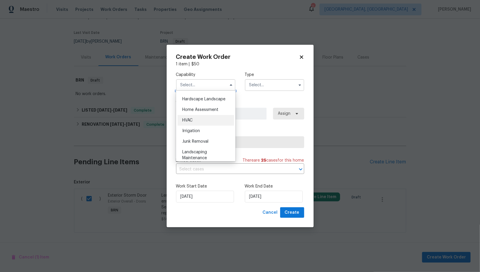
scroll to position [322, 0]
click at [192, 99] on span "Handyman" at bounding box center [192, 99] width 21 height 4
type input "Handyman"
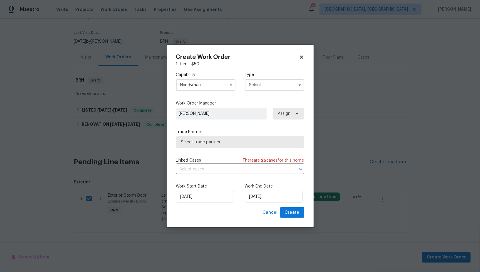
click at [258, 91] on div "Capability Handyman Type" at bounding box center [240, 81] width 128 height 29
click at [258, 88] on input "text" at bounding box center [274, 85] width 59 height 12
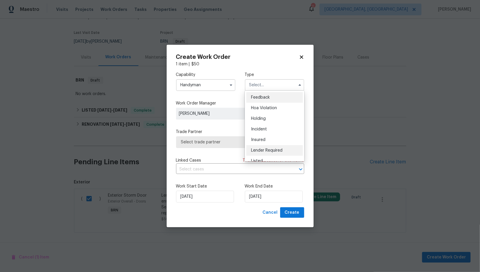
click at [272, 147] on div "Lender Required" at bounding box center [274, 150] width 56 height 11
type input "Lender Required"
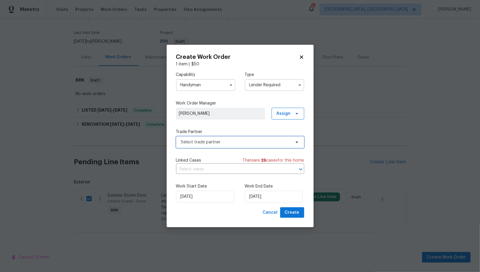
click at [248, 146] on span "Select trade partner" at bounding box center [240, 142] width 128 height 12
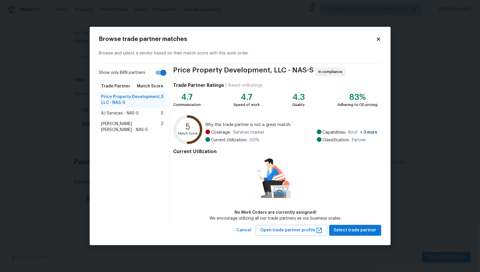
click at [159, 76] on input "Show only BRN partners" at bounding box center [164, 72] width 34 height 11
checkbox input "false"
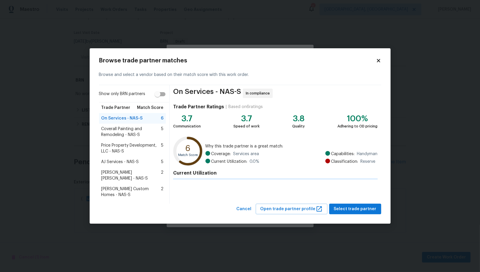
click at [371, 211] on div "Browse trade partner matches Browse and select a vendor based on their match sc…" at bounding box center [240, 136] width 301 height 176
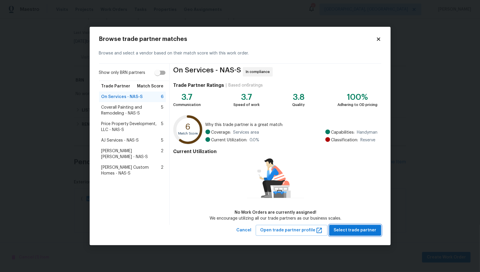
click at [357, 227] on span "Select trade partner" at bounding box center [355, 229] width 43 height 7
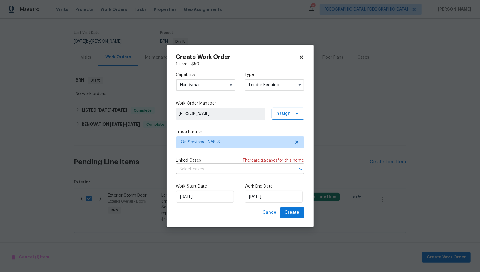
click at [229, 169] on input "text" at bounding box center [232, 169] width 112 height 9
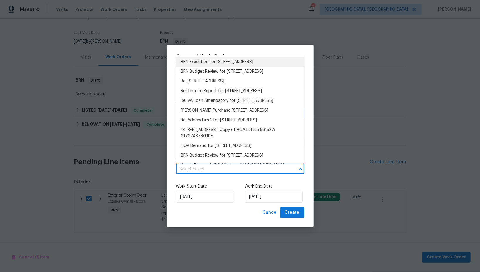
click at [215, 64] on li "BRN Execution for 7007 Berkswell Dr, Lebanon, TN 37087" at bounding box center [240, 62] width 128 height 10
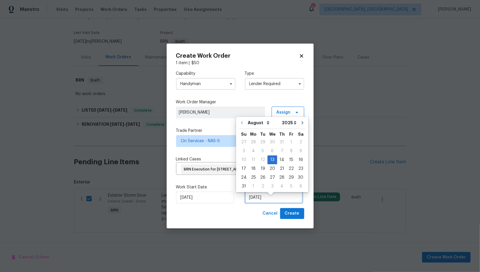
click at [256, 203] on input "13/08/2025" at bounding box center [274, 197] width 58 height 12
click at [287, 159] on div "15" at bounding box center [291, 160] width 9 height 8
type input "15/08/2025"
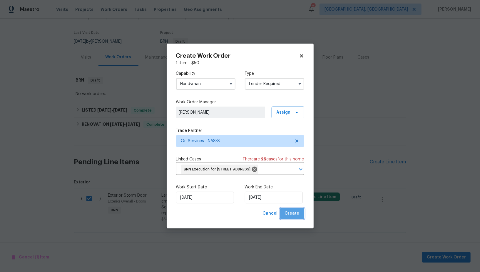
click at [296, 217] on span "Create" at bounding box center [292, 213] width 15 height 7
checkbox input "false"
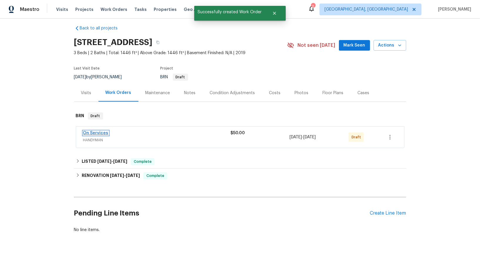
click at [96, 132] on link "On Services" at bounding box center [95, 133] width 25 height 4
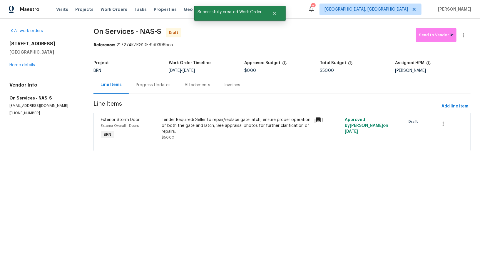
click at [146, 88] on div "Progress Updates" at bounding box center [153, 84] width 49 height 17
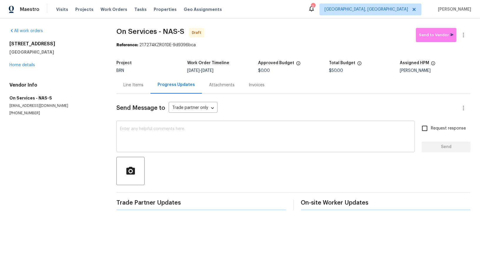
click at [188, 143] on textarea at bounding box center [265, 137] width 291 height 21
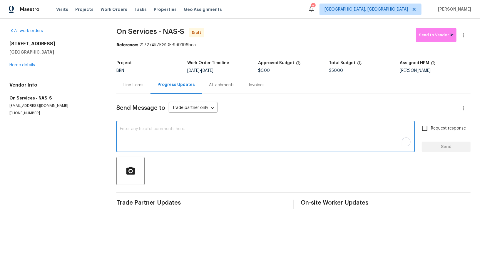
paste textarea "Hi, I'm Padmapriya from Opendoor. Just wanted to check if you received the WO f…"
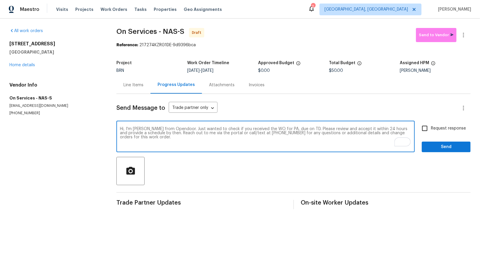
click at [287, 129] on textarea "Hi, I'm Padmapriya from Opendoor. Just wanted to check if you received the WO f…" at bounding box center [265, 137] width 291 height 21
paste textarea "7007 Berkswell Dr, Lebanon, TN 37087"
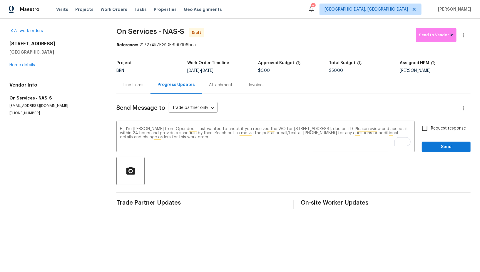
drag, startPoint x: 209, startPoint y: 69, endPoint x: 242, endPoint y: 68, distance: 32.4
click at [242, 69] on div "8/13/2025 - 8/15/2025" at bounding box center [222, 71] width 71 height 4
copy span "8/13/2025 -"
click at [223, 74] on div "Project BRN Work Order Timeline 8/13/2025 - 8/15/2025 Approved Budget $0.00 Tot…" at bounding box center [293, 66] width 354 height 19
drag, startPoint x: 211, startPoint y: 70, endPoint x: 236, endPoint y: 70, distance: 25.6
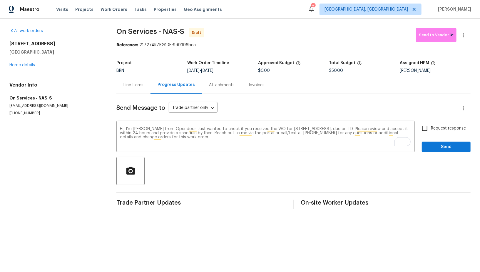
click at [236, 70] on div "8/13/2025 - 8/15/2025" at bounding box center [222, 71] width 71 height 4
copy span "8/15/2025"
click at [376, 128] on textarea "Hi, I'm Padmapriya from Opendoor. Just wanted to check if you received the WO f…" at bounding box center [265, 137] width 291 height 21
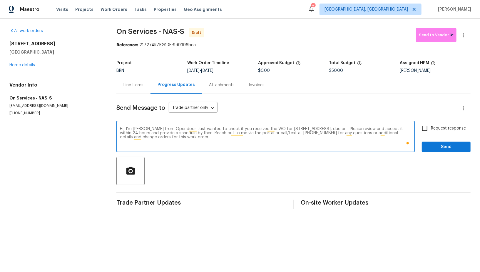
paste textarea "8/15/2025"
type textarea "Hi, I'm Padmapriya from Opendoor. Just wanted to check if you received the WO f…"
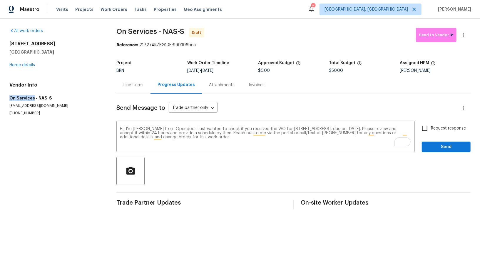
drag, startPoint x: 7, startPoint y: 98, endPoint x: 33, endPoint y: 98, distance: 25.9
click at [33, 98] on div "All work orders 7007 Berkswell Dr Lebanon, TN 37087 Home details Vendor Info On…" at bounding box center [240, 119] width 480 height 200
copy h5 "On Services"
click at [428, 133] on input "Request response" at bounding box center [425, 128] width 12 height 12
checkbox input "true"
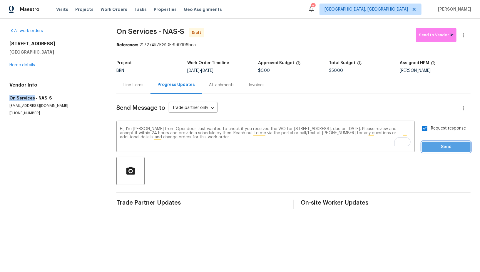
click at [439, 151] on button "Send" at bounding box center [446, 146] width 49 height 11
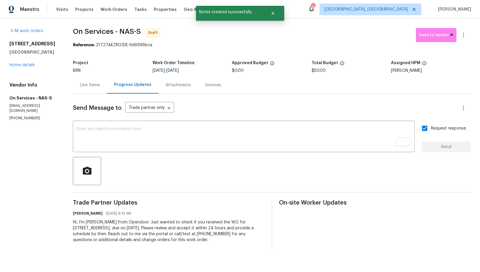
click at [89, 83] on div "Line Items" at bounding box center [90, 85] width 20 height 6
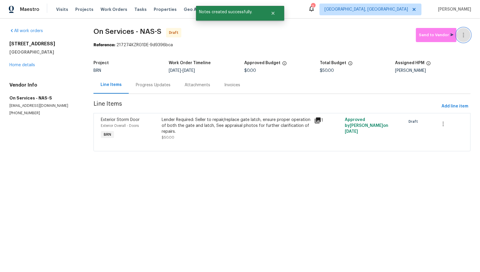
click at [466, 36] on icon "button" at bounding box center [463, 34] width 7 height 7
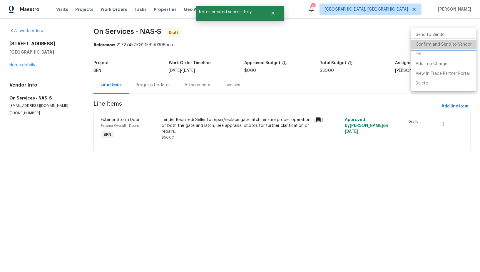
click at [446, 40] on li "Confirm and Send to Vendor" at bounding box center [444, 45] width 66 height 10
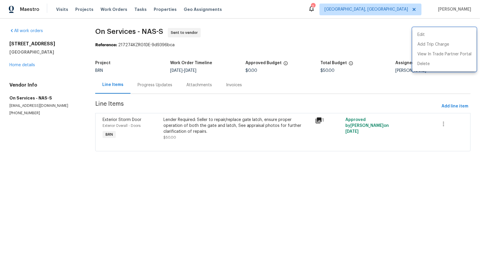
click at [40, 94] on div at bounding box center [240, 136] width 480 height 272
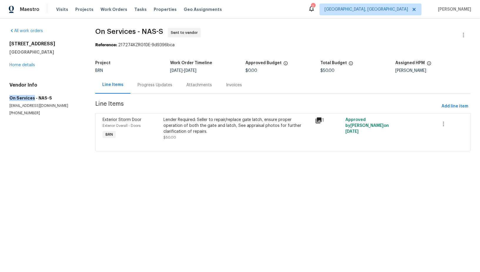
drag, startPoint x: 8, startPoint y: 98, endPoint x: 33, endPoint y: 99, distance: 24.7
click at [33, 99] on div "All work orders 7007 Berkswell Dr Lebanon, TN 37087 Home details Vendor Info On…" at bounding box center [240, 93] width 480 height 149
copy h5 "On Services"
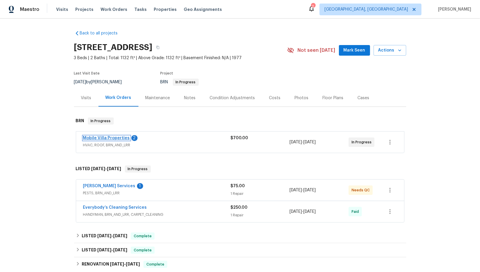
click at [113, 138] on link "Mobile Villa Properties" at bounding box center [106, 138] width 47 height 4
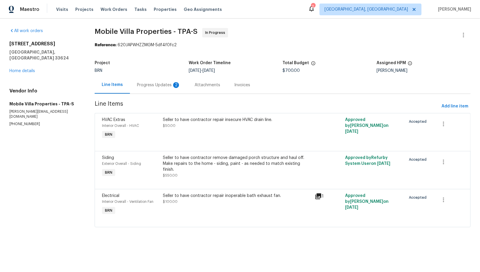
click at [164, 84] on div "Progress Updates 2" at bounding box center [159, 85] width 44 height 6
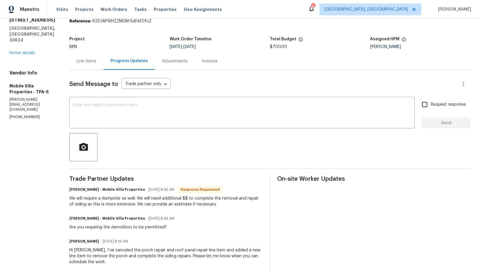
scroll to position [18, 0]
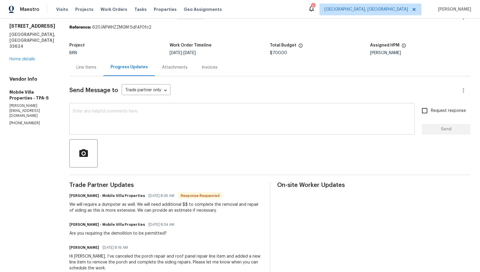
click at [121, 112] on textarea at bounding box center [242, 119] width 339 height 21
drag, startPoint x: 109, startPoint y: 233, endPoint x: 128, endPoint y: 232, distance: 19.4
click at [128, 232] on div "Are you requiring the demolition to be permitted?" at bounding box center [123, 233] width 109 height 6
copy div "demolition"
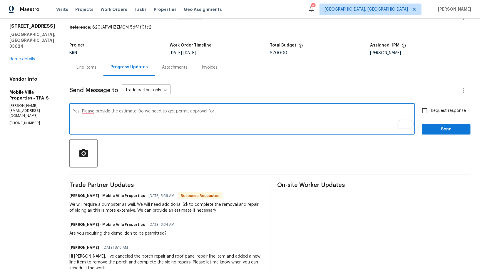
click at [225, 119] on textarea "Yes, Please provide the estimate. Do we need to get permit approval for" at bounding box center [242, 119] width 339 height 21
paste textarea "demolition"
click at [82, 114] on textarea "Yes, Please provide the estimate. Do we need to get permit approval for demolit…" at bounding box center [242, 119] width 339 height 21
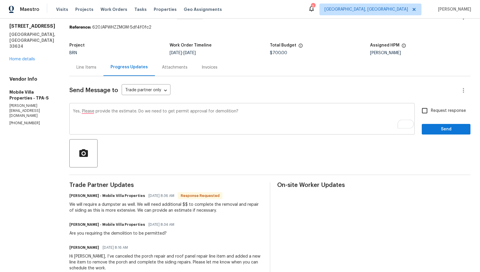
click at [82, 105] on div "Yes, Please provide the estimate. Do we need to get permit approval for demolit…" at bounding box center [242, 119] width 346 height 30
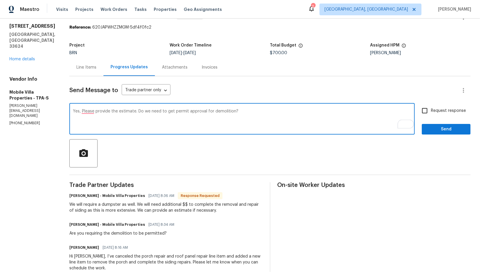
click at [82, 110] on textarea "Yes, Please provide the estimate. Do we need to get permit approval for demolit…" at bounding box center [242, 119] width 339 height 21
type textarea "Yes, please provide the estimate. Do we need to get permit approval for demolit…"
click at [427, 112] on input "Request response" at bounding box center [425, 110] width 12 height 12
checkbox input "true"
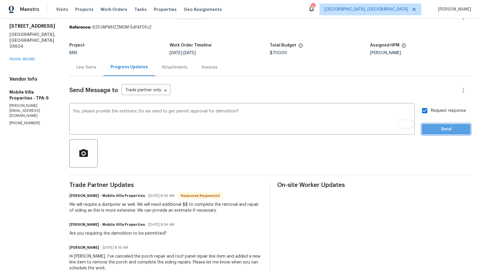
click at [435, 126] on span "Send" at bounding box center [446, 129] width 39 height 7
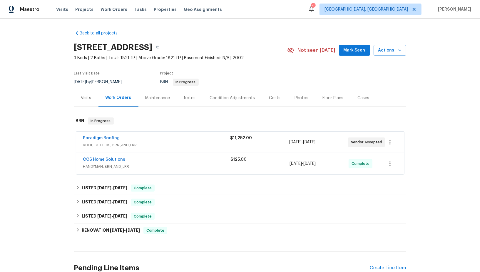
click at [104, 135] on span "Paradigm Roofing" at bounding box center [101, 138] width 37 height 6
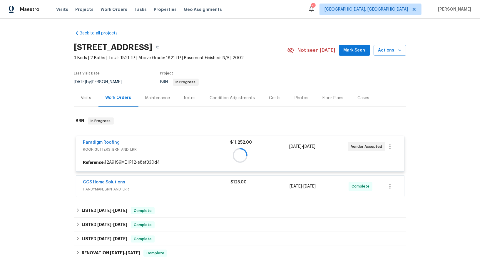
click at [104, 142] on div at bounding box center [240, 154] width 332 height 87
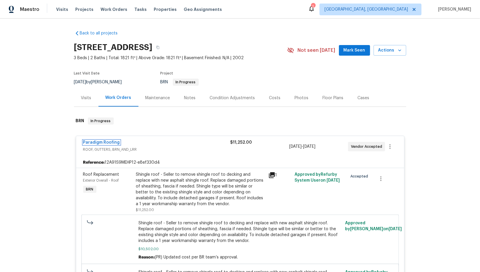
click at [104, 142] on link "Paradigm Roofing" at bounding box center [101, 142] width 37 height 4
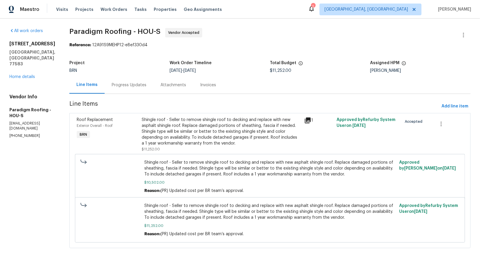
click at [130, 86] on div "Progress Updates" at bounding box center [129, 85] width 35 height 6
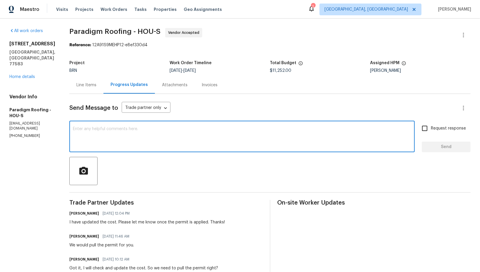
click at [154, 140] on textarea at bounding box center [242, 137] width 339 height 21
type textarea "Hello, Just wanted to follow up and check if the permit has been applied."
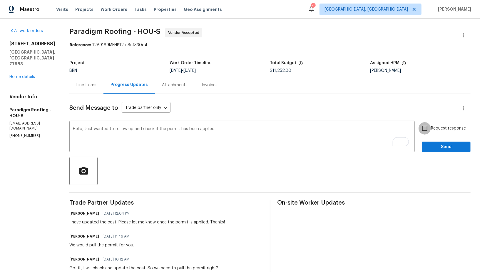
click at [427, 122] on input "Request response" at bounding box center [425, 128] width 12 height 12
checkbox input "true"
click at [432, 149] on span "Send" at bounding box center [446, 146] width 39 height 7
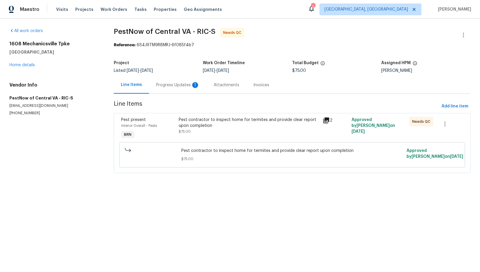
click at [167, 81] on div "Progress Updates 1" at bounding box center [178, 84] width 58 height 17
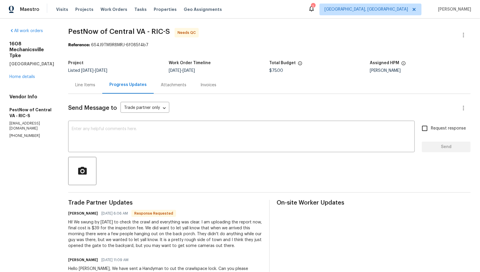
click at [78, 80] on div "Line Items" at bounding box center [85, 84] width 34 height 17
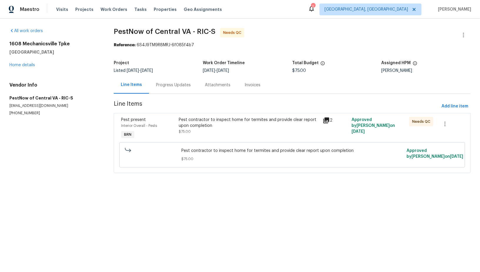
click at [175, 124] on div "Interior Overall - Pests" at bounding box center [148, 126] width 54 height 6
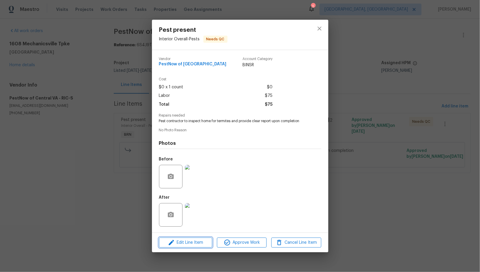
click at [190, 245] on span "Edit Line Item" at bounding box center [186, 242] width 50 height 7
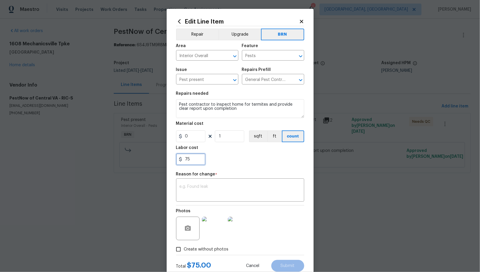
click at [194, 156] on input "75" at bounding box center [190, 159] width 29 height 12
type input "7"
type input "39"
click at [218, 195] on textarea at bounding box center [240, 190] width 121 height 12
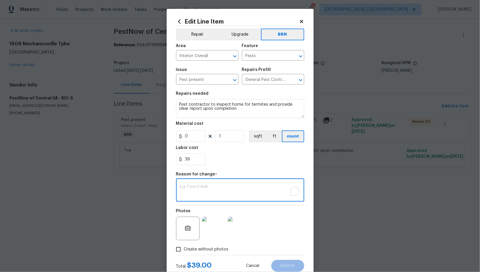
paste textarea "(PR) Updated per vendors final cost."
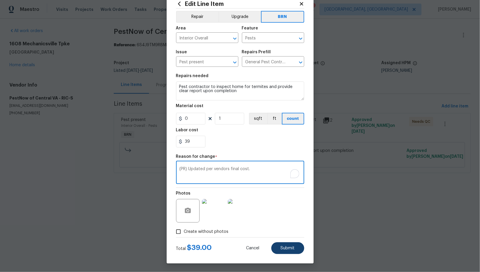
type textarea "(PR) Updated per vendors final cost."
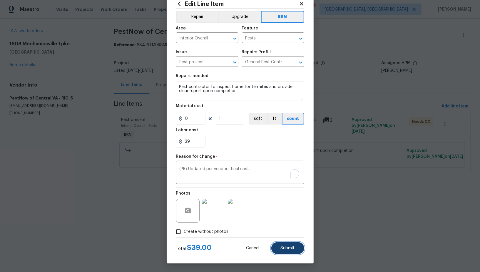
click at [286, 244] on button "Submit" at bounding box center [287, 248] width 33 height 12
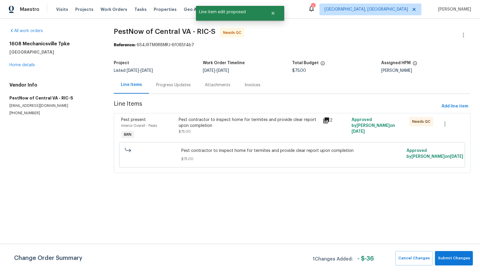
scroll to position [0, 0]
click at [439, 259] on button "Submit Changes" at bounding box center [454, 258] width 38 height 14
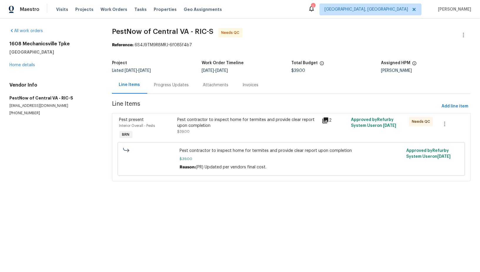
click at [173, 89] on div "Progress Updates" at bounding box center [171, 84] width 49 height 17
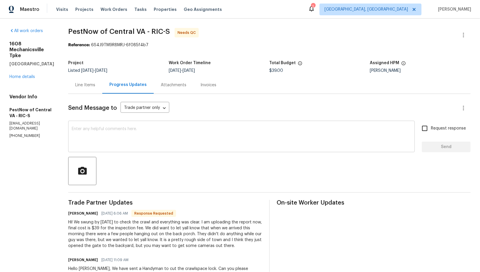
click at [133, 134] on textarea at bounding box center [242, 137] width 340 height 21
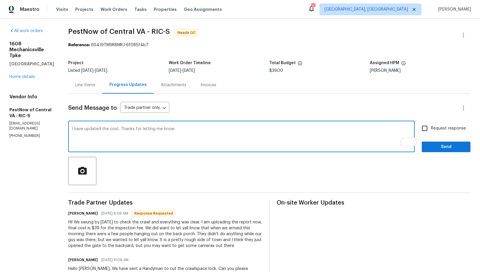
type textarea "I have updated the cost. Thanks for letting me know."
click at [430, 131] on input "Request response" at bounding box center [425, 128] width 12 height 12
checkbox input "true"
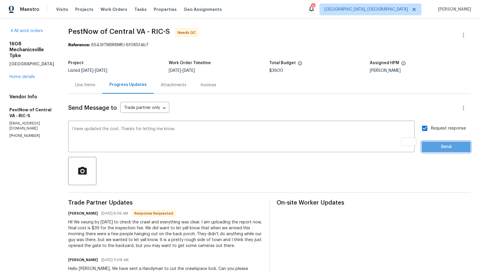
click at [436, 143] on button "Send" at bounding box center [446, 146] width 49 height 11
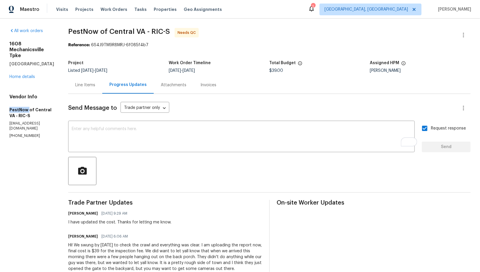
drag, startPoint x: 8, startPoint y: 113, endPoint x: 28, endPoint y: 116, distance: 19.9
copy h5 "PestNow"
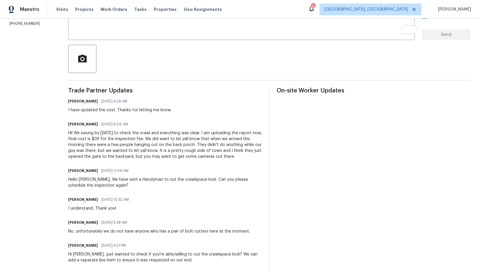
scroll to position [107, 0]
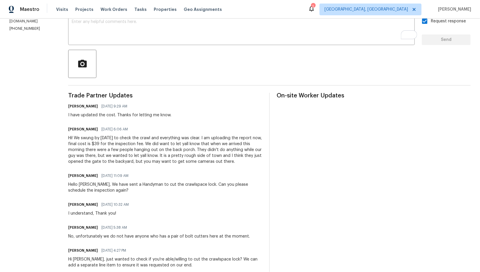
click at [94, 151] on div "Hi! We swung by [DATE] to check the crawl and everything was clear. I am upload…" at bounding box center [165, 149] width 194 height 29
drag, startPoint x: 86, startPoint y: 149, endPoint x: 169, endPoint y: 152, distance: 83.0
click at [169, 152] on div "Hi! We swung by [DATE] to check the crawl and everything was clear. I am upload…" at bounding box center [165, 149] width 194 height 29
copy div "few people hanging out on the back porch"
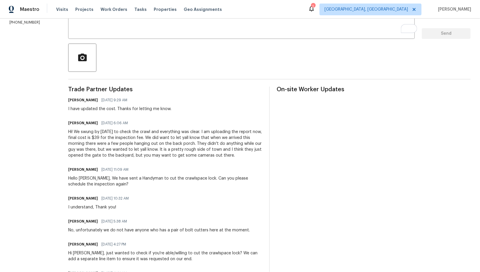
click at [198, 147] on div "Hi! We swung by [DATE] to check the crawl and everything was clear. I am upload…" at bounding box center [165, 143] width 194 height 29
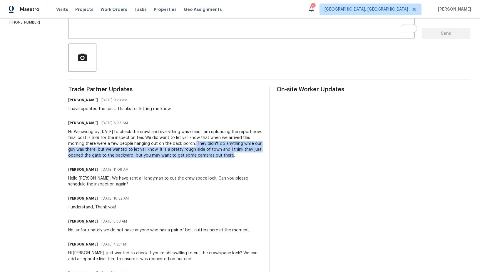
drag, startPoint x: 172, startPoint y: 142, endPoint x: 201, endPoint y: 156, distance: 32.6
click at [201, 156] on div "Hi! We swung by [DATE] to check the crawl and everything was clear. I am upload…" at bounding box center [165, 143] width 194 height 29
copy div "They didn't do anything while our guy was there, but we wanted to let yall know…"
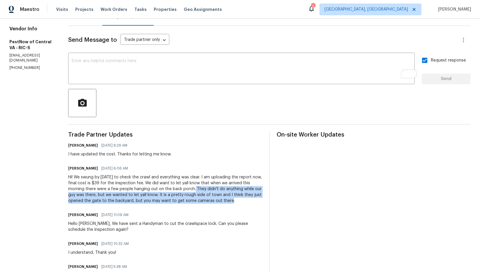
scroll to position [0, 0]
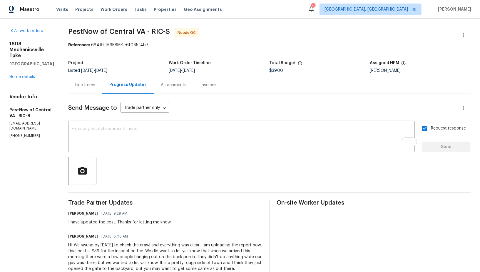
click at [75, 83] on div "Line Items" at bounding box center [85, 85] width 20 height 6
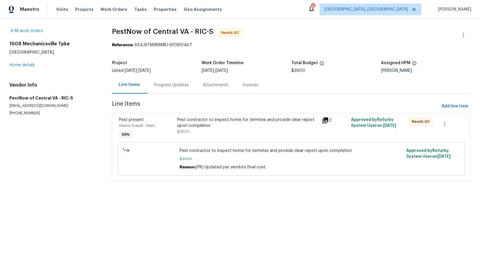
click at [24, 67] on div "[STREET_ADDRESS] Home details" at bounding box center [53, 54] width 89 height 27
click at [24, 67] on link "Home details" at bounding box center [22, 65] width 26 height 4
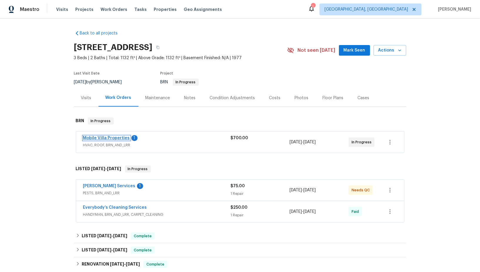
click at [115, 139] on link "Mobile Villa Properties" at bounding box center [106, 138] width 47 height 4
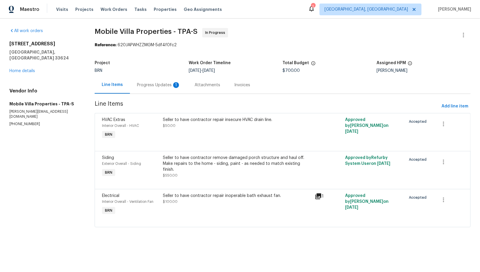
click at [154, 78] on div "Progress Updates 1" at bounding box center [159, 84] width 58 height 17
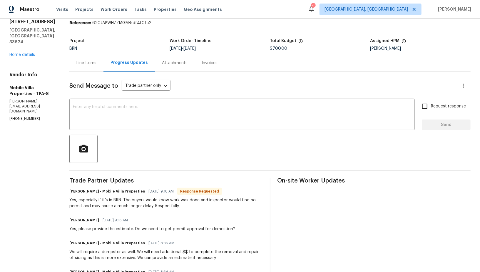
scroll to position [16, 0]
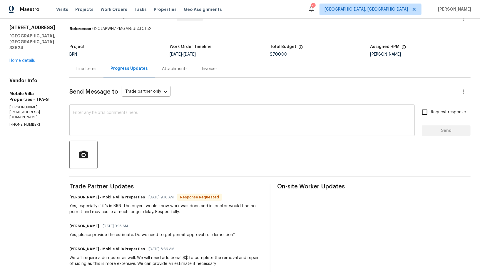
click at [118, 126] on textarea at bounding box center [242, 121] width 339 height 21
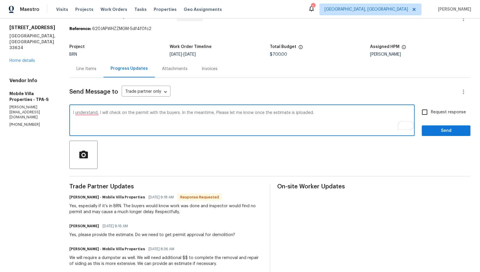
click at [291, 112] on textarea "I understand, I will check on the permit with the buyers. In the meantime, Plea…" at bounding box center [242, 121] width 339 height 21
click at [84, 111] on textarea "I understand, I will check on the permit with the buyers. In the meantime, Plea…" at bounding box center [242, 121] width 339 height 21
click at [195, 133] on div "I understand, I will check on the permit with the buyers. In the meantime, Plea…" at bounding box center [242, 121] width 346 height 30
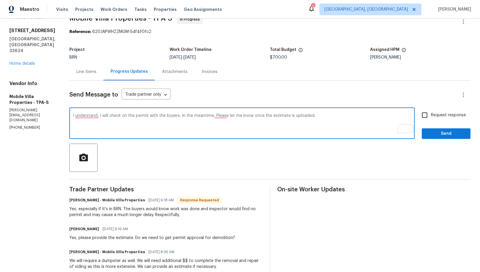
scroll to position [0, 0]
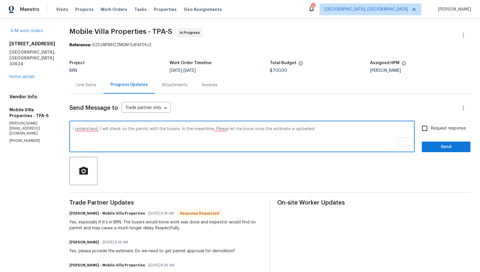
click at [219, 128] on textarea "I understand, I will check on the permit with the buyers. In the meantime, Plea…" at bounding box center [242, 137] width 339 height 21
type textarea "I understand, I will check on the permit with the buyers. In the meantime, plea…"
click at [425, 129] on input "Request response" at bounding box center [425, 128] width 12 height 12
checkbox input "true"
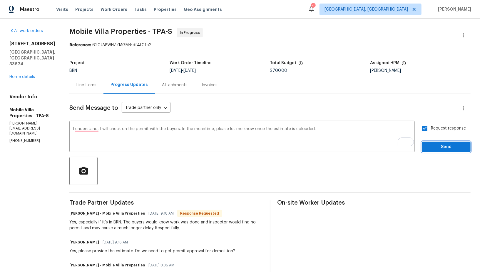
click at [431, 149] on span "Send" at bounding box center [446, 146] width 39 height 7
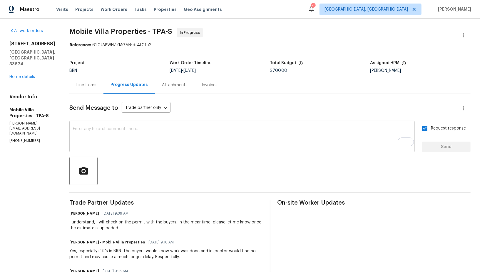
click at [108, 137] on textarea "To enrich screen reader interactions, please activate Accessibility in Grammarl…" at bounding box center [242, 137] width 339 height 21
drag, startPoint x: 6, startPoint y: 104, endPoint x: 30, endPoint y: 110, distance: 24.8
copy h5 "Mobile Villa Properties"
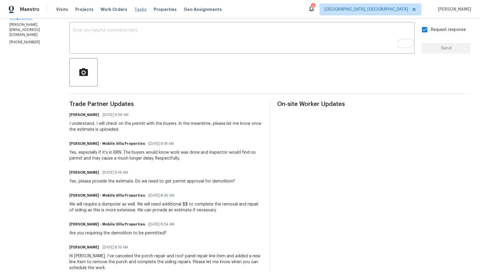
scroll to position [99, 0]
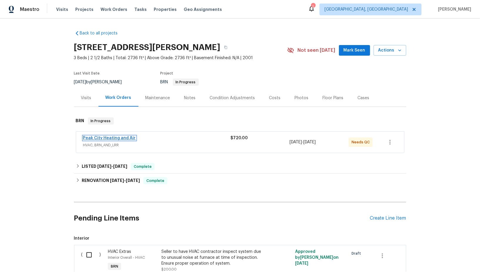
click at [126, 138] on link "Peak City Heating and Air" at bounding box center [109, 138] width 53 height 4
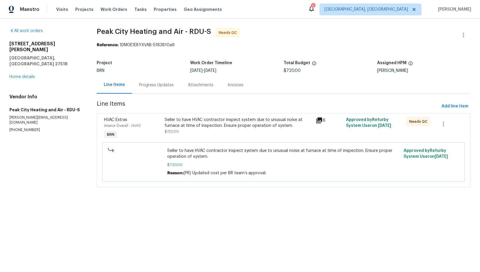
click at [214, 134] on div "Seller to have HVAC contractor inspect system due to unusual noise at furnace a…" at bounding box center [238, 128] width 151 height 27
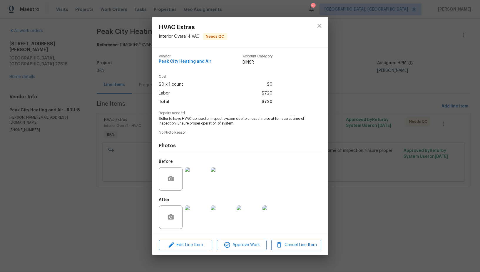
click at [196, 221] on img at bounding box center [197, 217] width 24 height 24
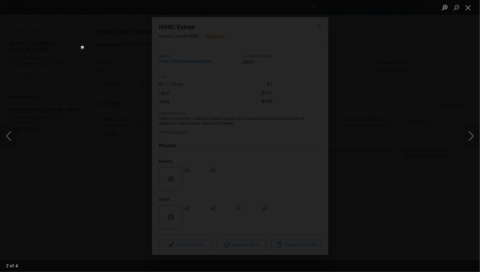
click at [403, 226] on div "Lightbox" at bounding box center [240, 136] width 480 height 272
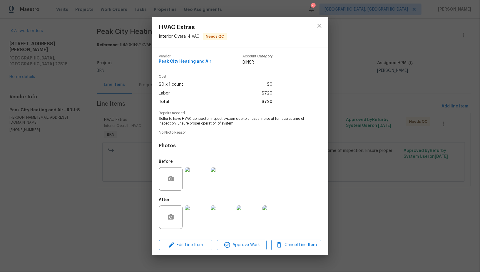
click at [403, 226] on div "HVAC Extras Interior Overall - HVAC Needs QC Vendor Peak City Heating and Air A…" at bounding box center [240, 136] width 480 height 272
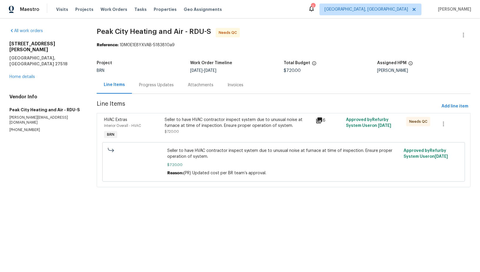
click at [155, 80] on div "Progress Updates" at bounding box center [156, 84] width 49 height 17
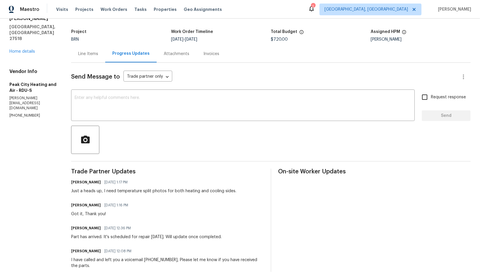
scroll to position [39, 0]
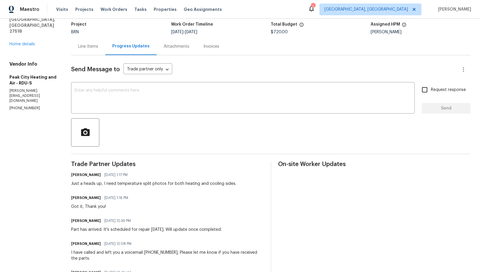
click at [91, 48] on div "Line Items" at bounding box center [88, 47] width 20 height 6
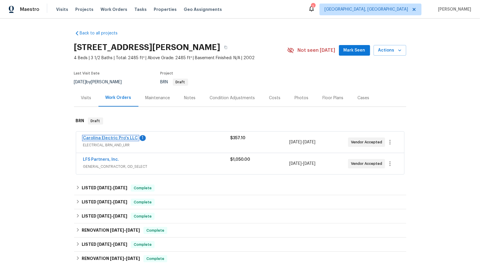
click at [108, 138] on link "Carolina Electric Pro's LLC" at bounding box center [110, 138] width 55 height 4
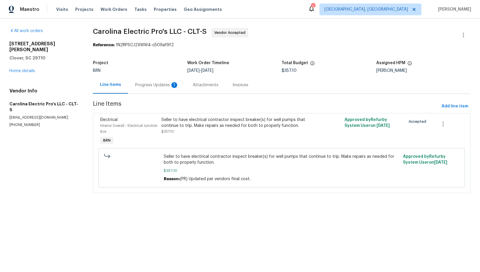
click at [154, 94] on section "Carolina Electric Pro's LLC - CLT-S Vendor Accepted Reference: 1N2RPSCJ2XWW4-c5…" at bounding box center [282, 114] width 378 height 172
click at [149, 96] on section "Carolina Electric Pro's LLC - CLT-S Vendor Accepted Reference: 1N2RPSCJ2XWW4-c5…" at bounding box center [282, 114] width 378 height 172
click at [150, 82] on div "Progress Updates 1" at bounding box center [157, 85] width 44 height 6
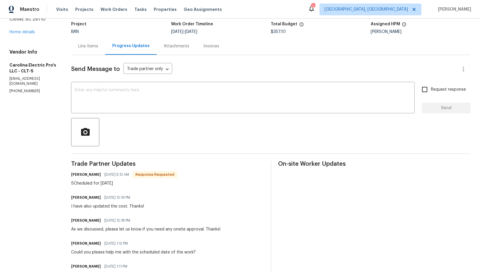
scroll to position [34, 0]
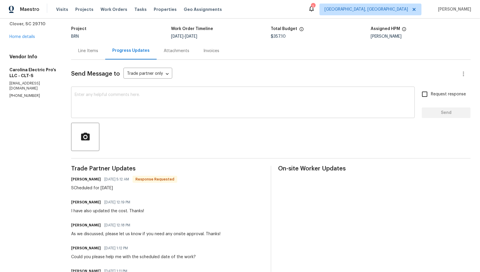
click at [121, 97] on textarea at bounding box center [243, 103] width 337 height 21
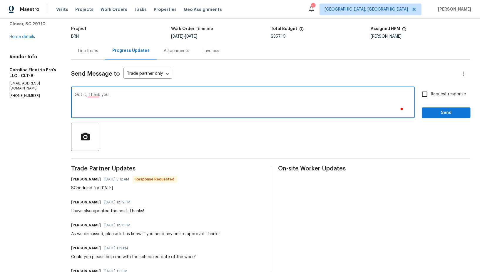
type textarea "Got it, Thank you!"
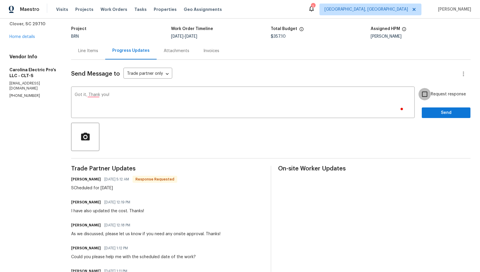
click at [426, 94] on input "Request response" at bounding box center [425, 94] width 12 height 12
checkbox input "true"
click at [438, 111] on span "Send" at bounding box center [446, 112] width 39 height 7
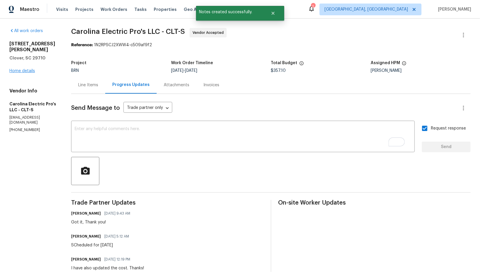
click at [17, 67] on div "[STREET_ADDRESS][PERSON_NAME][PERSON_NAME] Home details" at bounding box center [33, 57] width 48 height 33
click at [23, 62] on div "[STREET_ADDRESS][PERSON_NAME][PERSON_NAME] Home details" at bounding box center [33, 57] width 48 height 33
click at [24, 69] on link "Home details" at bounding box center [22, 71] width 26 height 4
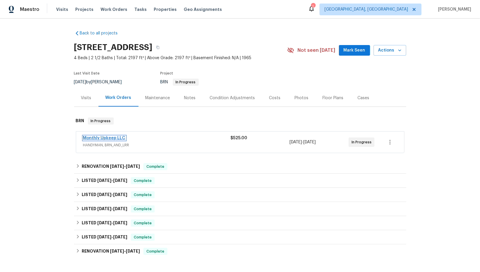
click at [116, 137] on link "Monthly Upkeep LLC" at bounding box center [104, 138] width 42 height 4
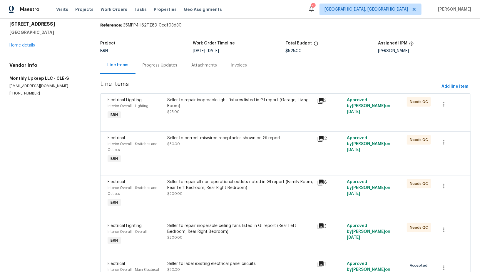
scroll to position [65, 0]
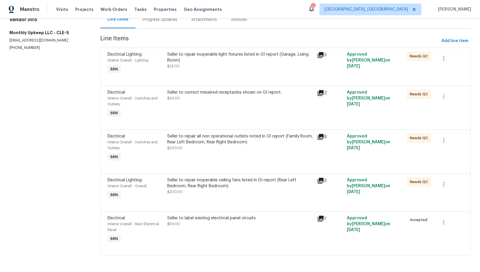
click at [205, 190] on div "Seller to repair inoperable ceiling fans listed in GI report (Rear Left Bedroom…" at bounding box center [240, 186] width 146 height 18
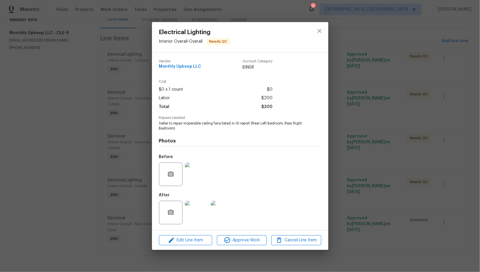
click at [197, 181] on img at bounding box center [197, 174] width 24 height 24
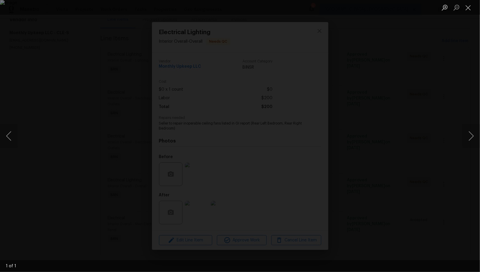
click at [397, 166] on div "Lightbox" at bounding box center [240, 136] width 480 height 272
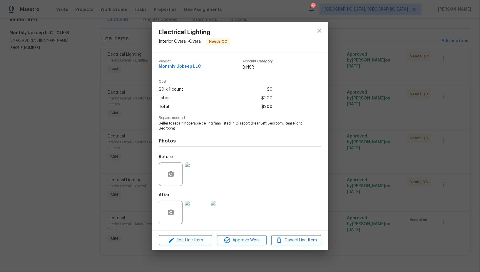
click at [201, 209] on img at bounding box center [197, 213] width 24 height 24
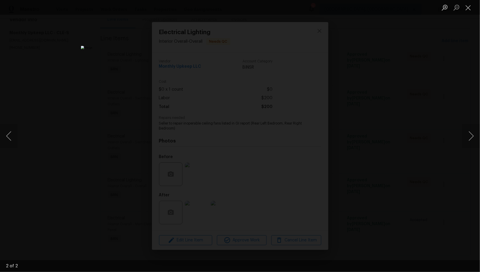
click at [397, 175] on div "Lightbox" at bounding box center [240, 136] width 480 height 272
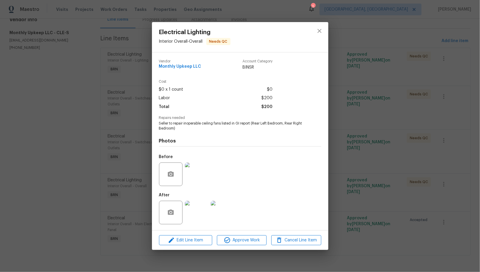
click at [397, 175] on div "Electrical Lighting Interior Overall - Overall Needs QC Vendor Monthly Upkeep L…" at bounding box center [240, 136] width 480 height 272
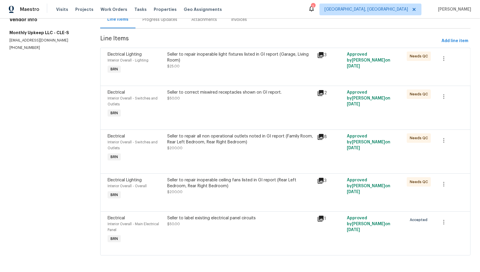
click at [214, 142] on div "Seller to repair all non operational outlets noted in GI report (Family Room, R…" at bounding box center [240, 139] width 146 height 12
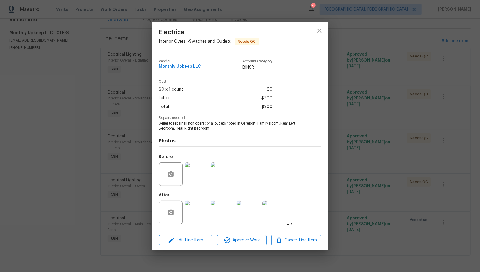
click at [199, 179] on img at bounding box center [197, 174] width 24 height 24
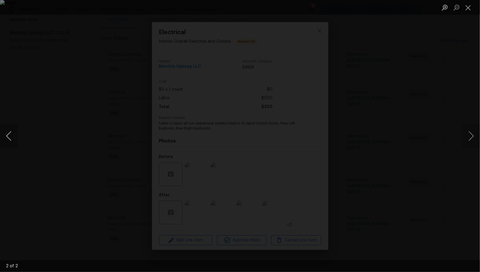
click at [7, 147] on button "Previous image" at bounding box center [9, 136] width 18 height 24
click at [29, 141] on div "Lightbox" at bounding box center [240, 136] width 480 height 272
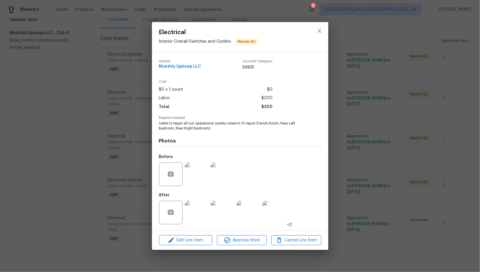
click at [196, 206] on img at bounding box center [197, 213] width 24 height 24
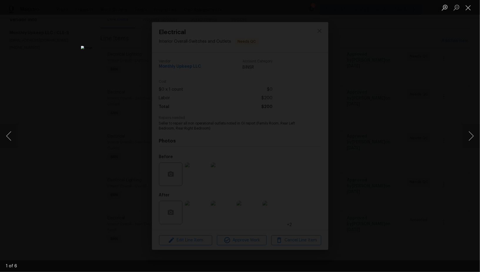
click at [357, 152] on div "Lightbox" at bounding box center [240, 136] width 480 height 272
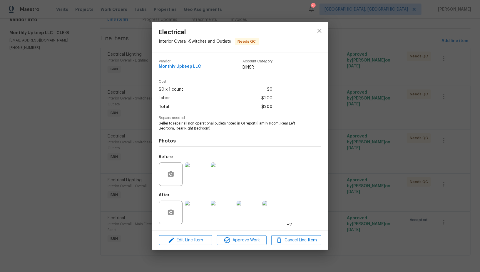
click at [197, 212] on img at bounding box center [197, 213] width 24 height 24
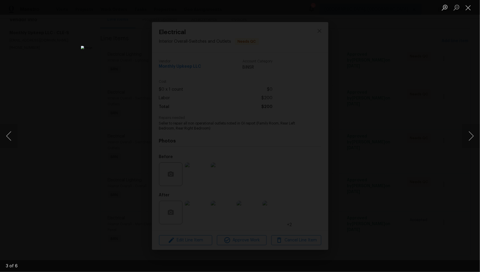
click at [251, 145] on img "Lightbox" at bounding box center [240, 136] width 318 height 180
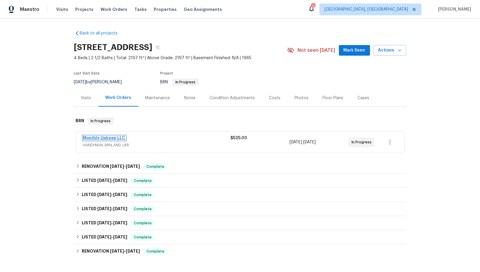
click at [111, 136] on link "Monthly Upkeep LLC" at bounding box center [104, 138] width 42 height 4
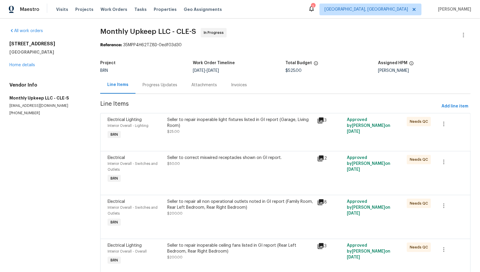
scroll to position [65, 0]
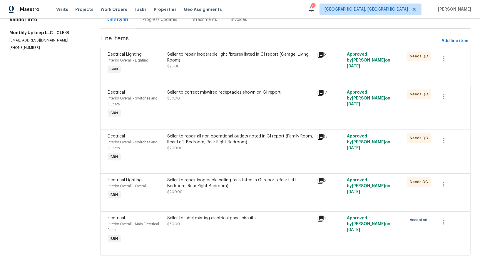
click at [219, 144] on div "Seller to repair all non operational outlets noted in GI report (Family Room, R…" at bounding box center [240, 139] width 146 height 12
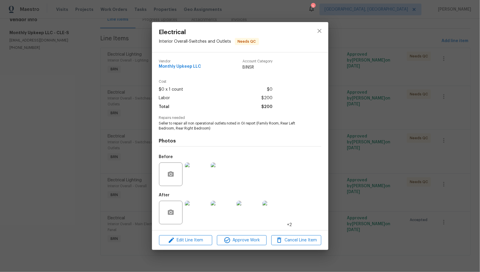
click at [201, 178] on img at bounding box center [197, 174] width 24 height 24
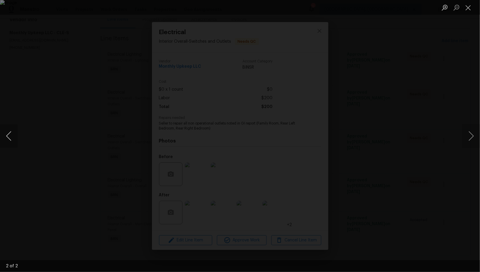
click at [11, 140] on button "Previous image" at bounding box center [9, 136] width 18 height 24
click at [405, 141] on div "Lightbox" at bounding box center [240, 136] width 480 height 272
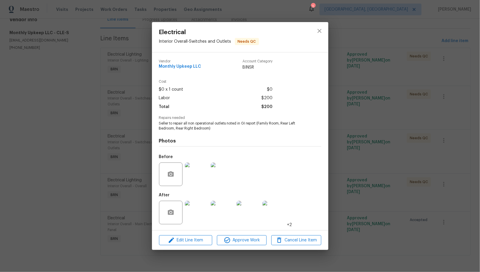
click at [405, 141] on div "Electrical Interior Overall - Switches and Outlets Needs QC Vendor Monthly Upke…" at bounding box center [240, 136] width 480 height 272
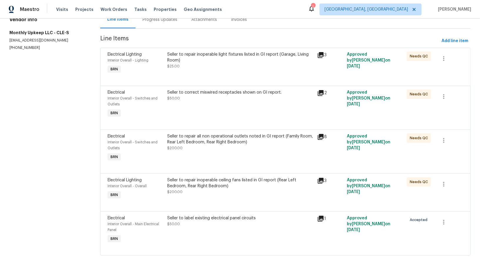
click at [211, 141] on div "Seller to repair all non operational outlets noted in GI report (Family Room, R…" at bounding box center [240, 139] width 146 height 12
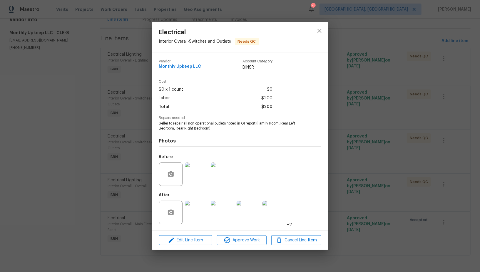
click at [352, 186] on div "Electrical Interior Overall - Switches and Outlets Needs QC Vendor Monthly Upke…" at bounding box center [240, 136] width 480 height 272
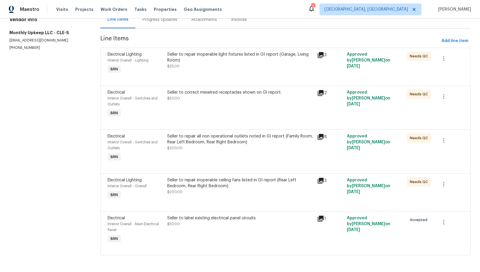
click at [227, 106] on div "Seller to correct miswired receptacles shown on GI report. $50.00" at bounding box center [241, 104] width 150 height 33
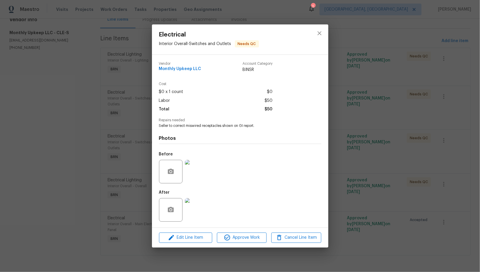
click at [197, 172] on img at bounding box center [197, 172] width 24 height 24
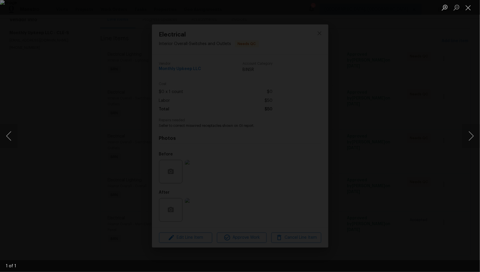
click at [409, 170] on div "Lightbox" at bounding box center [240, 136] width 480 height 272
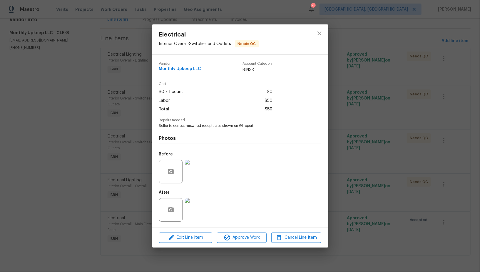
click at [197, 209] on img at bounding box center [197, 210] width 24 height 24
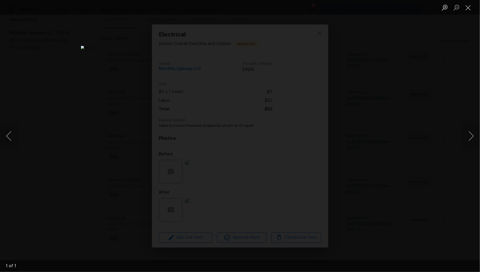
click at [396, 163] on div "Lightbox" at bounding box center [240, 136] width 480 height 272
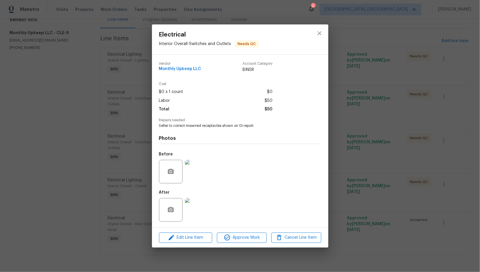
click at [202, 171] on img at bounding box center [197, 172] width 24 height 24
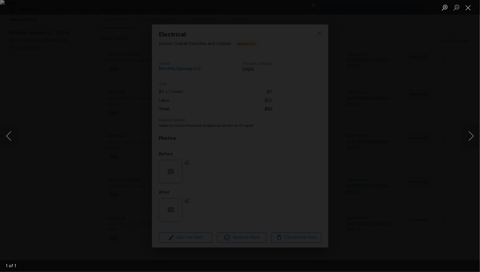
click at [429, 183] on div "Lightbox" at bounding box center [240, 136] width 480 height 272
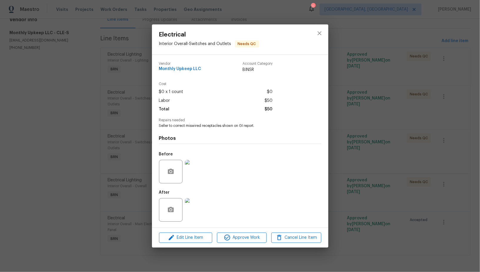
click at [192, 218] on img at bounding box center [197, 210] width 24 height 24
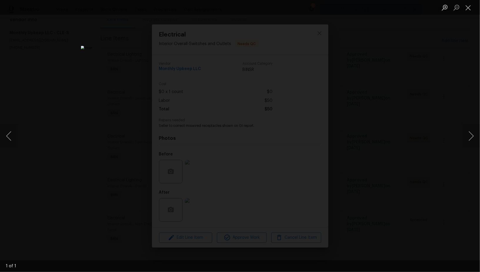
click at [384, 210] on div "Lightbox" at bounding box center [240, 136] width 480 height 272
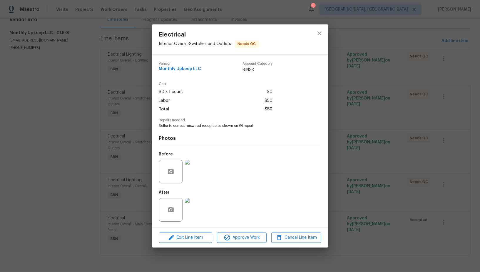
click at [384, 210] on div "Electrical Interior Overall - Switches and Outlets Needs QC Vendor Monthly Upke…" at bounding box center [240, 136] width 480 height 272
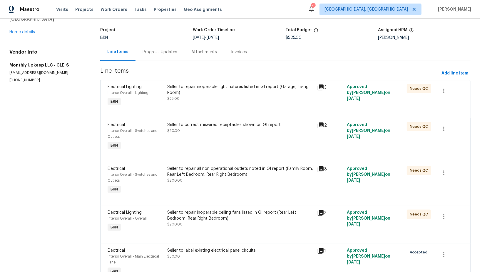
scroll to position [0, 0]
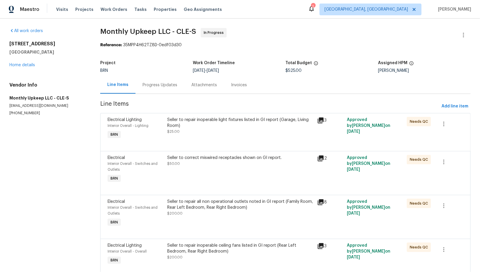
click at [213, 116] on div "Seller to repair inoperable light fixtures listed in GI report (Garage, Living …" at bounding box center [241, 128] width 150 height 27
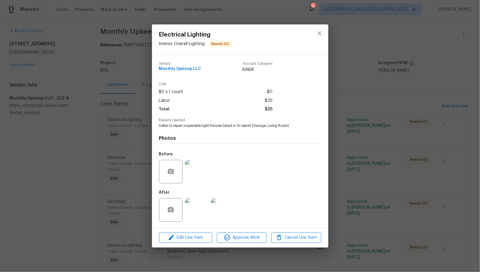
click at [200, 178] on img at bounding box center [197, 172] width 24 height 24
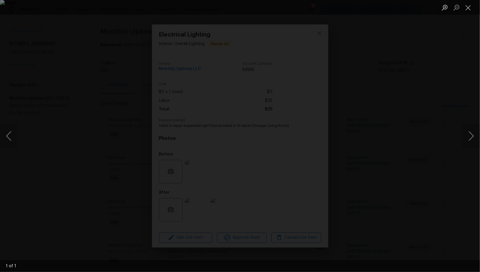
click at [227, 236] on div "Lightbox" at bounding box center [240, 136] width 480 height 272
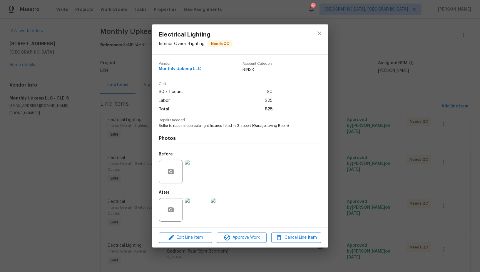
click at [192, 218] on img at bounding box center [197, 210] width 24 height 24
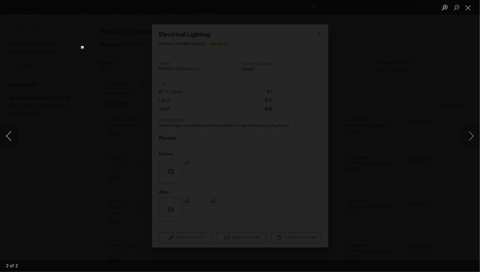
click at [5, 141] on button "Previous image" at bounding box center [9, 136] width 18 height 24
click at [370, 179] on div "Lightbox" at bounding box center [240, 136] width 480 height 272
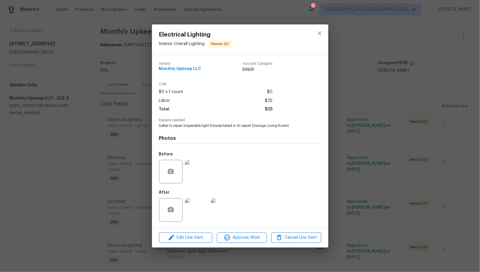
click at [370, 179] on div "Electrical Lighting Interior Overall - Lighting Needs QC Vendor Monthly Upkeep …" at bounding box center [240, 136] width 480 height 272
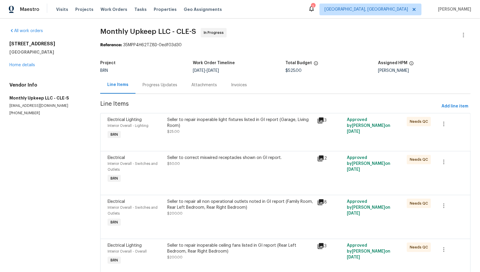
scroll to position [65, 0]
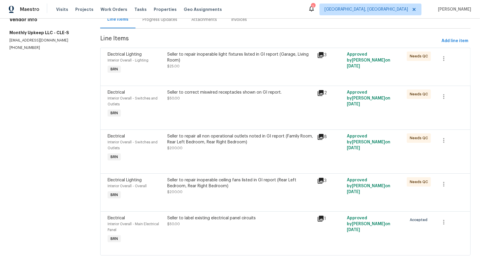
click at [204, 216] on div "Seller to label existing electrical panel circuits" at bounding box center [240, 218] width 146 height 6
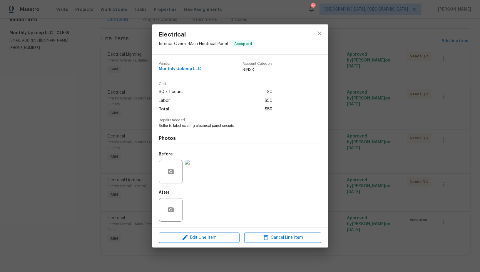
click at [202, 176] on img at bounding box center [197, 172] width 24 height 24
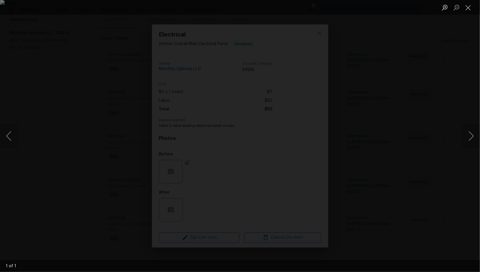
click at [413, 169] on div "Lightbox" at bounding box center [240, 136] width 480 height 272
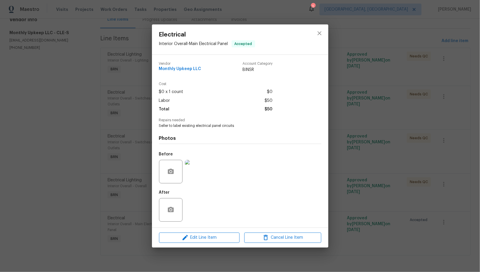
click at [413, 169] on div "Electrical Interior Overall - Main Electrical Panel Accepted Vendor Monthly Upk…" at bounding box center [240, 136] width 480 height 272
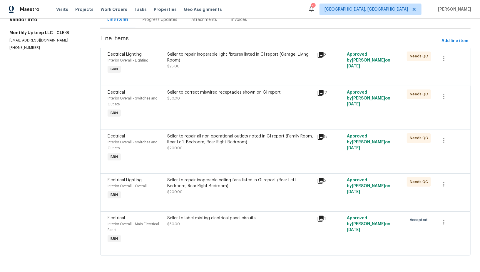
click at [153, 26] on div "Progress Updates" at bounding box center [160, 19] width 49 height 17
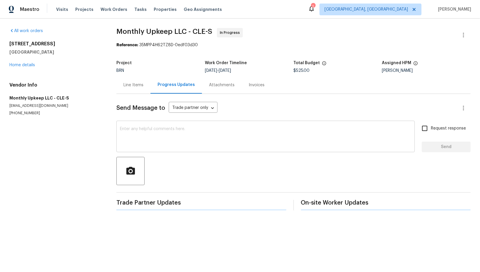
click at [158, 137] on textarea at bounding box center [265, 137] width 291 height 21
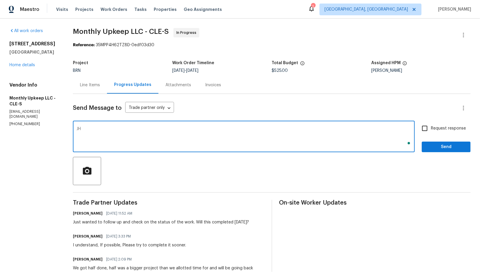
type textarea "J"
click at [206, 128] on textarea "Hi Spensir, I have reviewed the uploaded completion photos. There is no photos …" at bounding box center [243, 137] width 335 height 21
click at [256, 129] on textarea "Hi Spensir, I have reviewed the uploaded completion photos. There are no photos…" at bounding box center [243, 137] width 335 height 21
click at [249, 128] on textarea "Hi Spensir, I have reviewed the uploaded completion photos. There are no photos…" at bounding box center [243, 137] width 335 height 21
click at [324, 134] on textarea "Hi Spensir, I have reviewed the uploaded completion photos. There are no photos…" at bounding box center [243, 137] width 335 height 21
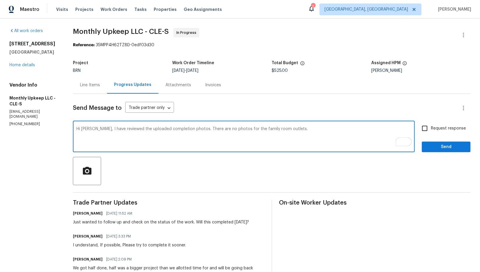
type textarea "Hi Spensir, I have reviewed the uploaded completion photos. There are no photos…"
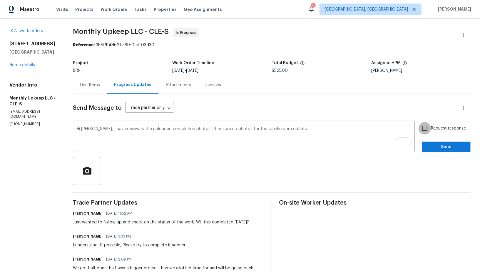
click at [430, 128] on input "Request response" at bounding box center [425, 128] width 12 height 12
checkbox input "true"
click at [232, 129] on textarea "Hi Spensir, I have reviewed the uploaded completion photos. There are no photos…" at bounding box center [243, 137] width 335 height 21
click at [432, 143] on button "Send" at bounding box center [446, 146] width 49 height 11
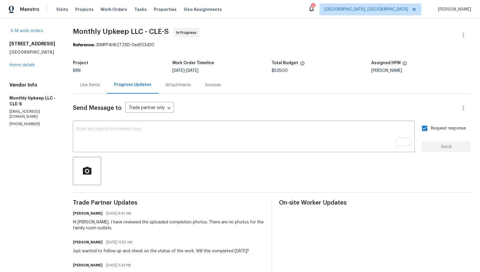
click at [86, 88] on div "Line Items" at bounding box center [90, 84] width 34 height 17
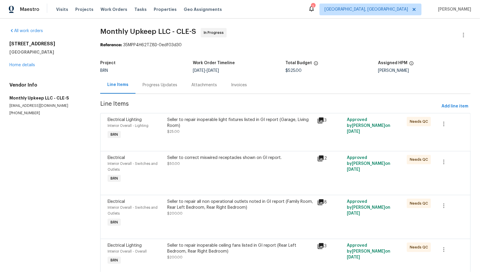
click at [183, 158] on div "Seller to correct miswired receptacles shown on GI report." at bounding box center [240, 158] width 146 height 6
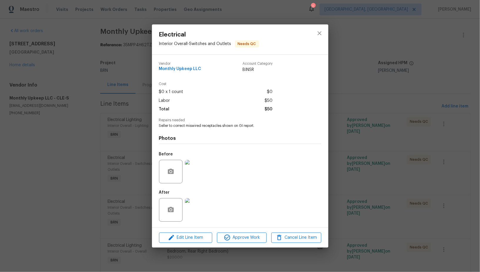
click at [198, 177] on img at bounding box center [197, 172] width 24 height 24
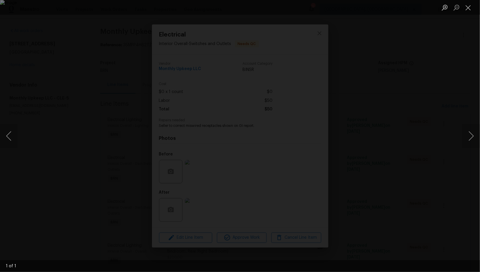
click at [138, 14] on div "Lightbox" at bounding box center [240, 7] width 480 height 15
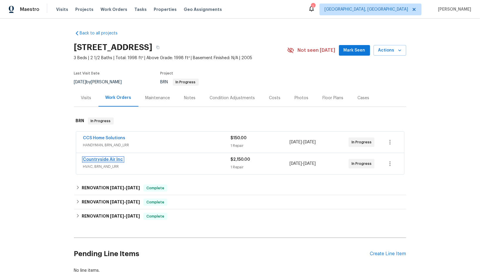
click at [104, 159] on link "Countryside Air Inc" at bounding box center [103, 159] width 40 height 4
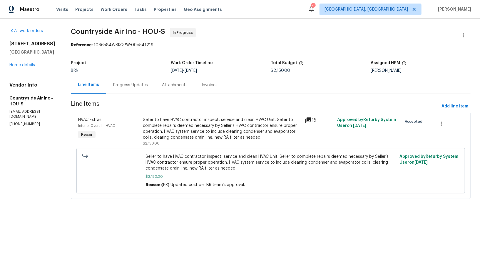
click at [152, 86] on div "Progress Updates" at bounding box center [130, 84] width 49 height 17
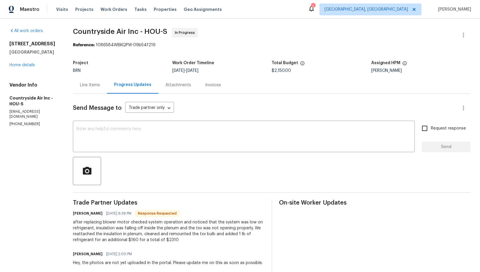
click at [86, 82] on div "Line Items" at bounding box center [90, 85] width 20 height 6
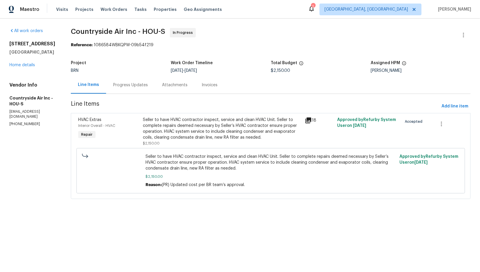
click at [223, 147] on div "Seller to have HVAC contractor inspect, service and clean HVAC Unit. Seller to …" at bounding box center [270, 170] width 385 height 49
click at [209, 131] on div "Seller to have HVAC contractor inspect, service and clean HVAC Unit. Seller to …" at bounding box center [222, 129] width 159 height 24
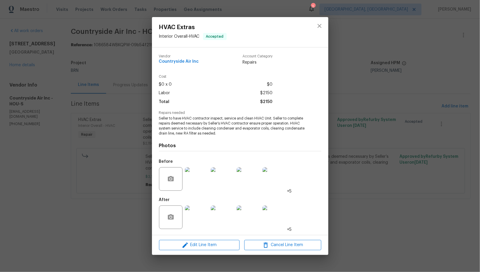
click at [199, 222] on img at bounding box center [197, 217] width 24 height 24
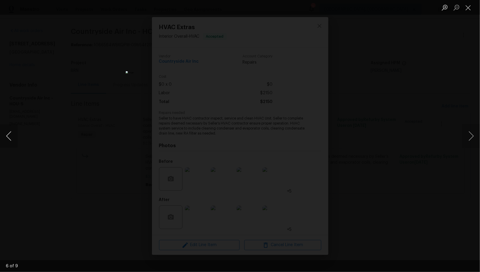
click at [8, 146] on button "Previous image" at bounding box center [9, 136] width 18 height 24
click at [11, 143] on button "Previous image" at bounding box center [9, 136] width 18 height 24
click at [42, 150] on div "Lightbox" at bounding box center [240, 136] width 480 height 272
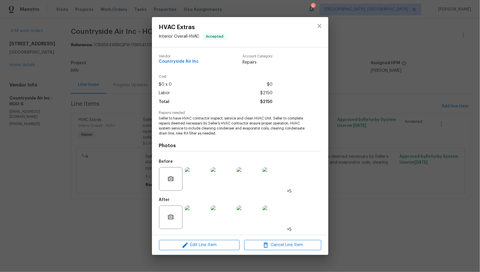
click at [42, 150] on div "HVAC Extras Interior Overall - HVAC Accepted Vendor Countryside Air Inc Account…" at bounding box center [240, 136] width 480 height 272
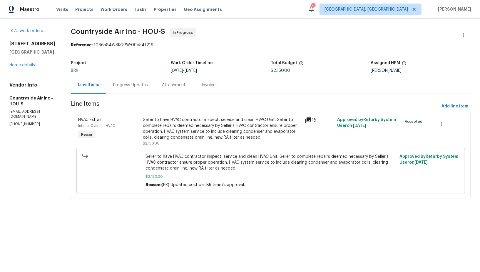
click at [138, 81] on div "Progress Updates" at bounding box center [130, 84] width 49 height 17
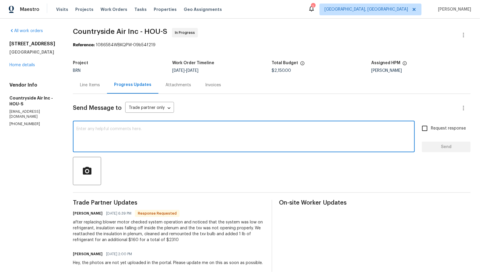
click at [149, 129] on textarea at bounding box center [243, 137] width 335 height 21
type textarea "I will check and update the cost shortly. Thanks!"
click at [424, 128] on input "Request response" at bounding box center [425, 128] width 12 height 12
checkbox input "true"
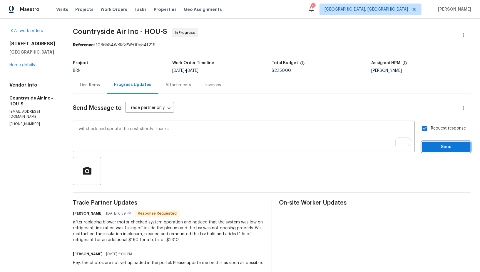
click at [438, 147] on span "Send" at bounding box center [446, 146] width 39 height 7
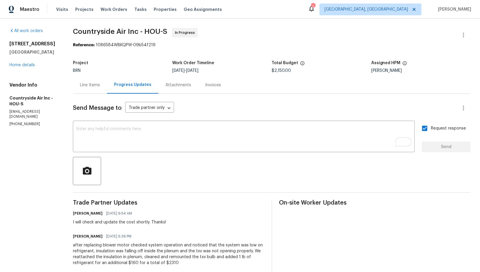
click at [99, 86] on div "Line Items" at bounding box center [90, 85] width 20 height 6
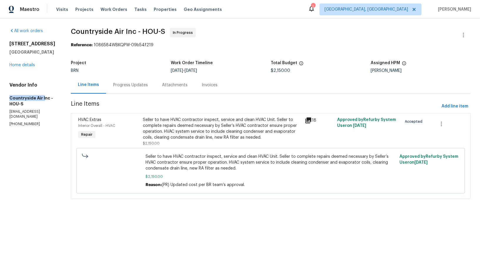
drag, startPoint x: 6, startPoint y: 99, endPoint x: 42, endPoint y: 98, distance: 36.2
click at [42, 98] on div "All work orders 2317 Shady Pine Dr Conroe, TX 77301 Home details Vendor Info Co…" at bounding box center [240, 117] width 480 height 197
copy h5 "Countryside Air I"
click at [164, 122] on div "Seller to have HVAC contractor inspect, service and clean HVAC Unit. Seller to …" at bounding box center [222, 129] width 159 height 24
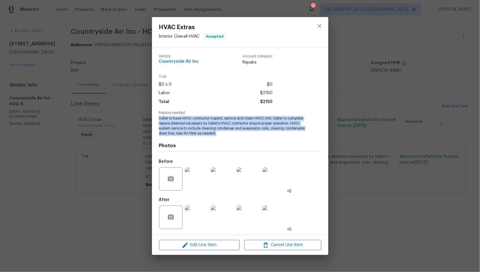
drag, startPoint x: 157, startPoint y: 119, endPoint x: 244, endPoint y: 136, distance: 88.7
click at [244, 136] on div "Vendor Countryside Air Inc Account Category Repairs Cost $0 x 0 $0 Labor $2150 …" at bounding box center [240, 140] width 176 height 187
copy span "Seller to have HVAC contractor inspect, service and clean HVAC Unit. Seller to …"
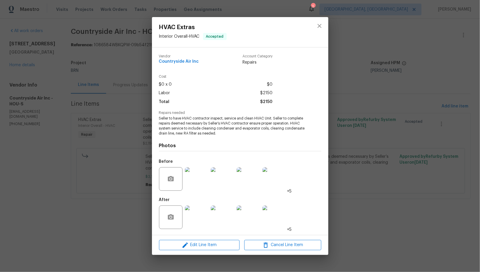
click at [143, 122] on div "HVAC Extras Interior Overall - HVAC Accepted Vendor Countryside Air Inc Account…" at bounding box center [240, 136] width 480 height 272
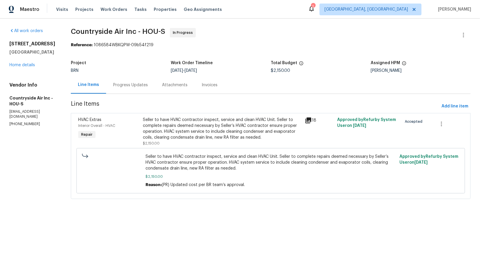
click at [164, 137] on div "Seller to have HVAC contractor inspect, service and clean HVAC Unit. Seller to …" at bounding box center [222, 129] width 159 height 24
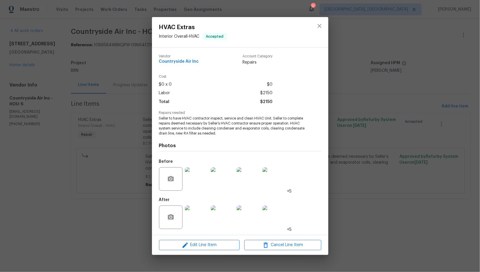
click at [126, 92] on div "HVAC Extras Interior Overall - HVAC Accepted Vendor Countryside Air Inc Account…" at bounding box center [240, 136] width 480 height 272
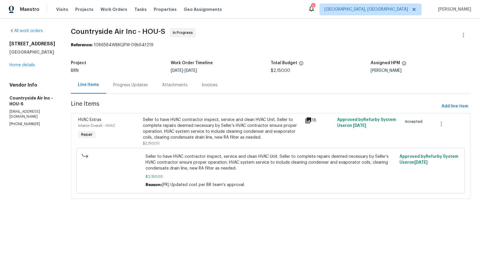
click at [126, 85] on div "Progress Updates" at bounding box center [130, 85] width 35 height 6
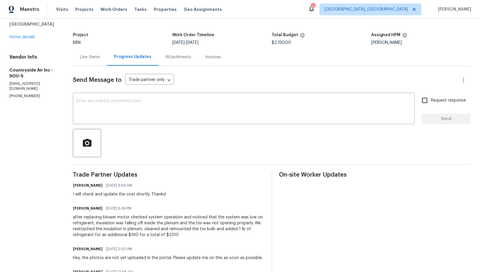
scroll to position [48, 0]
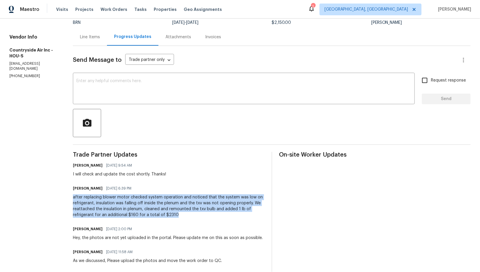
drag, startPoint x: 72, startPoint y: 196, endPoint x: 176, endPoint y: 214, distance: 104.8
click at [176, 214] on div "after replacing blower motor checked system operation and noticed that the syst…" at bounding box center [168, 206] width 191 height 24
copy div "after replacing blower motor checked system operation and noticed that the syst…"
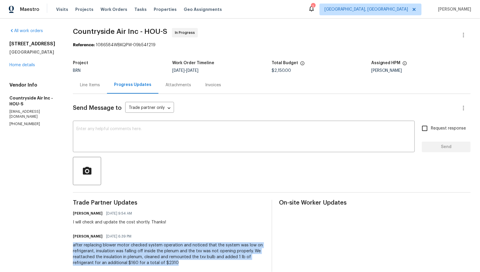
drag, startPoint x: 284, startPoint y: 71, endPoint x: 269, endPoint y: 71, distance: 14.4
click at [269, 71] on div "Project BRN Work Order Timeline 8/8/2025 - 8/12/2025 Total Budget $2,150.00 Ass…" at bounding box center [272, 66] width 398 height 19
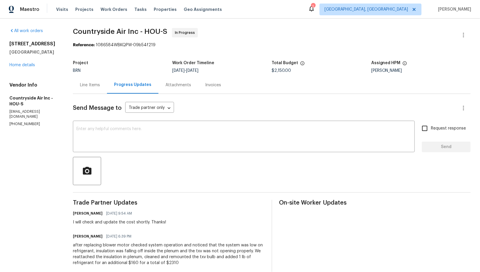
click at [279, 71] on span "$2,150.00" at bounding box center [281, 71] width 19 height 4
drag, startPoint x: 283, startPoint y: 71, endPoint x: 271, endPoint y: 70, distance: 11.2
click at [272, 71] on span "$2,150.00" at bounding box center [281, 71] width 19 height 4
copy span "$2,150"
click at [26, 66] on link "Home details" at bounding box center [22, 65] width 26 height 4
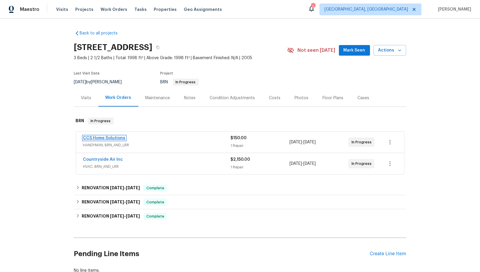
click at [104, 136] on link "CCS Home Solutions" at bounding box center [104, 138] width 42 height 4
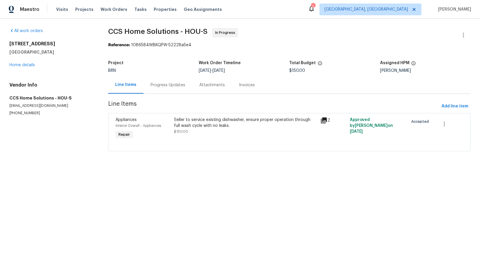
click at [148, 86] on div "Progress Updates" at bounding box center [168, 84] width 49 height 17
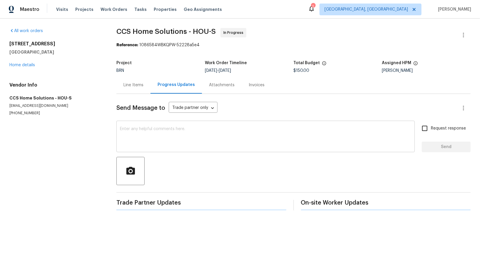
click at [158, 142] on textarea at bounding box center [265, 137] width 291 height 21
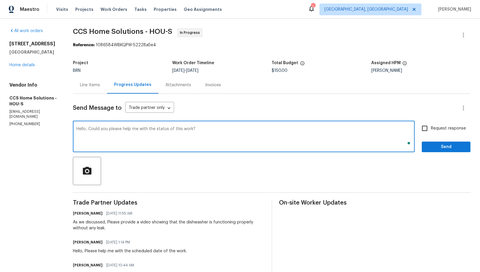
type textarea "Hello, Could you please help me with the status of this work?"
click at [426, 126] on input "Request response" at bounding box center [425, 128] width 12 height 12
checkbox input "true"
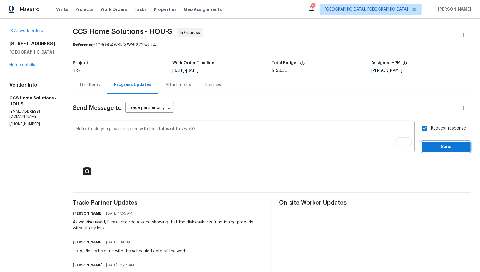
click at [439, 147] on span "Send" at bounding box center [446, 146] width 39 height 7
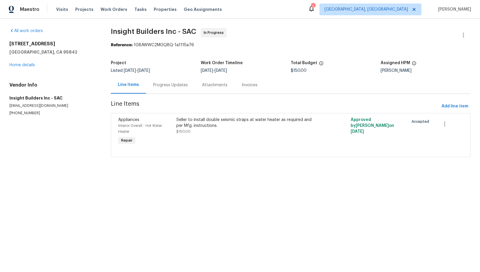
click at [170, 83] on div "Progress Updates" at bounding box center [170, 85] width 35 height 6
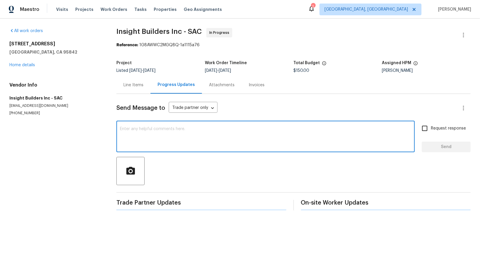
click at [164, 139] on textarea at bounding box center [265, 137] width 291 height 21
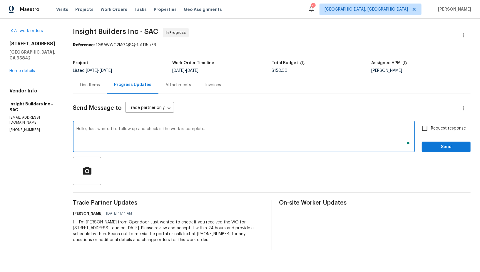
type textarea "Hello, Just wanted to follow up and check if the work is complete."
click at [429, 126] on input "Request response" at bounding box center [425, 128] width 12 height 12
checkbox input "true"
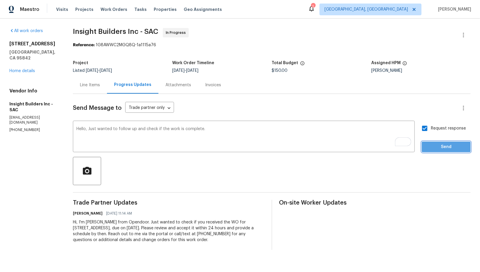
click at [441, 142] on button "Send" at bounding box center [446, 146] width 49 height 11
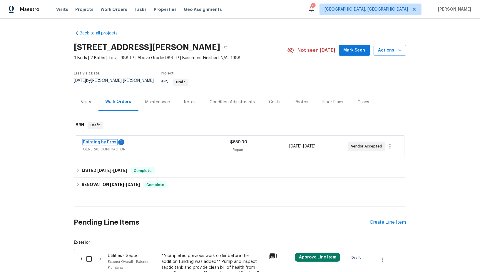
click at [109, 140] on link "Painting by Pros" at bounding box center [100, 142] width 34 height 4
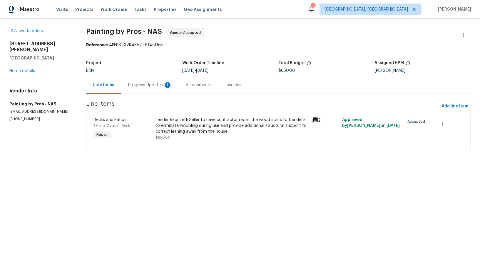
click at [147, 95] on section "Painting by Pros - NAS Vendor Accepted Reference: 4PEPS2XVK4RV7-f614c116e Proje…" at bounding box center [278, 93] width 385 height 130
click at [146, 84] on div "Progress Updates 1" at bounding box center [151, 85] width 44 height 6
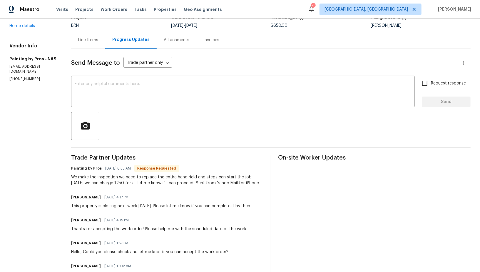
scroll to position [51, 0]
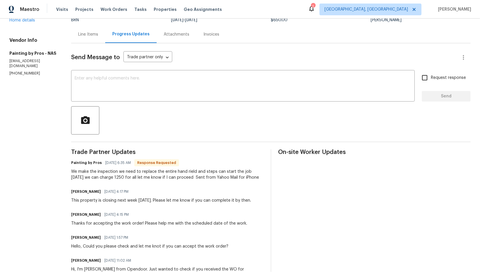
click at [169, 103] on div "Send Message to Trade partner only Trade partner only ​ x ​ Request response Se…" at bounding box center [271, 170] width 400 height 254
click at [175, 111] on div at bounding box center [271, 120] width 400 height 28
click at [120, 92] on textarea at bounding box center [243, 86] width 337 height 21
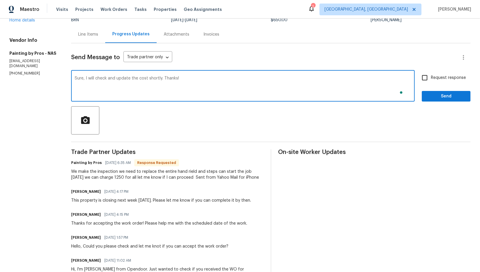
type textarea "Sure, I will check and update the cost shortly. Thanks!"
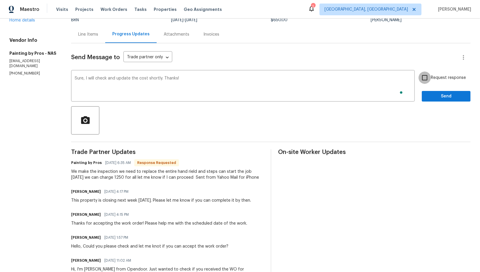
click at [424, 82] on input "Request response" at bounding box center [425, 77] width 12 height 12
checkbox input "true"
click at [431, 99] on span "Send" at bounding box center [446, 96] width 39 height 7
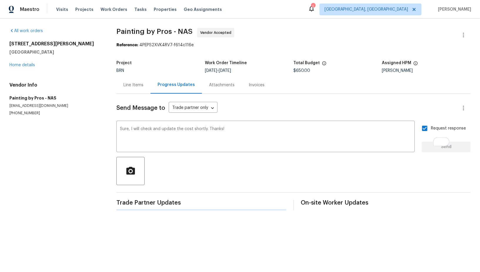
scroll to position [0, 0]
